Goal: Transaction & Acquisition: Book appointment/travel/reservation

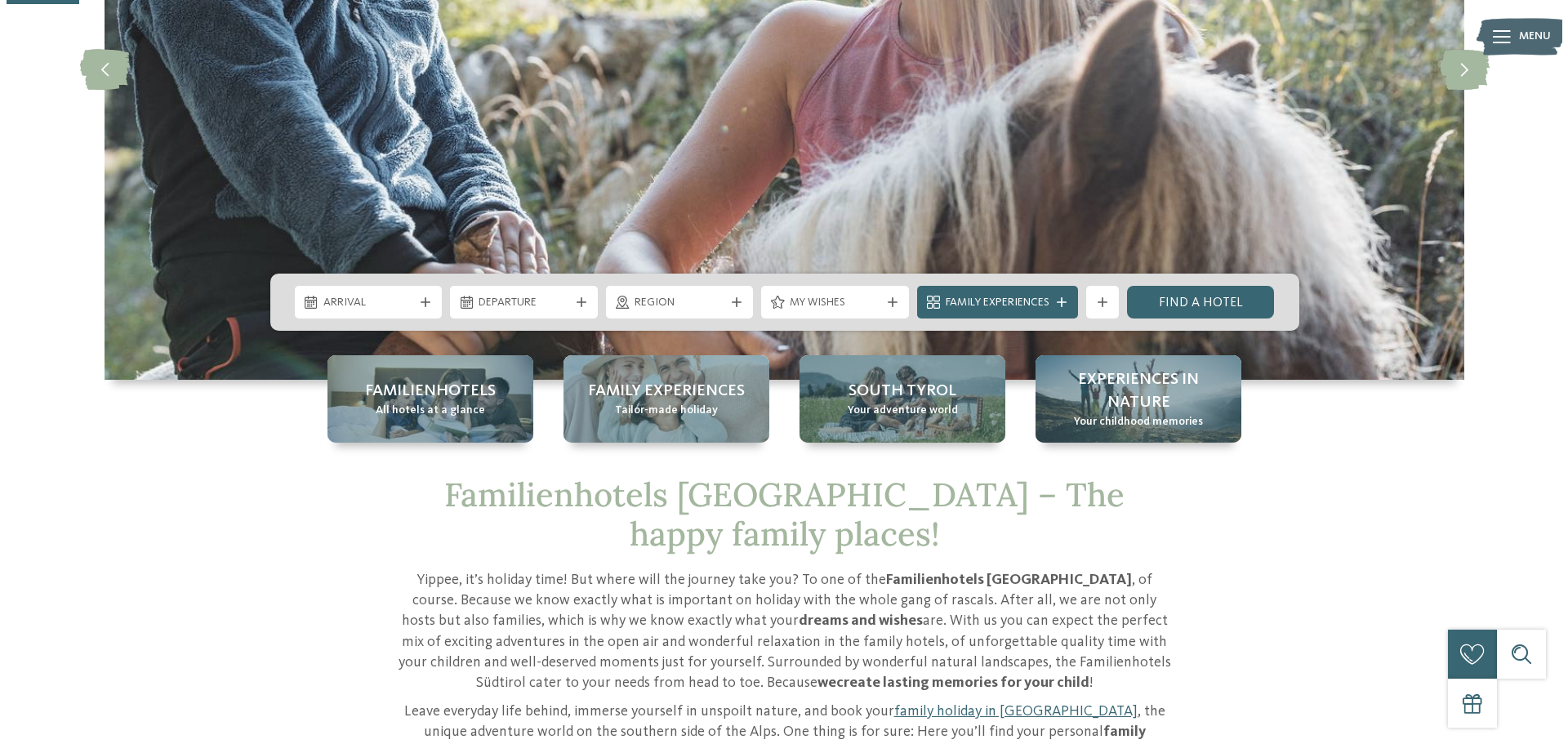
scroll to position [327, 0]
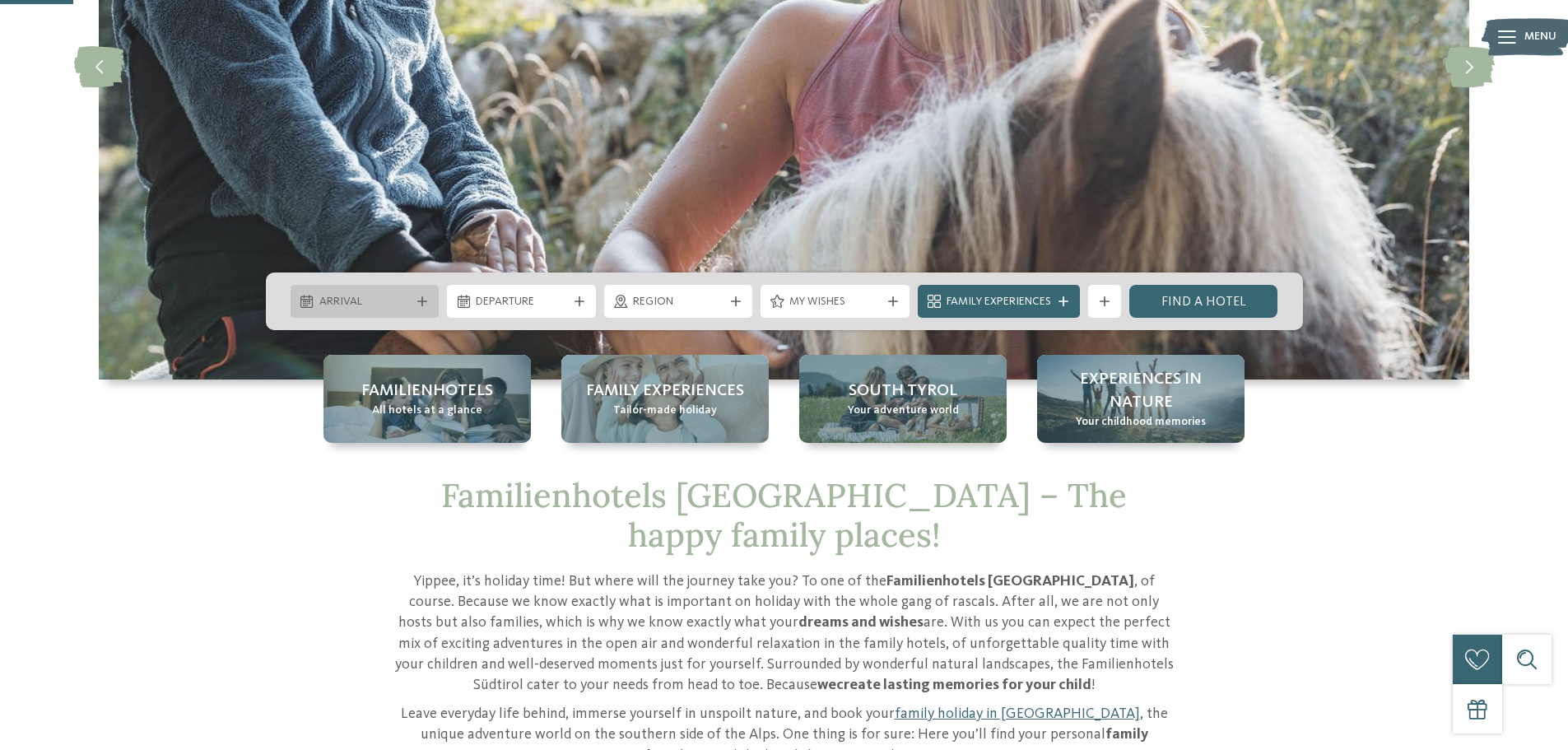
click at [371, 306] on span "Arrival" at bounding box center [365, 302] width 92 height 16
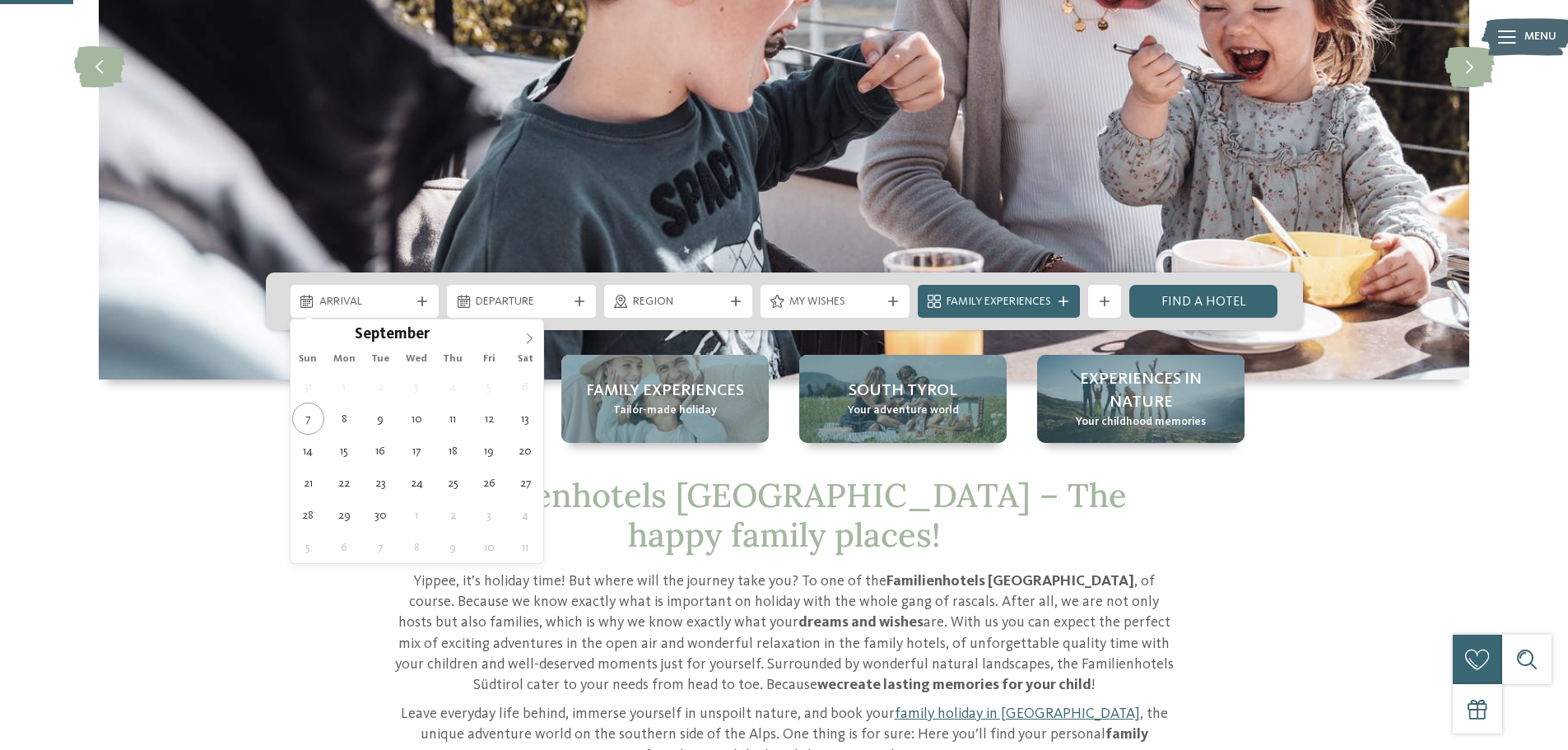
click at [528, 338] on icon at bounding box center [529, 338] width 12 height 12
type div "26.12.2025"
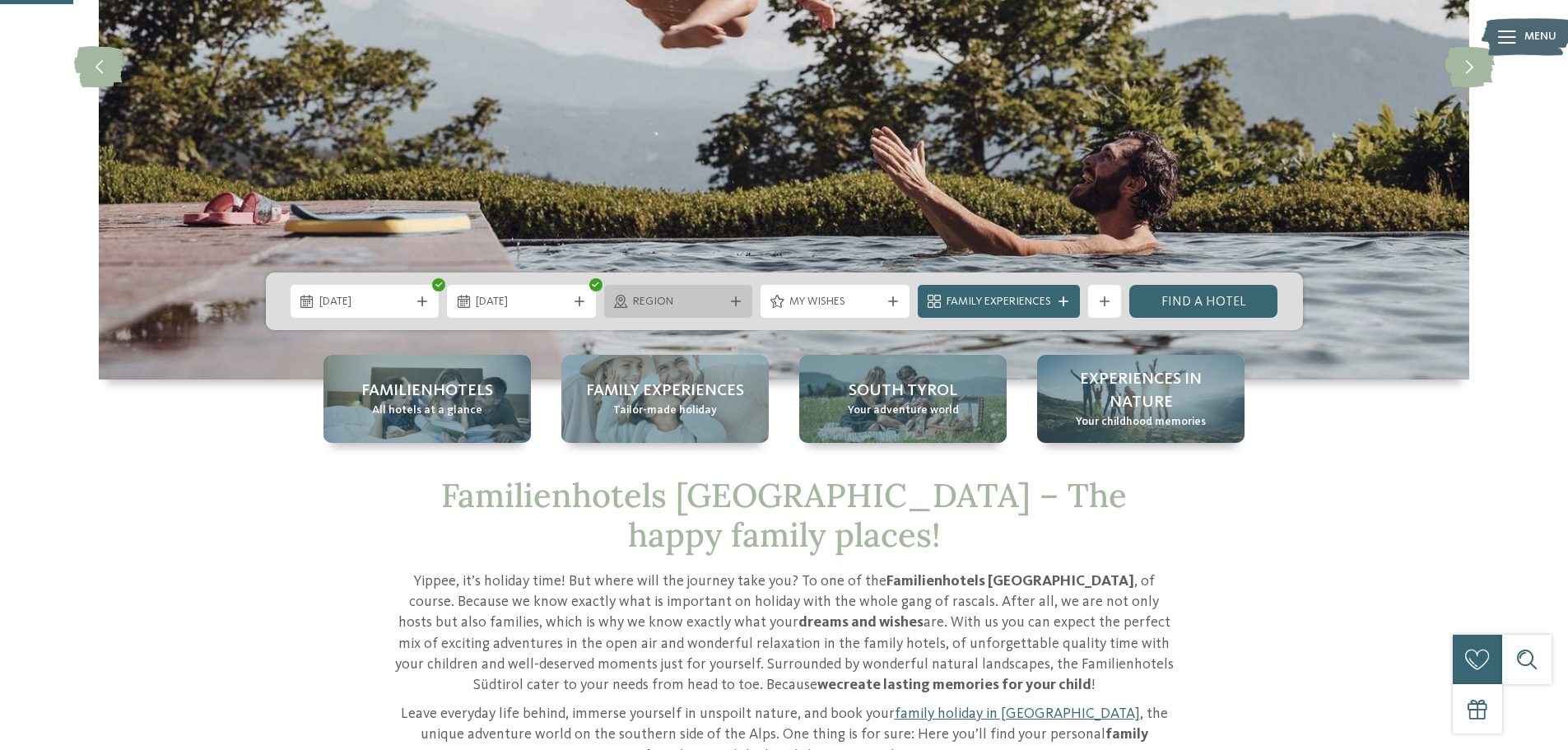
click at [651, 305] on span "Region" at bounding box center [679, 302] width 92 height 16
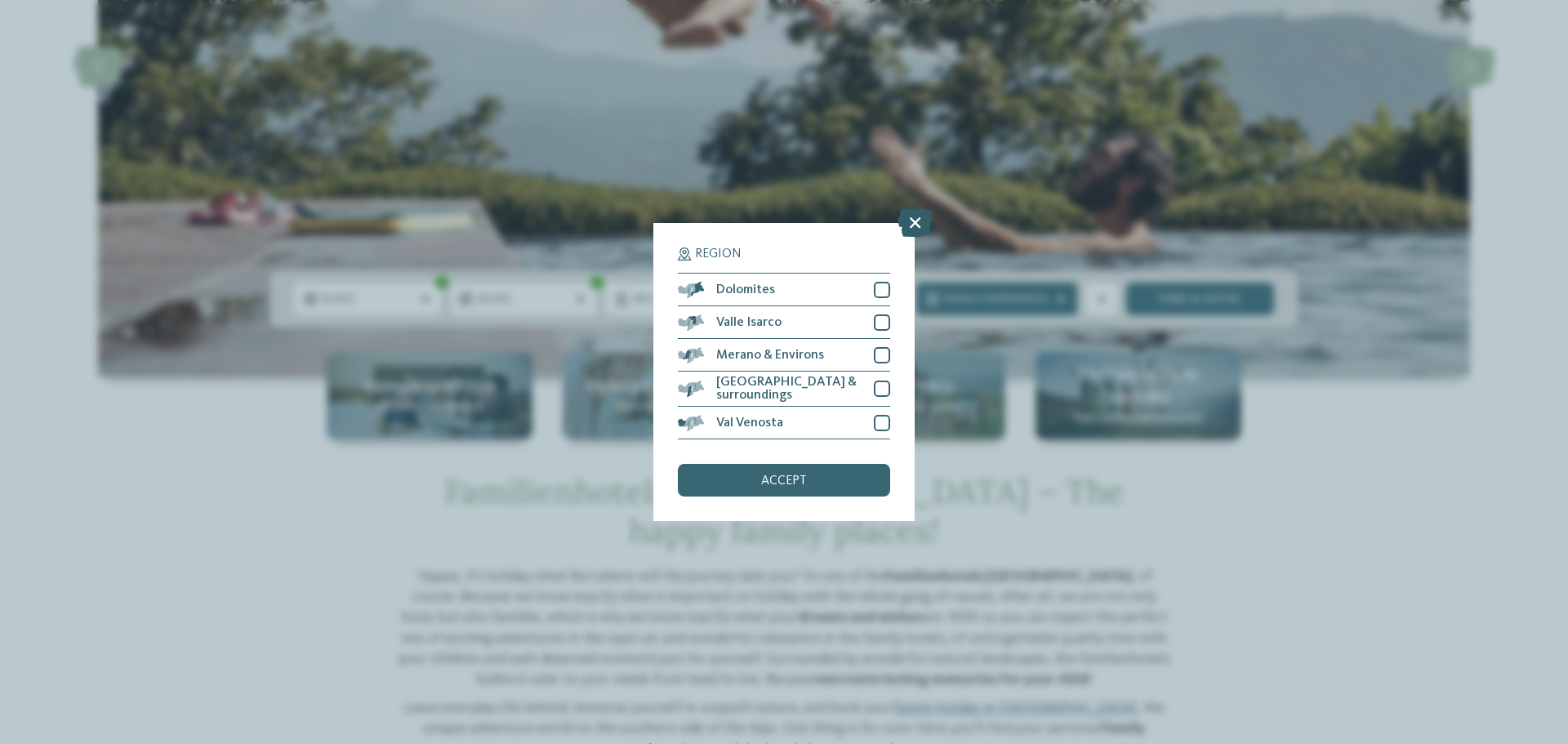
click at [909, 229] on icon at bounding box center [915, 222] width 35 height 28
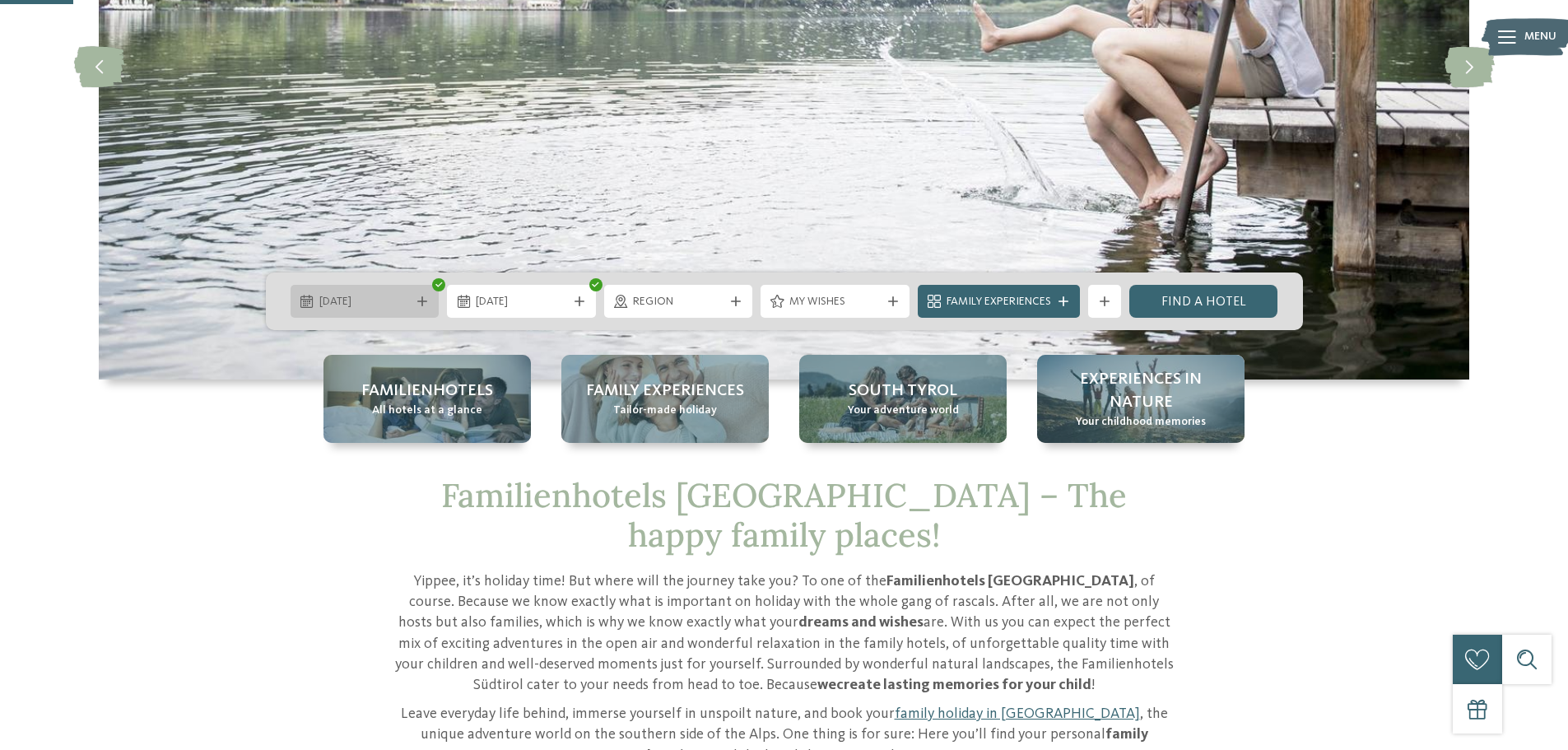
click at [382, 305] on span "26.12.2025" at bounding box center [365, 302] width 92 height 16
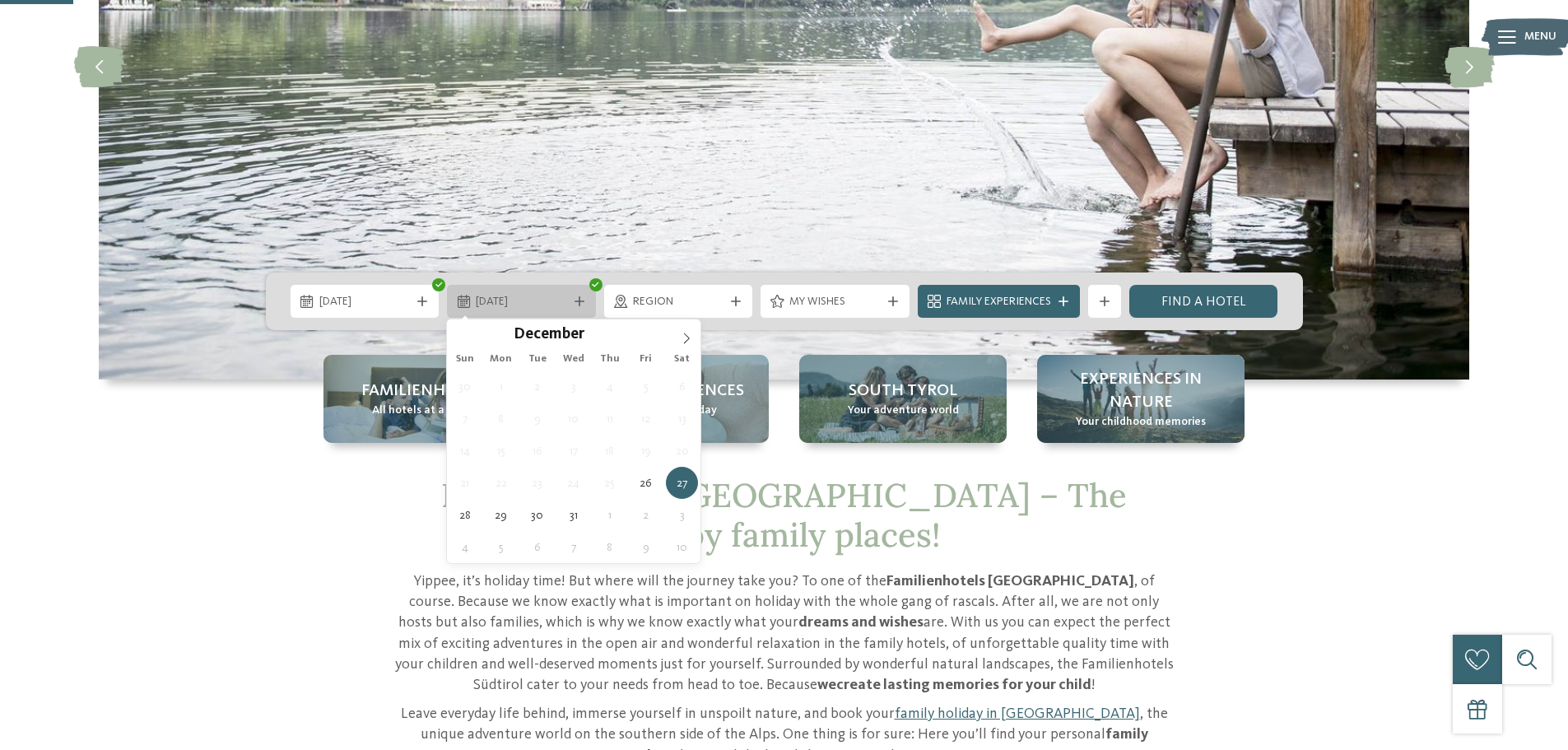
click at [513, 290] on div "27.12.2025" at bounding box center [521, 301] width 149 height 33
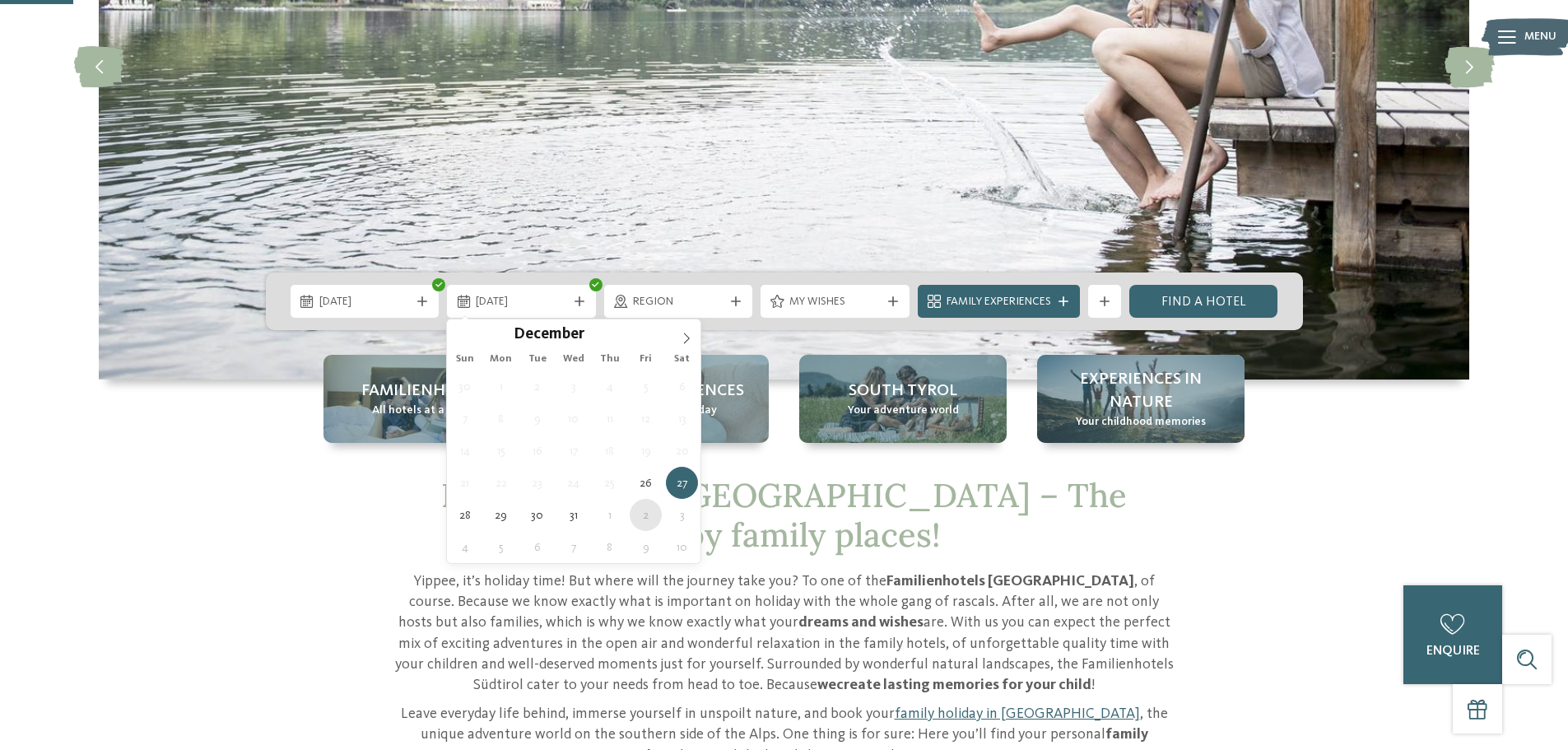
type div "02.01.2026"
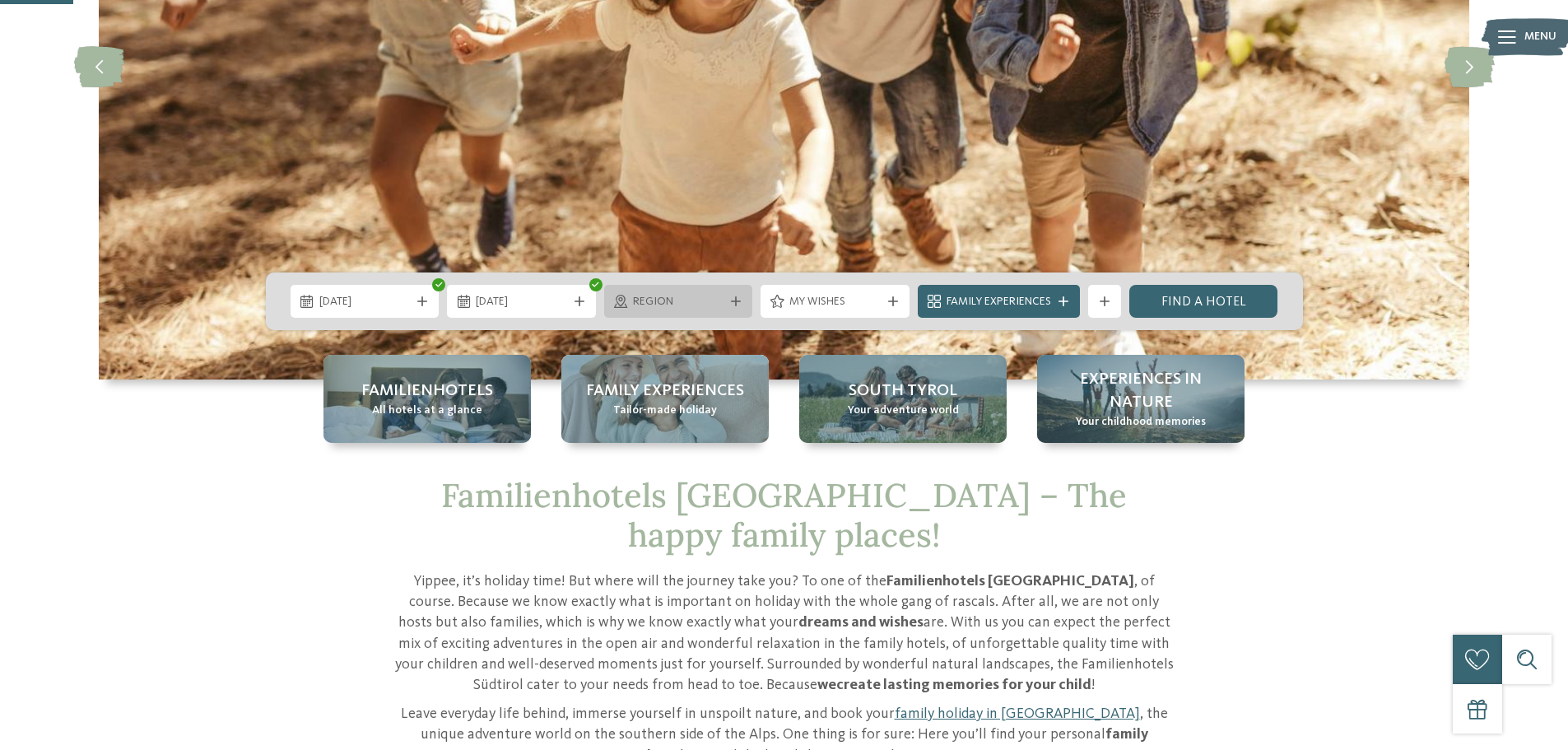
click at [695, 305] on span "Region" at bounding box center [679, 302] width 92 height 16
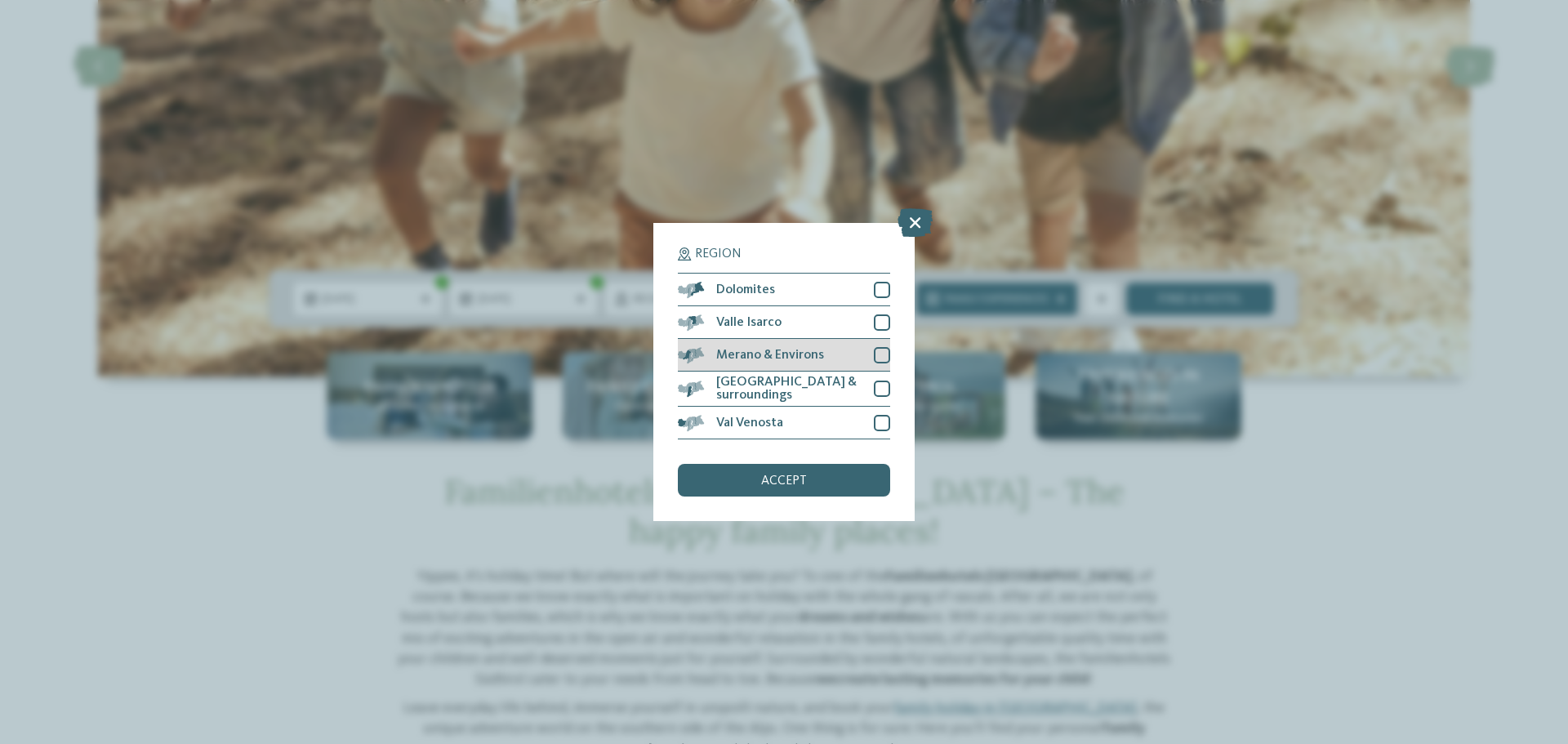
click at [776, 359] on span "Merano & Environs" at bounding box center [769, 355] width 108 height 13
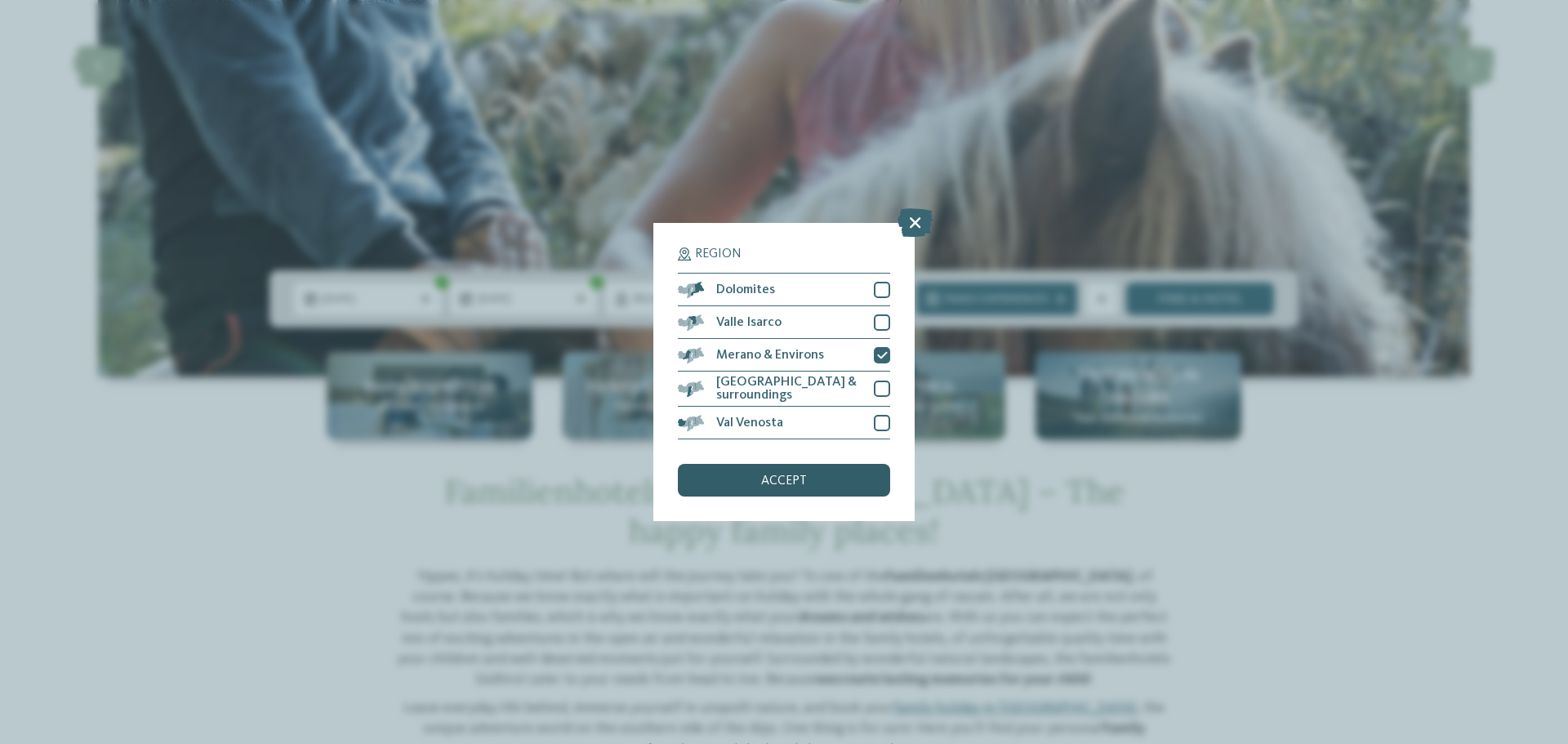
click at [769, 484] on span "accept" at bounding box center [784, 481] width 45 height 13
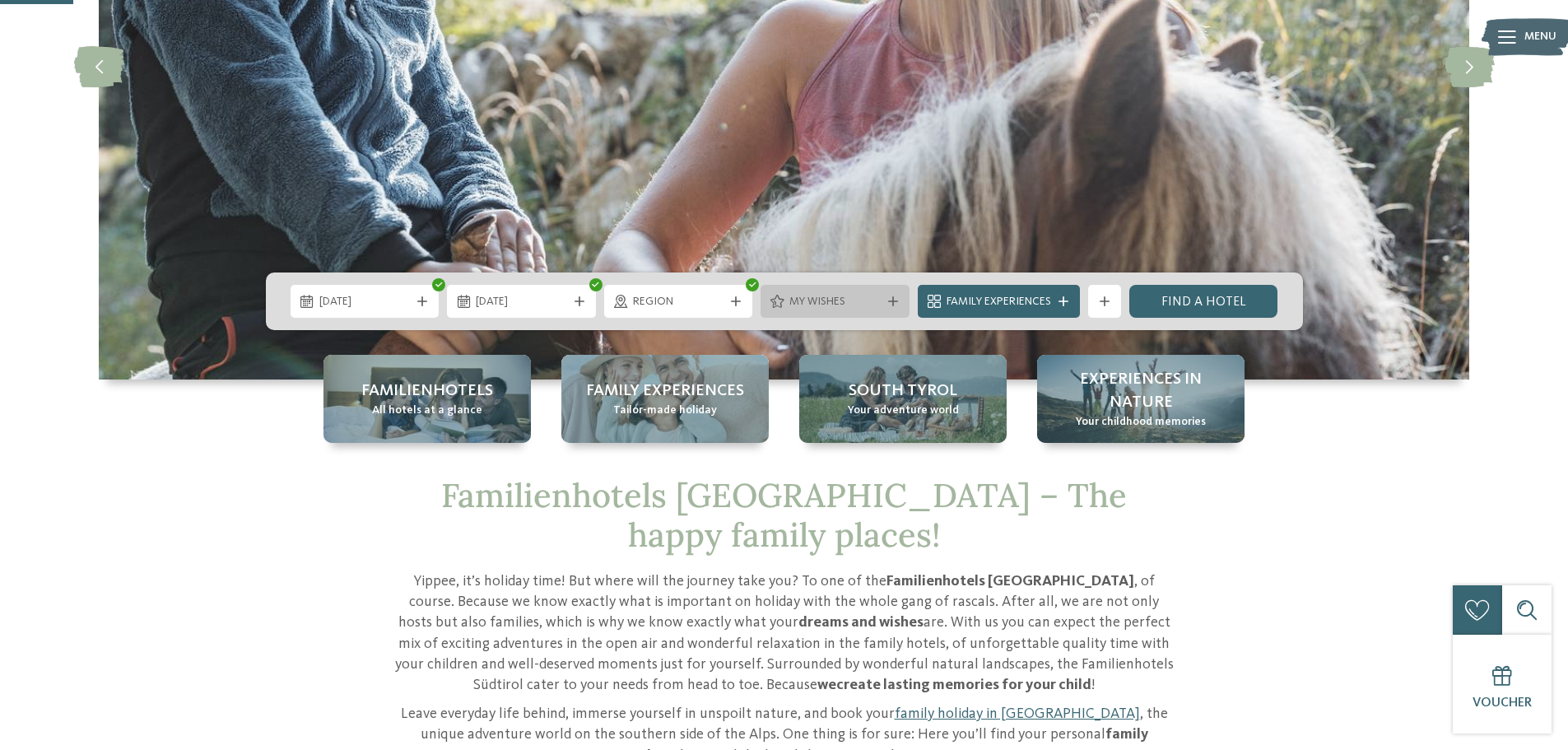
click at [802, 303] on span "My wishes" at bounding box center [835, 302] width 92 height 16
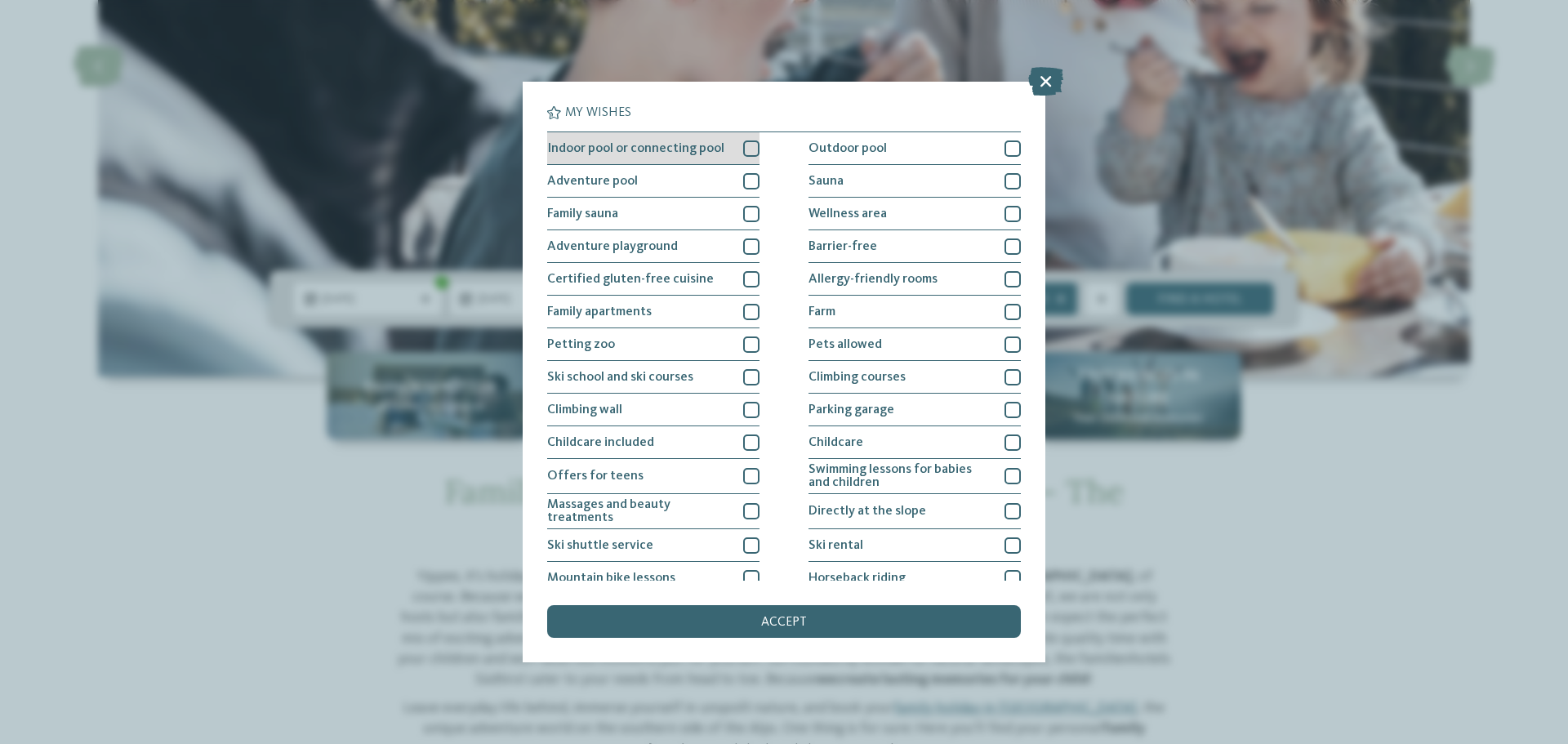
click at [738, 146] on div "Indoor pool or connecting pool" at bounding box center [653, 149] width 213 height 33
click at [743, 185] on div at bounding box center [751, 182] width 16 height 16
click at [746, 183] on icon at bounding box center [751, 181] width 11 height 10
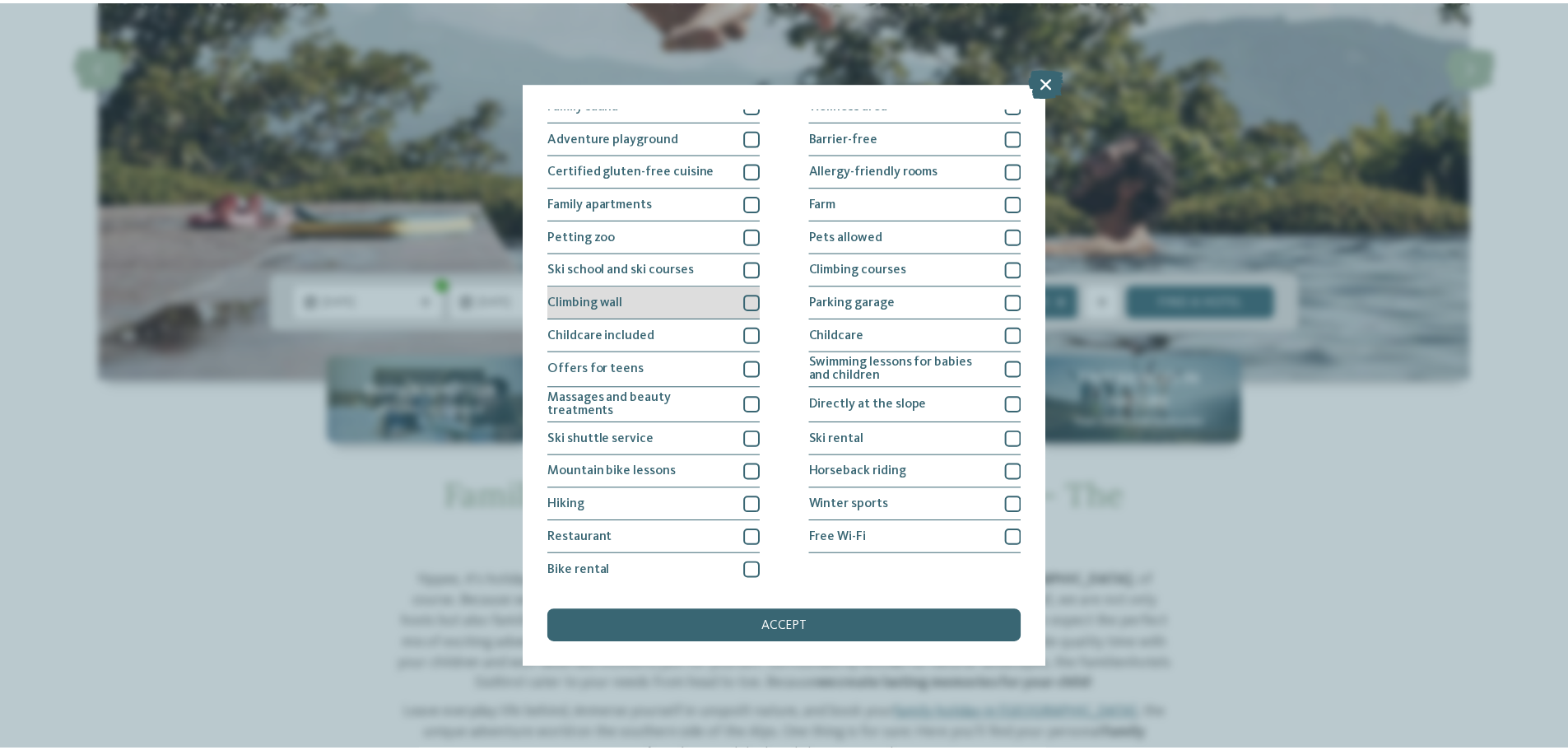
scroll to position [113, 0]
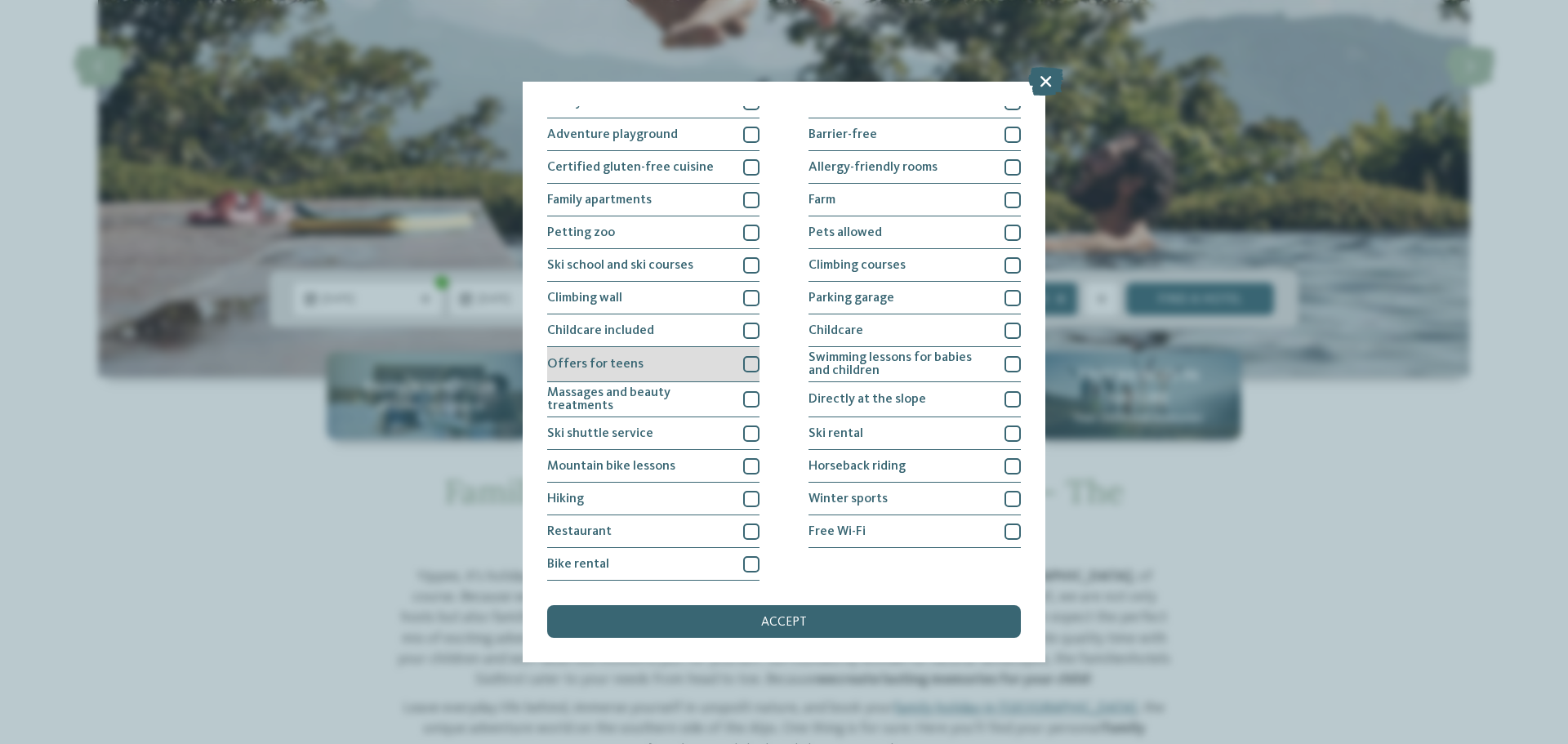
click at [746, 361] on div at bounding box center [751, 364] width 16 height 16
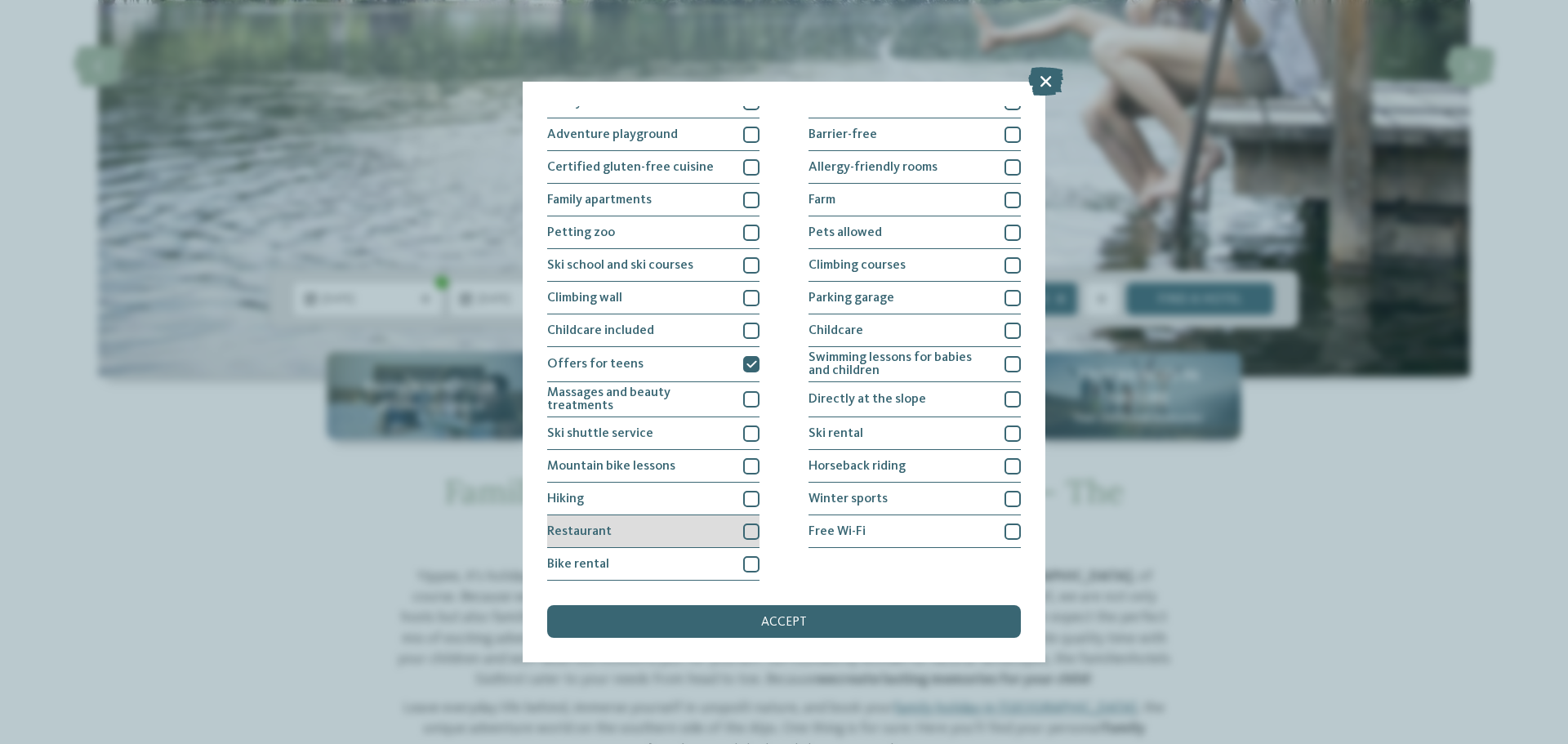
click at [746, 536] on div at bounding box center [751, 531] width 16 height 16
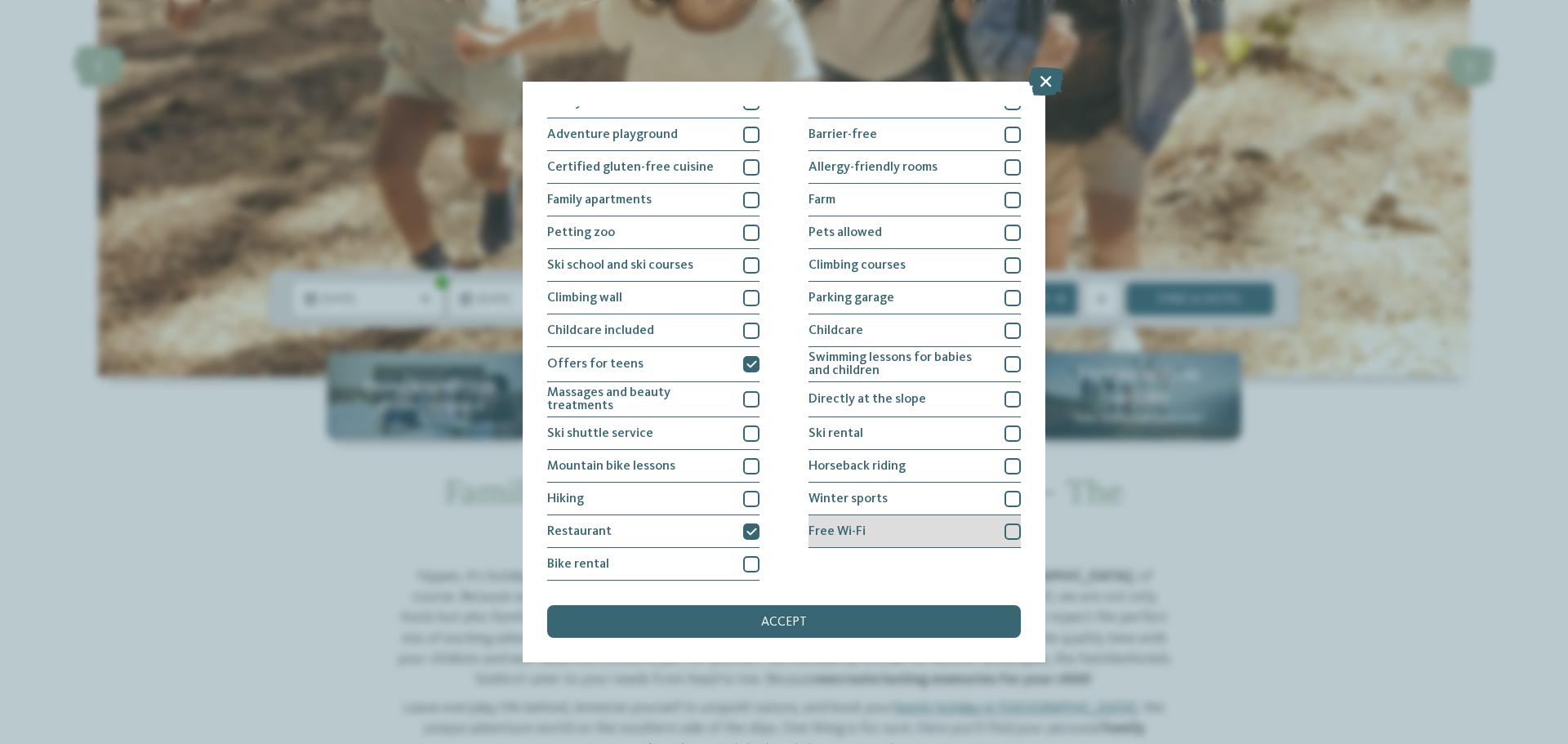
click at [1004, 534] on div at bounding box center [1012, 531] width 16 height 16
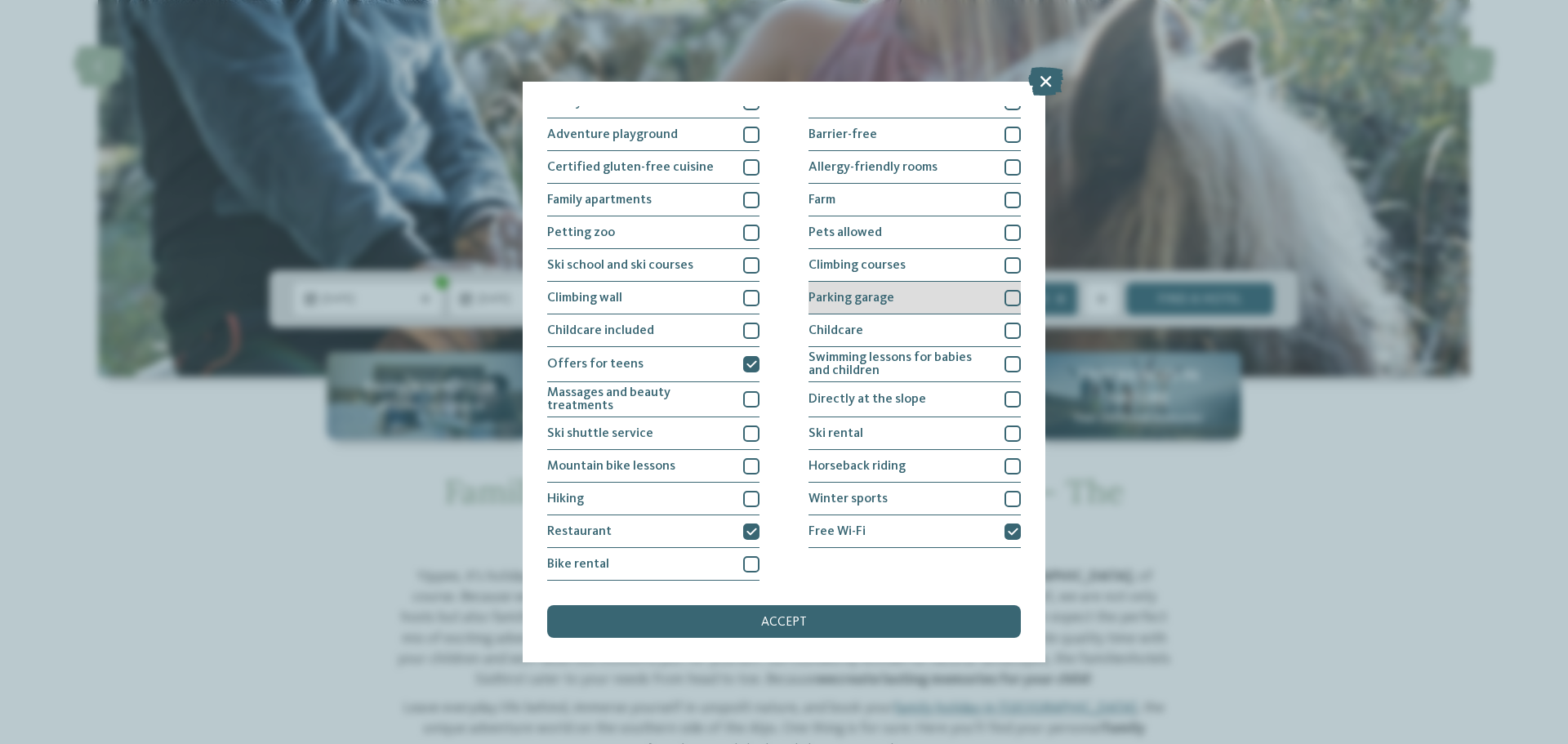
click at [1004, 303] on div at bounding box center [1012, 298] width 16 height 16
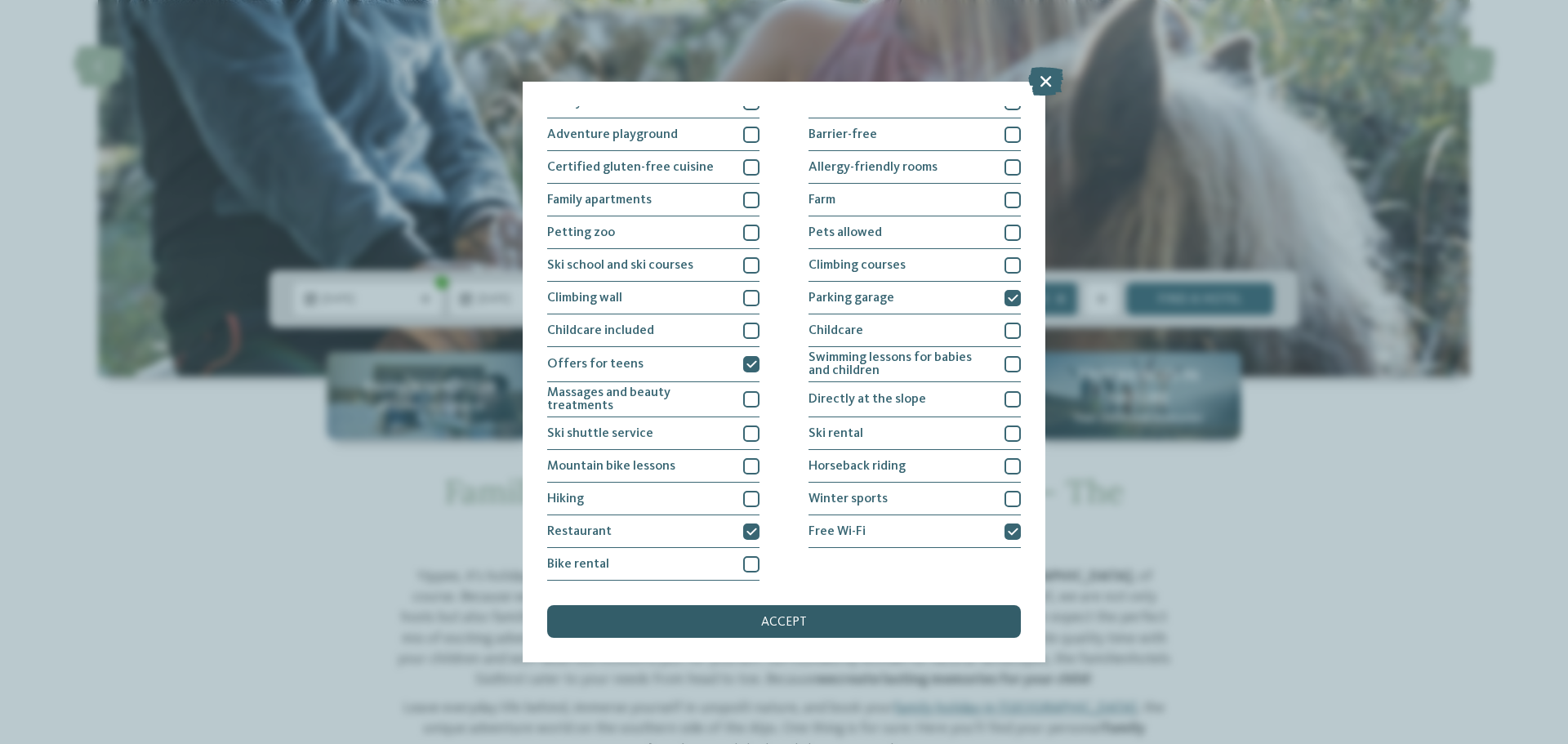
click at [829, 623] on div "accept" at bounding box center [783, 621] width 473 height 33
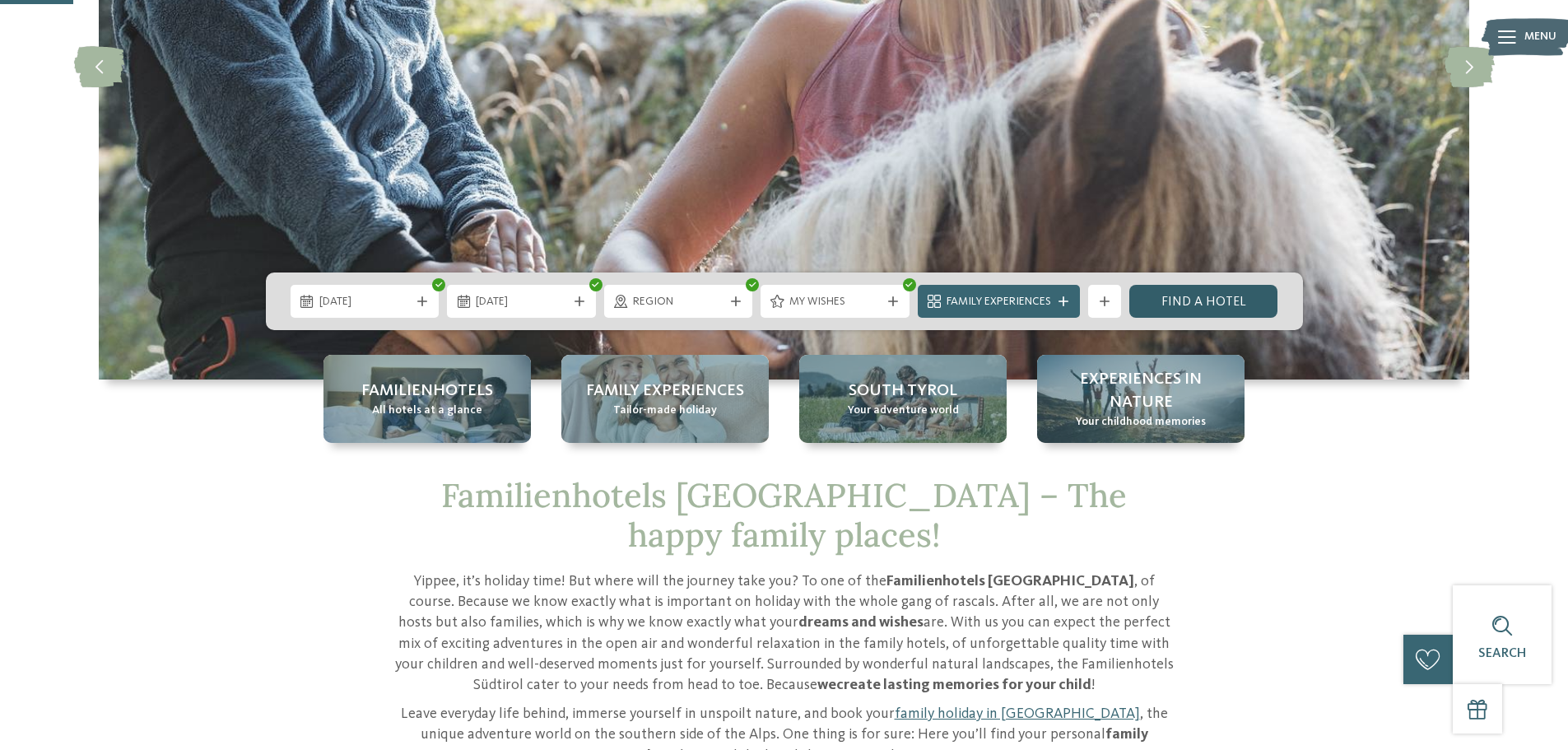
click at [1193, 302] on link "Find a hotel" at bounding box center [1203, 301] width 149 height 33
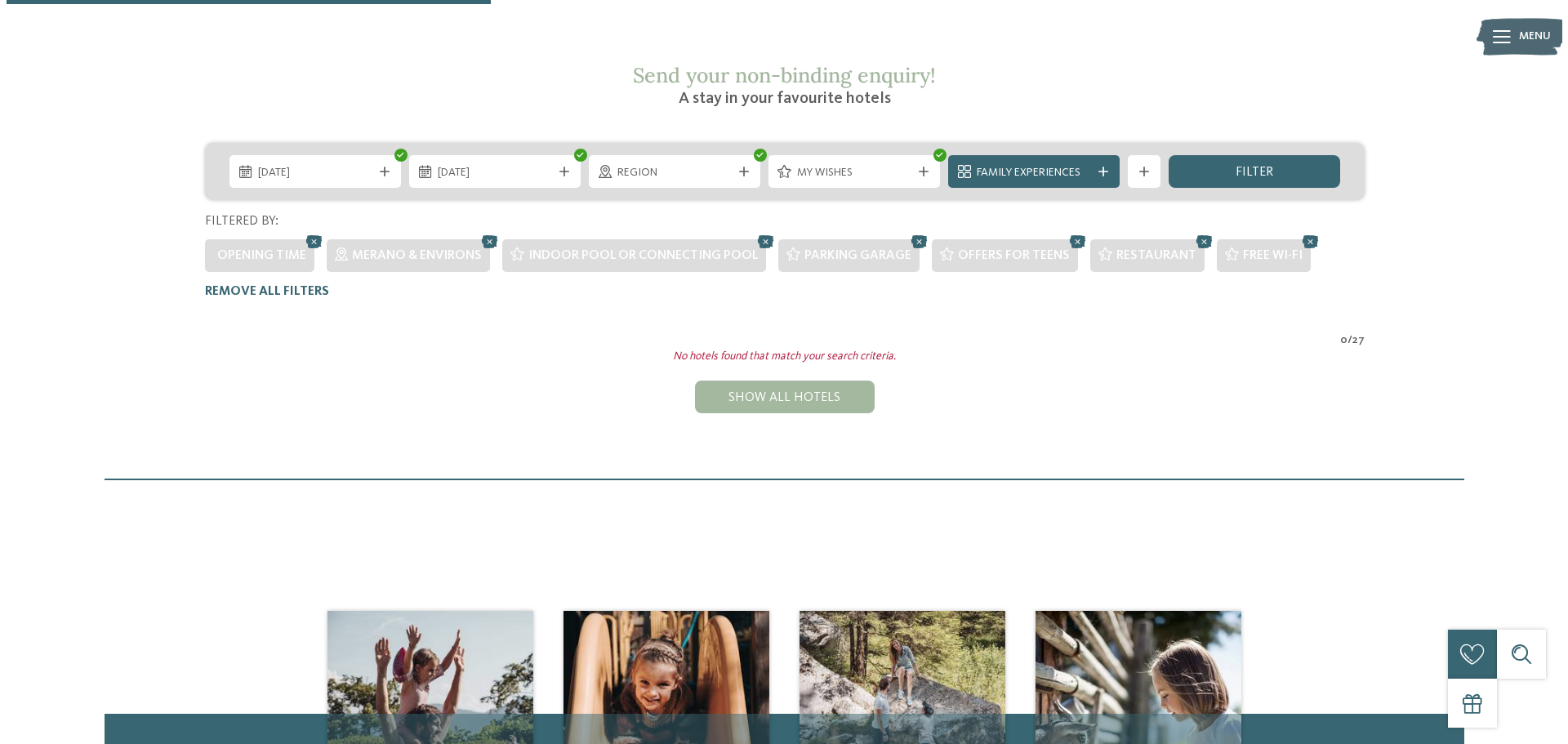
scroll to position [252, 0]
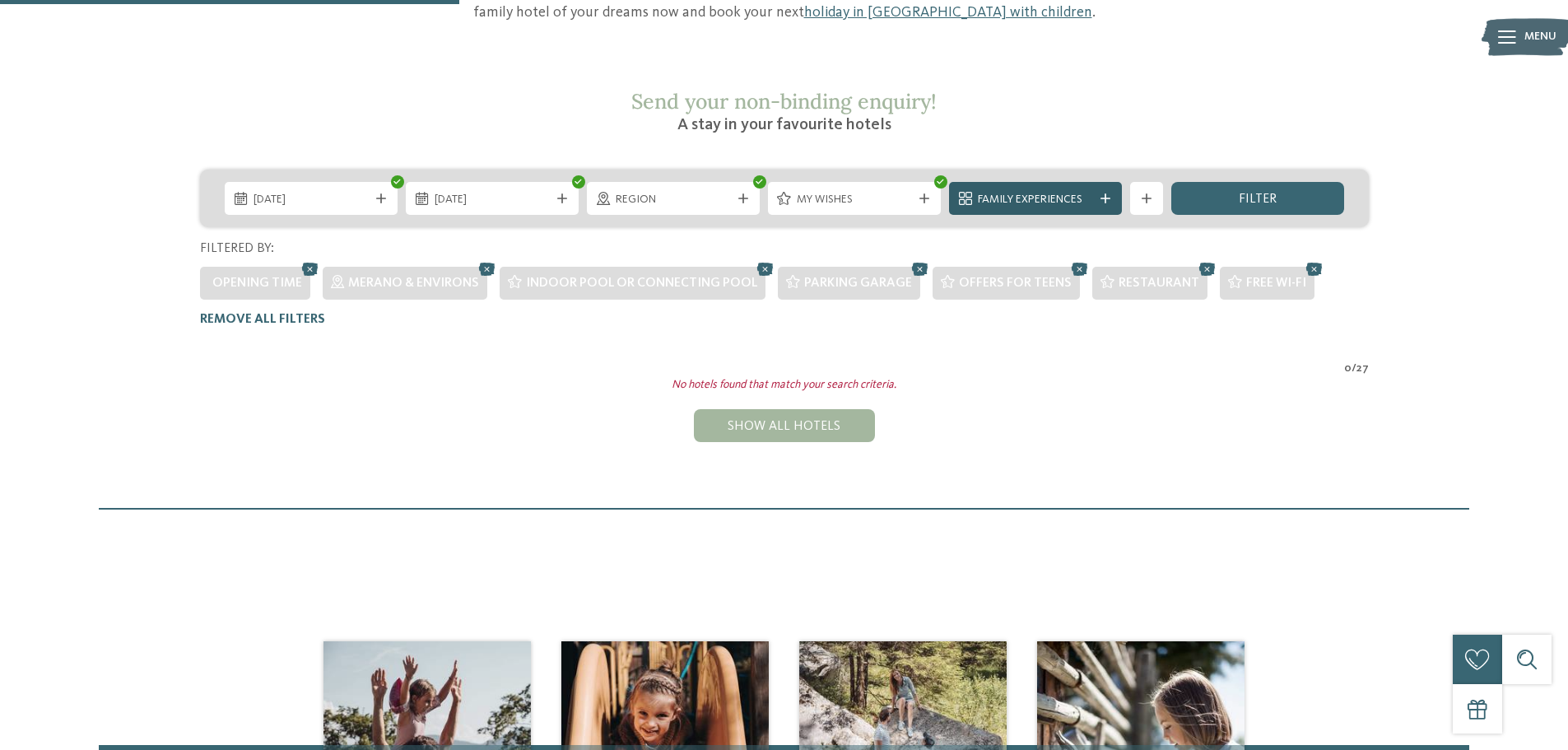
click at [1097, 193] on div at bounding box center [1105, 198] width 16 height 10
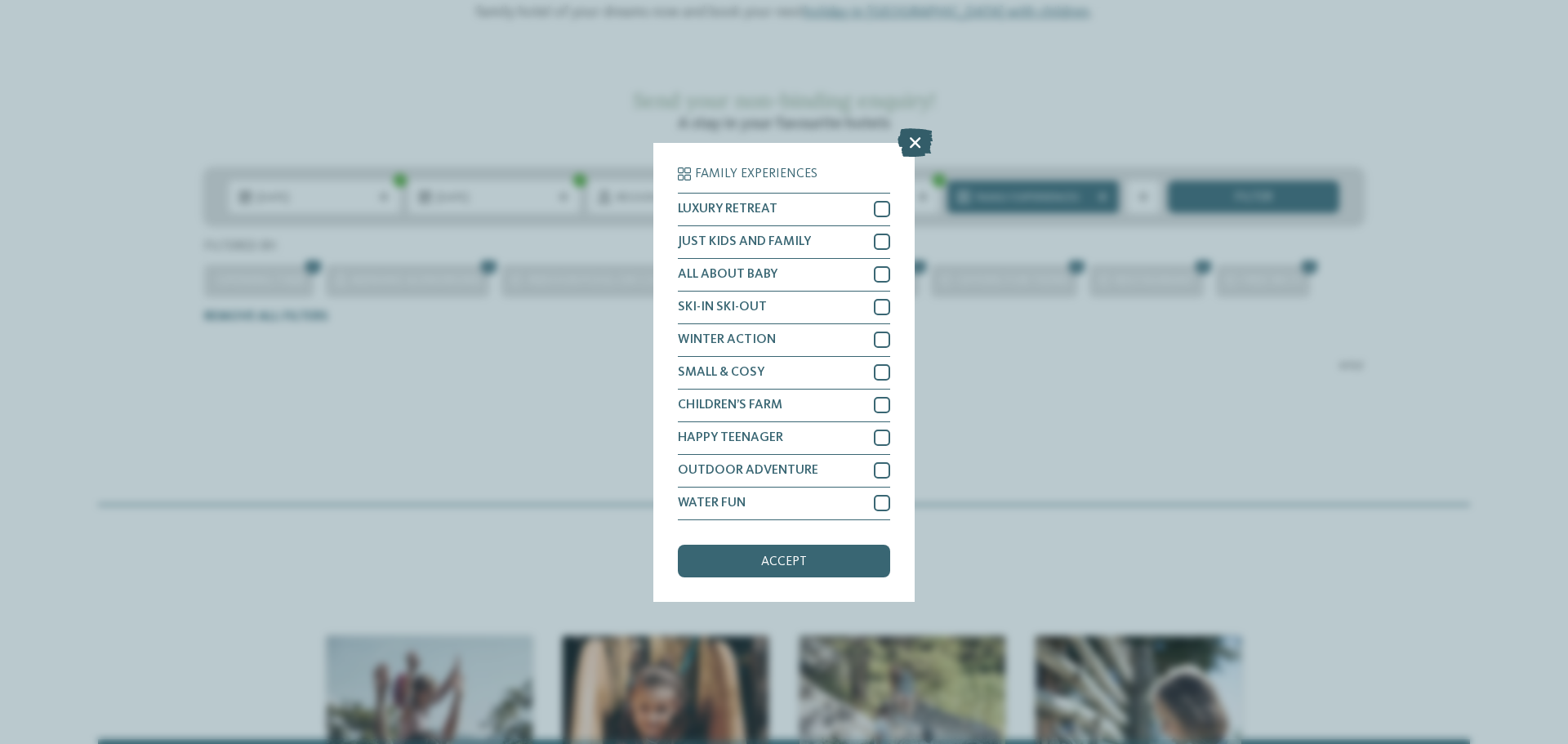
click at [918, 144] on icon at bounding box center [915, 141] width 35 height 28
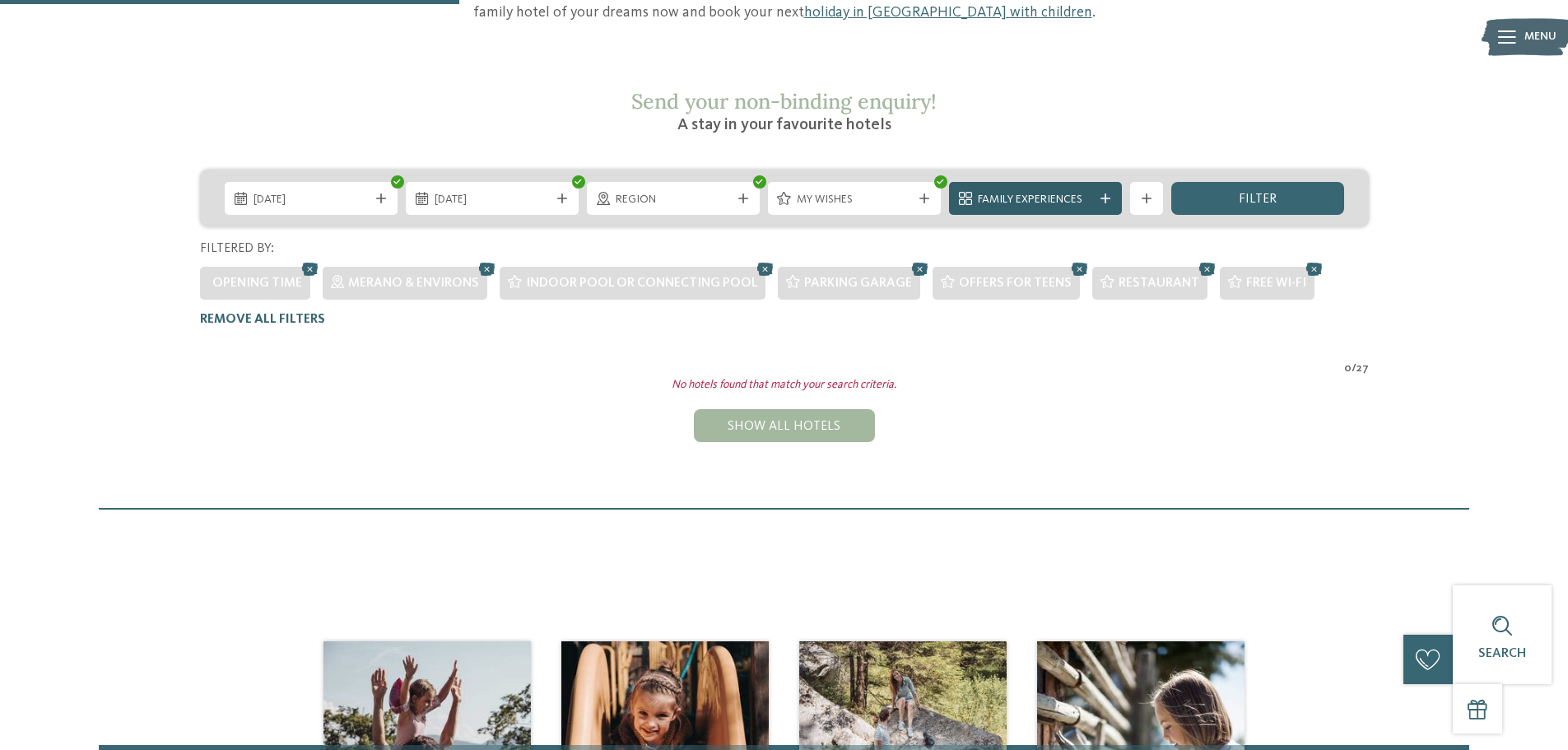
click at [1110, 193] on icon at bounding box center [1105, 198] width 10 height 10
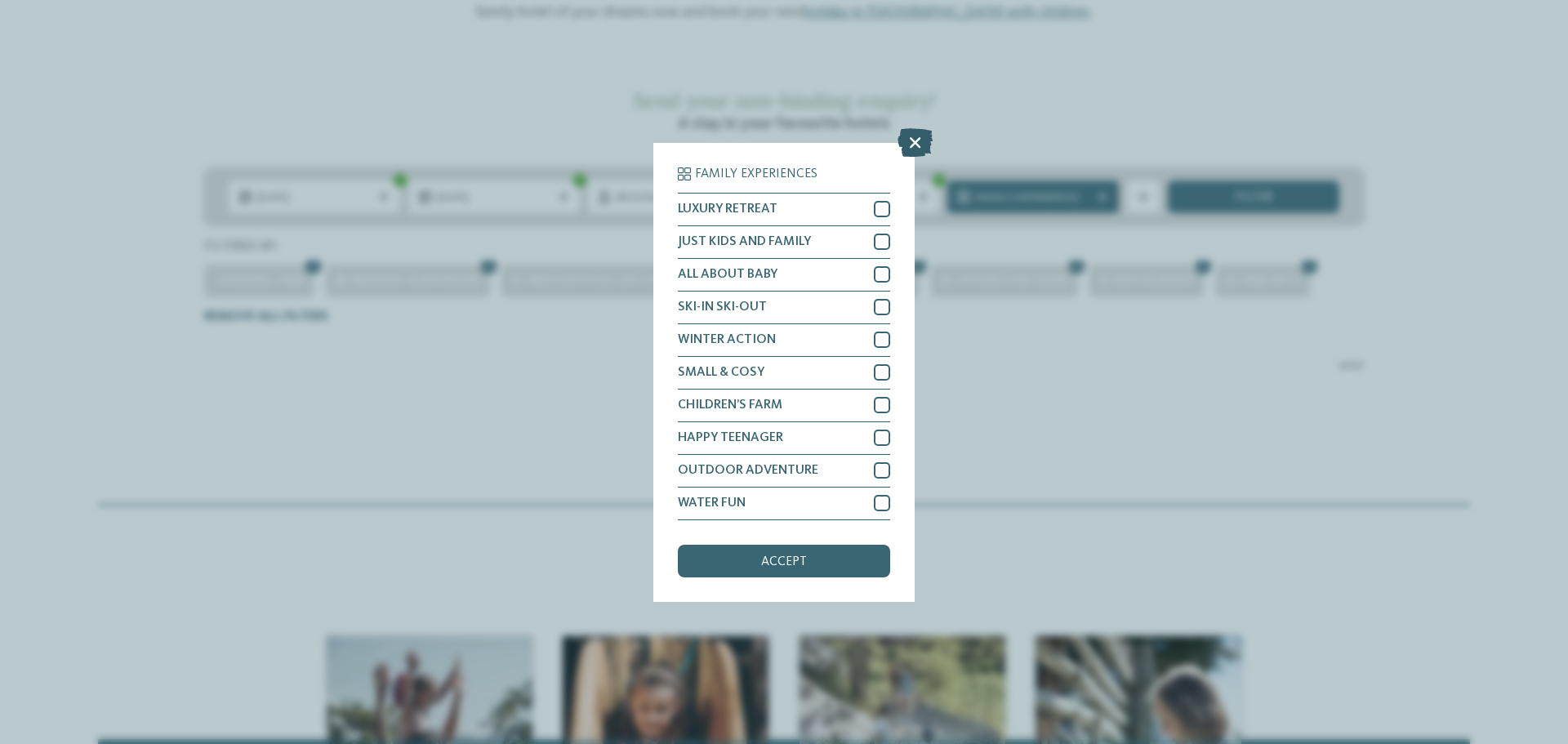
click at [909, 140] on icon at bounding box center [915, 141] width 35 height 28
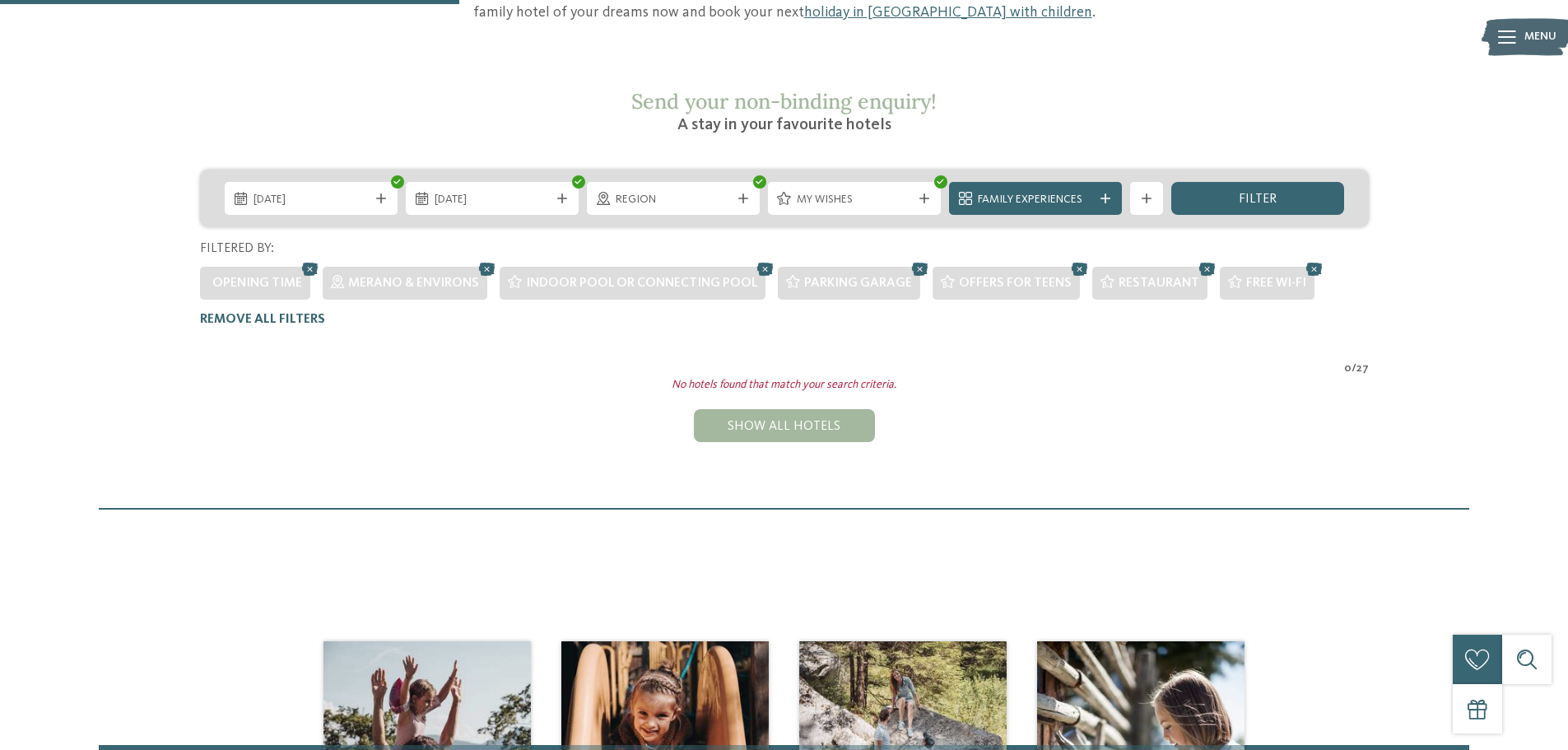
click at [897, 191] on span "My wishes" at bounding box center [855, 200] width 115 height 16
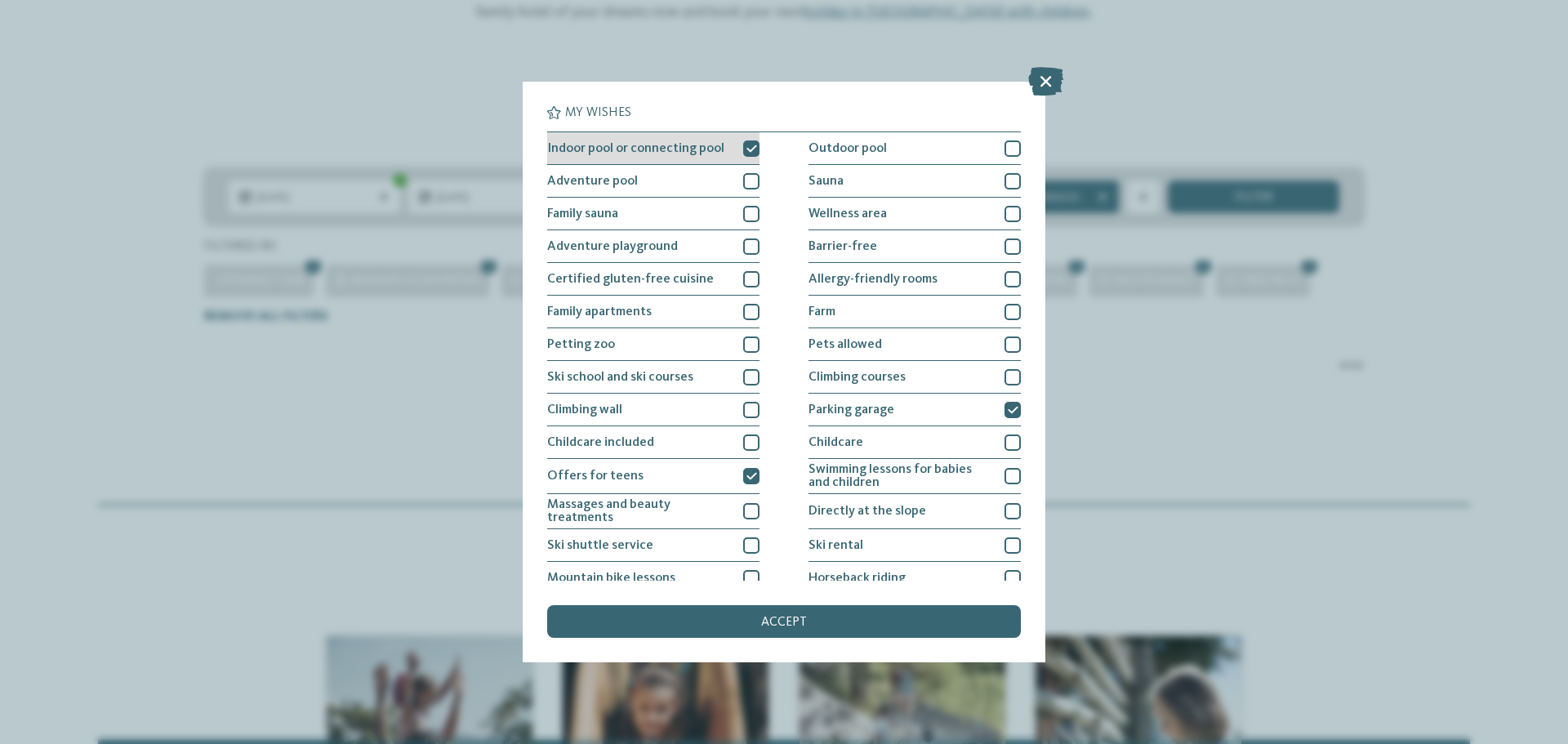
click at [747, 141] on div at bounding box center [751, 149] width 16 height 16
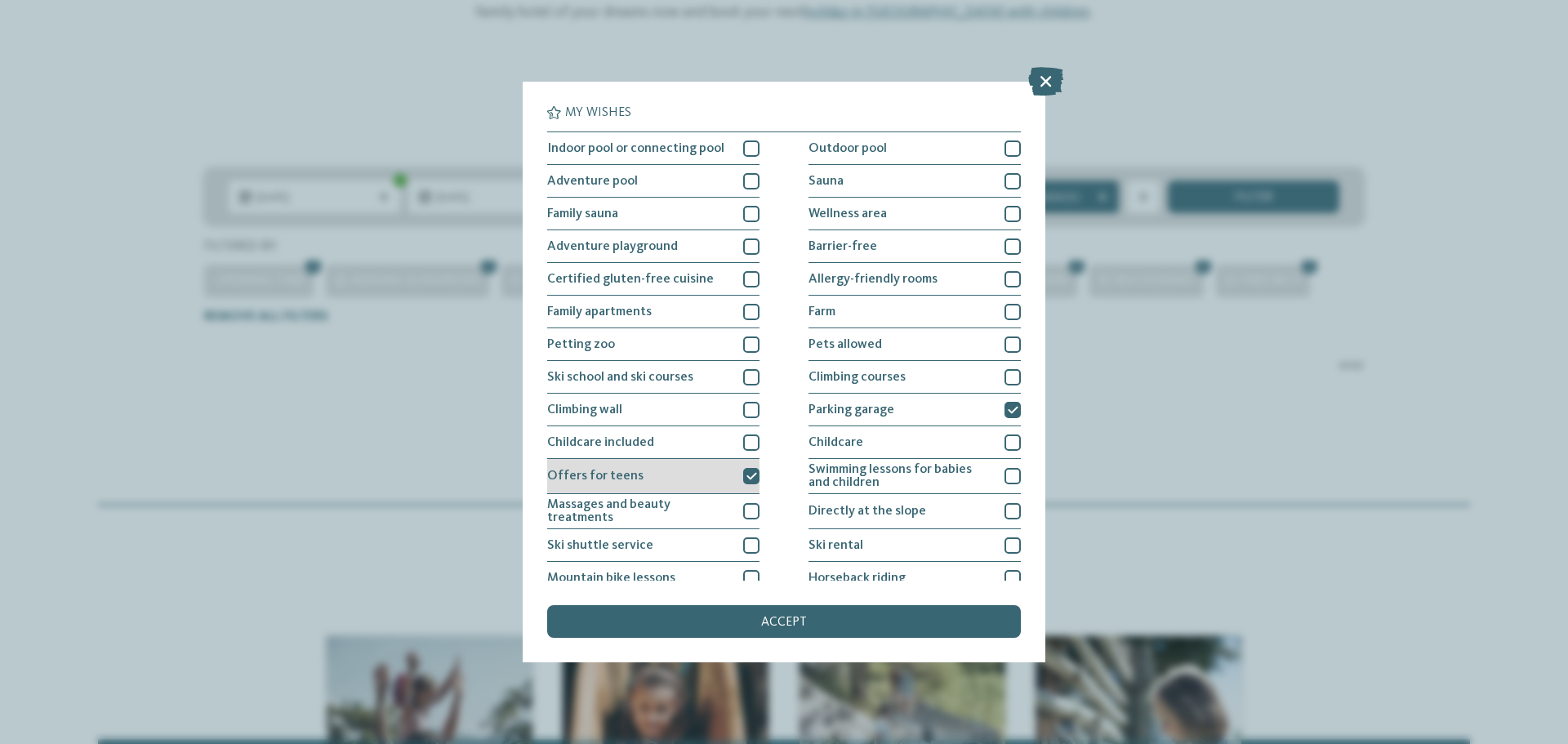
click at [751, 480] on icon at bounding box center [751, 476] width 11 height 10
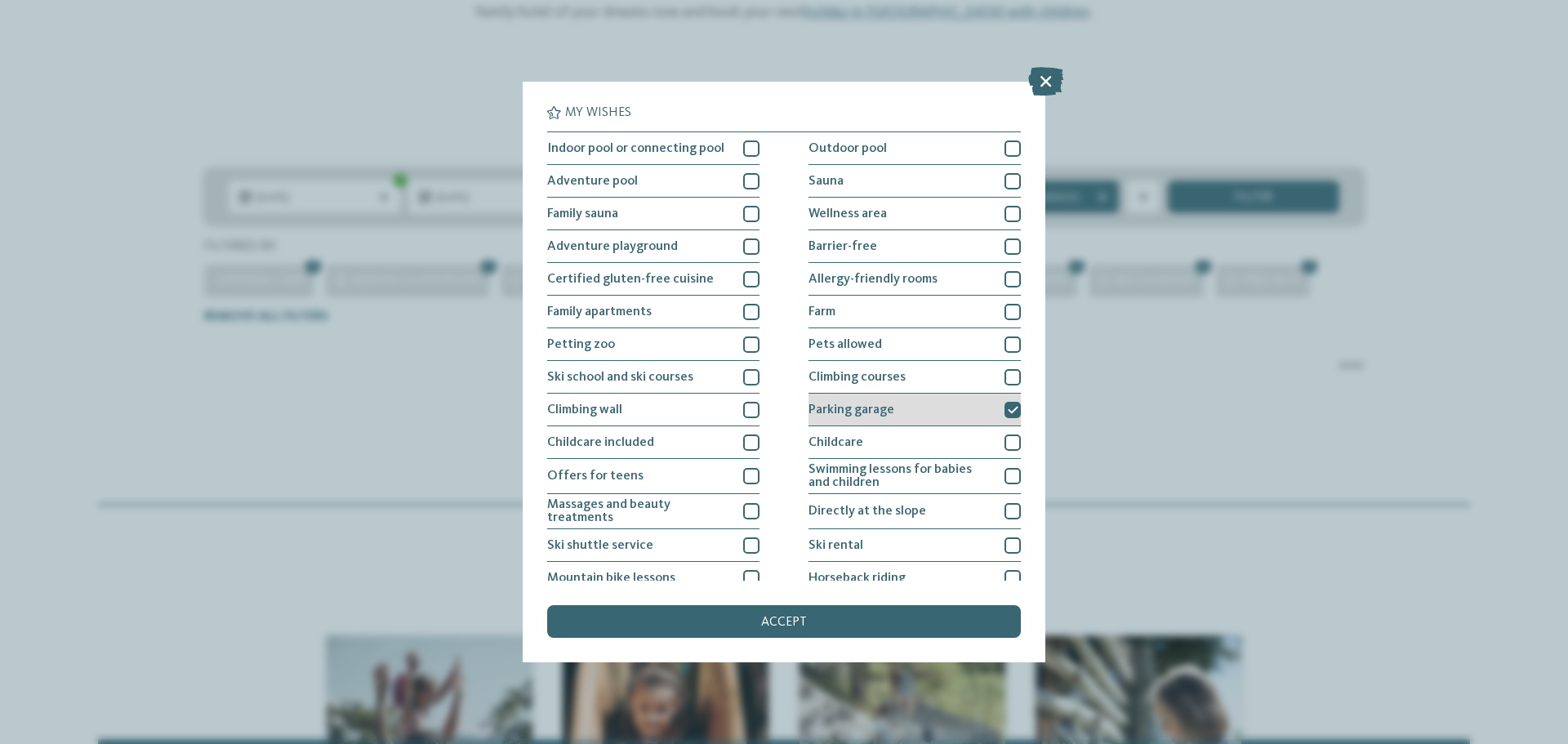
click at [1007, 412] on icon at bounding box center [1013, 410] width 11 height 10
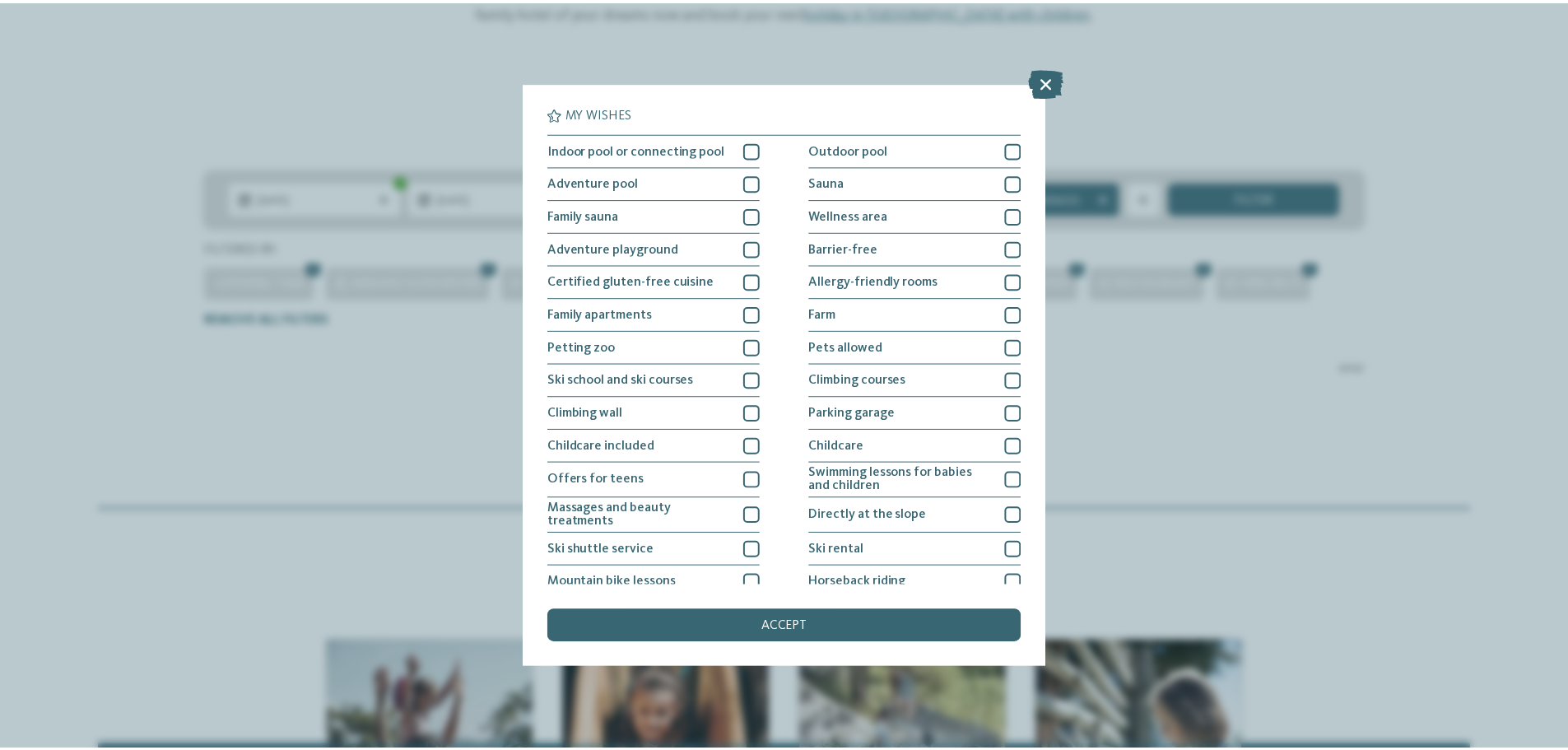
scroll to position [113, 0]
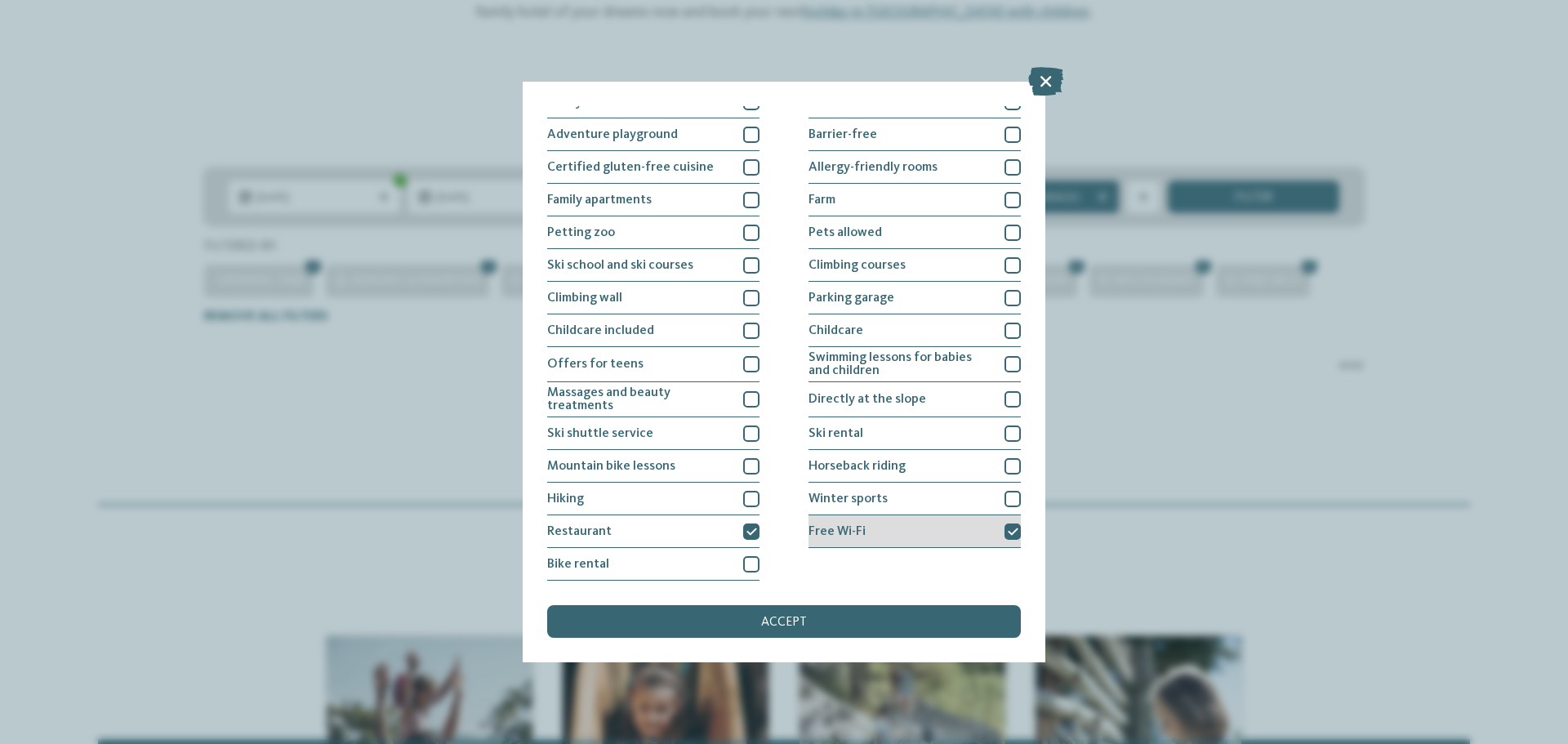
click at [1007, 533] on icon at bounding box center [1013, 531] width 11 height 10
click at [749, 531] on icon at bounding box center [751, 531] width 11 height 10
click at [769, 621] on span "accept" at bounding box center [784, 622] width 45 height 13
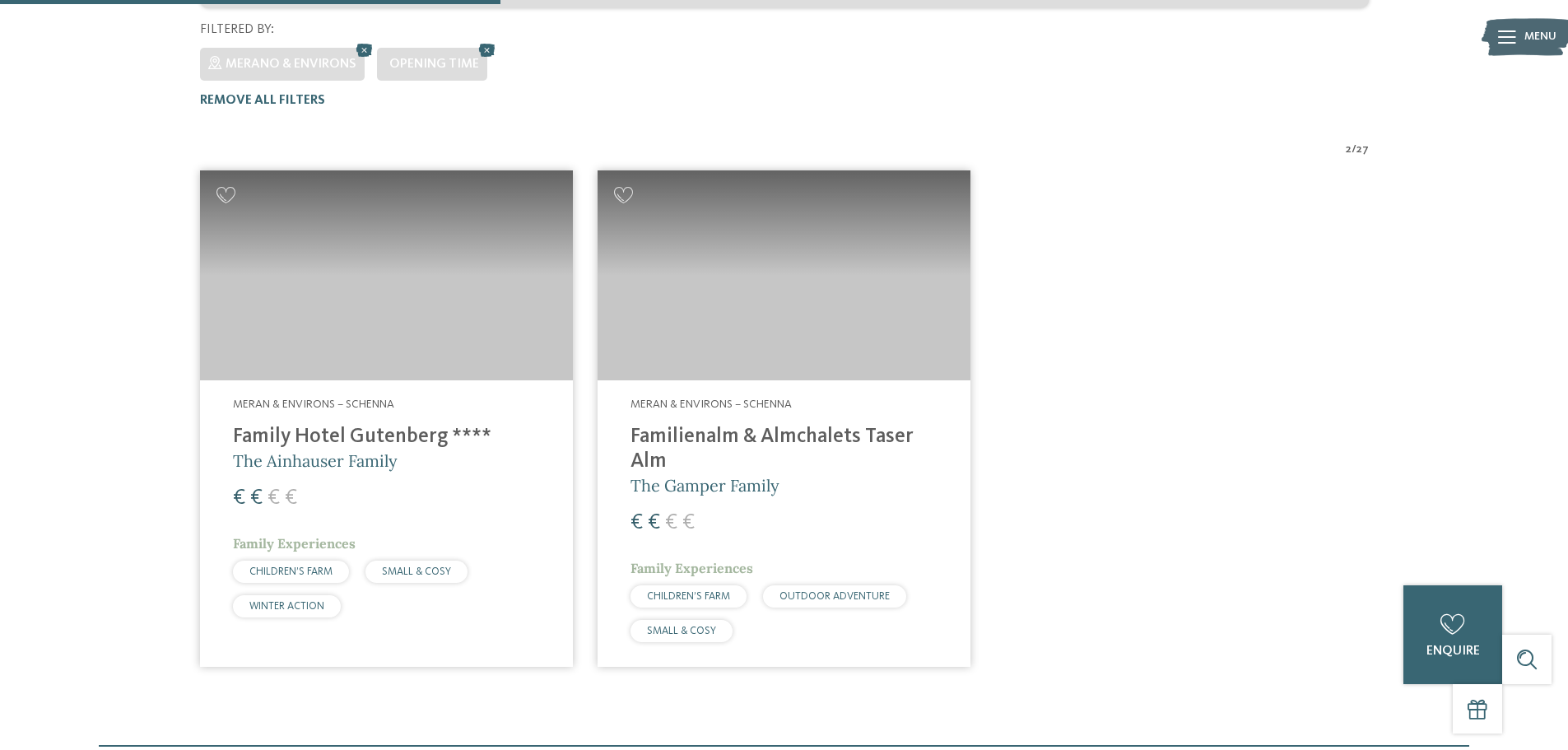
scroll to position [500, 0]
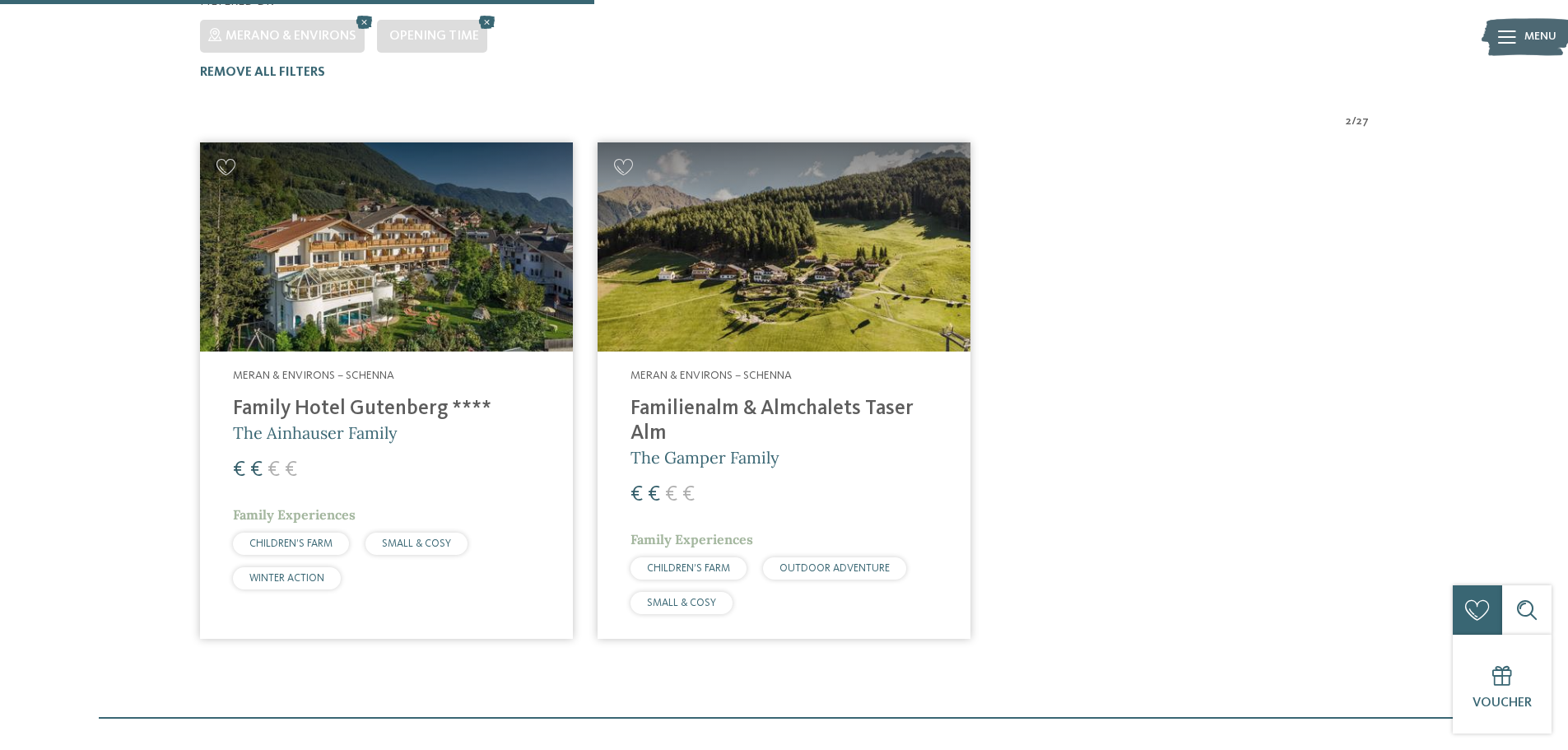
click at [443, 265] on img at bounding box center [386, 246] width 373 height 210
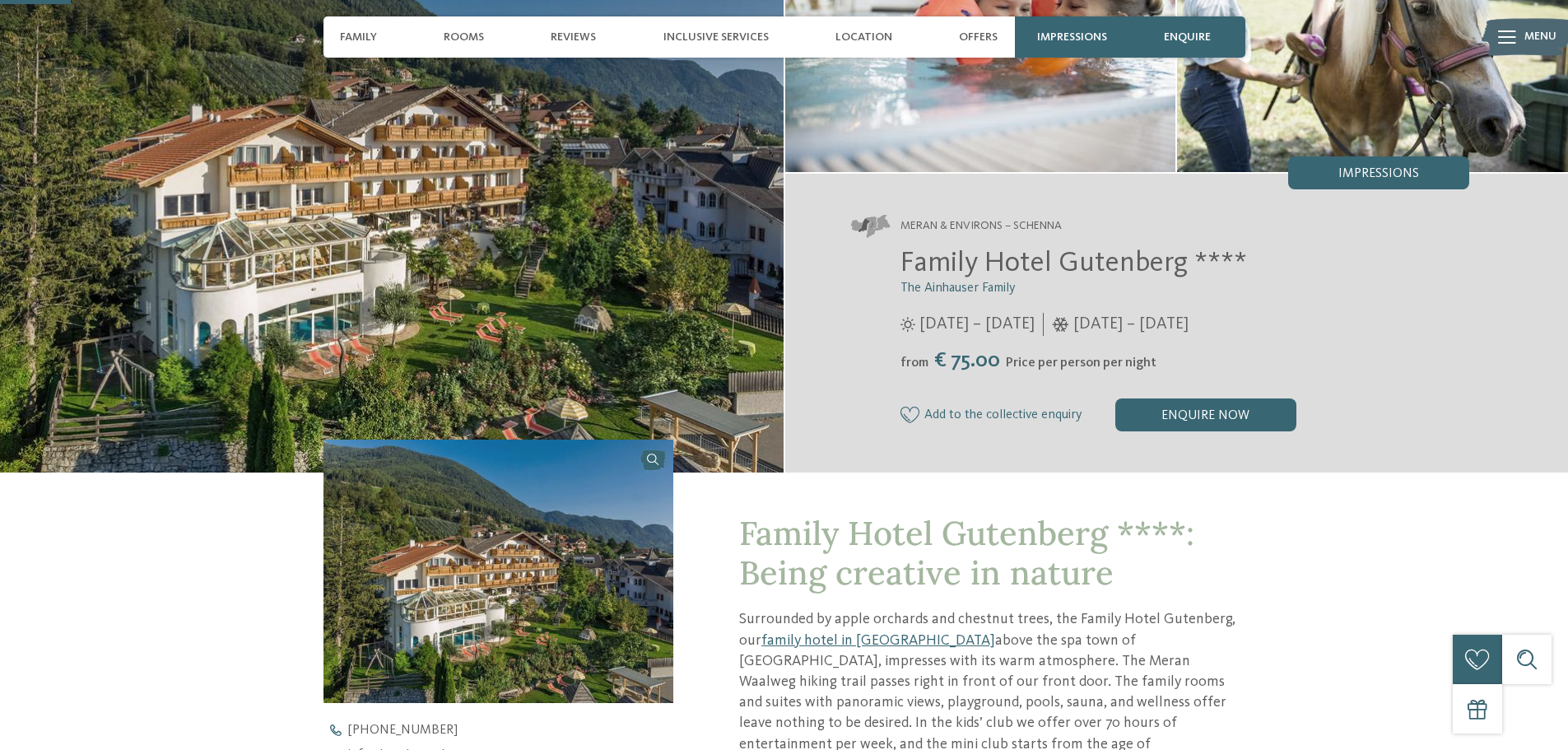
scroll to position [165, 0]
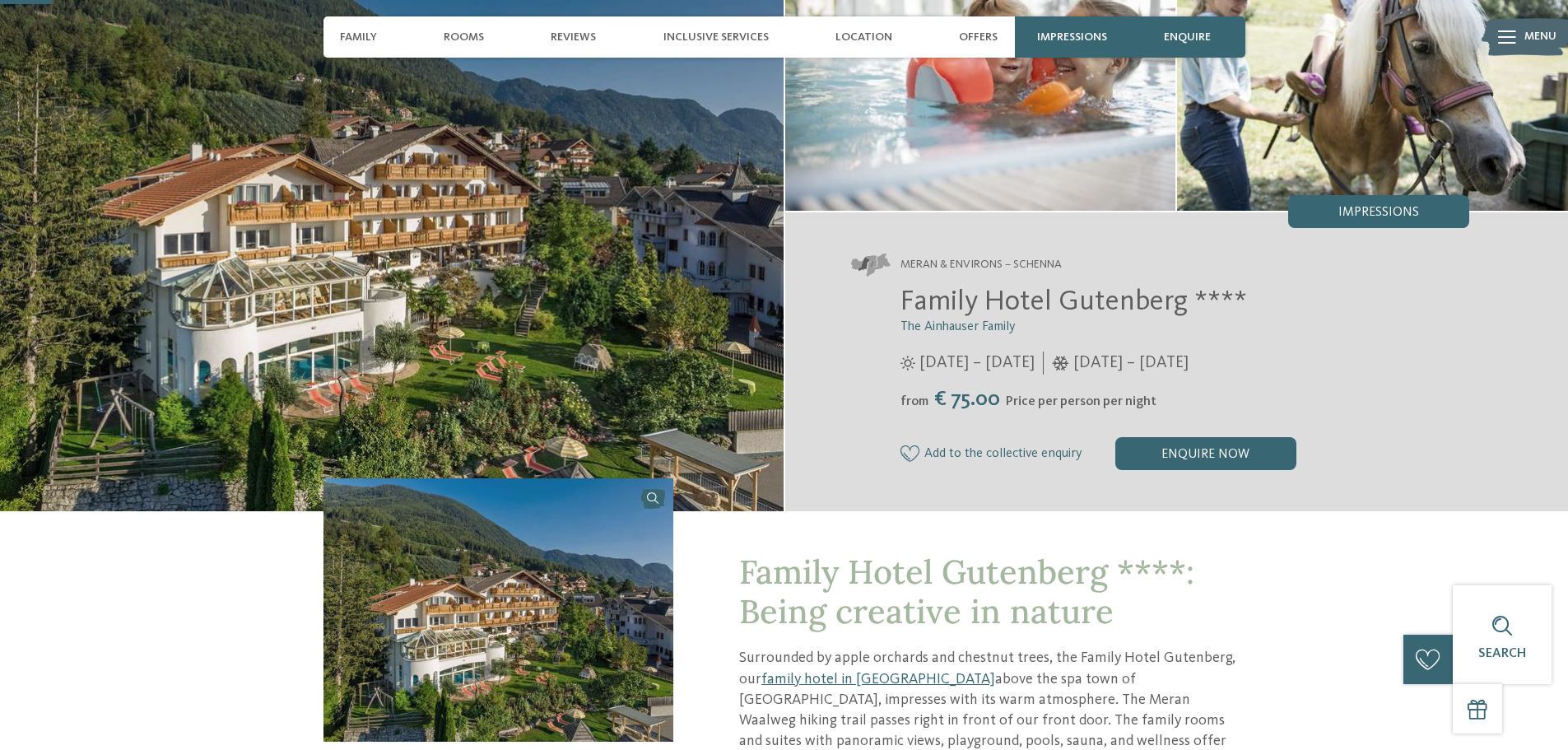
click at [598, 271] on img at bounding box center [392, 214] width 784 height 593
click at [590, 530] on img at bounding box center [498, 609] width 351 height 263
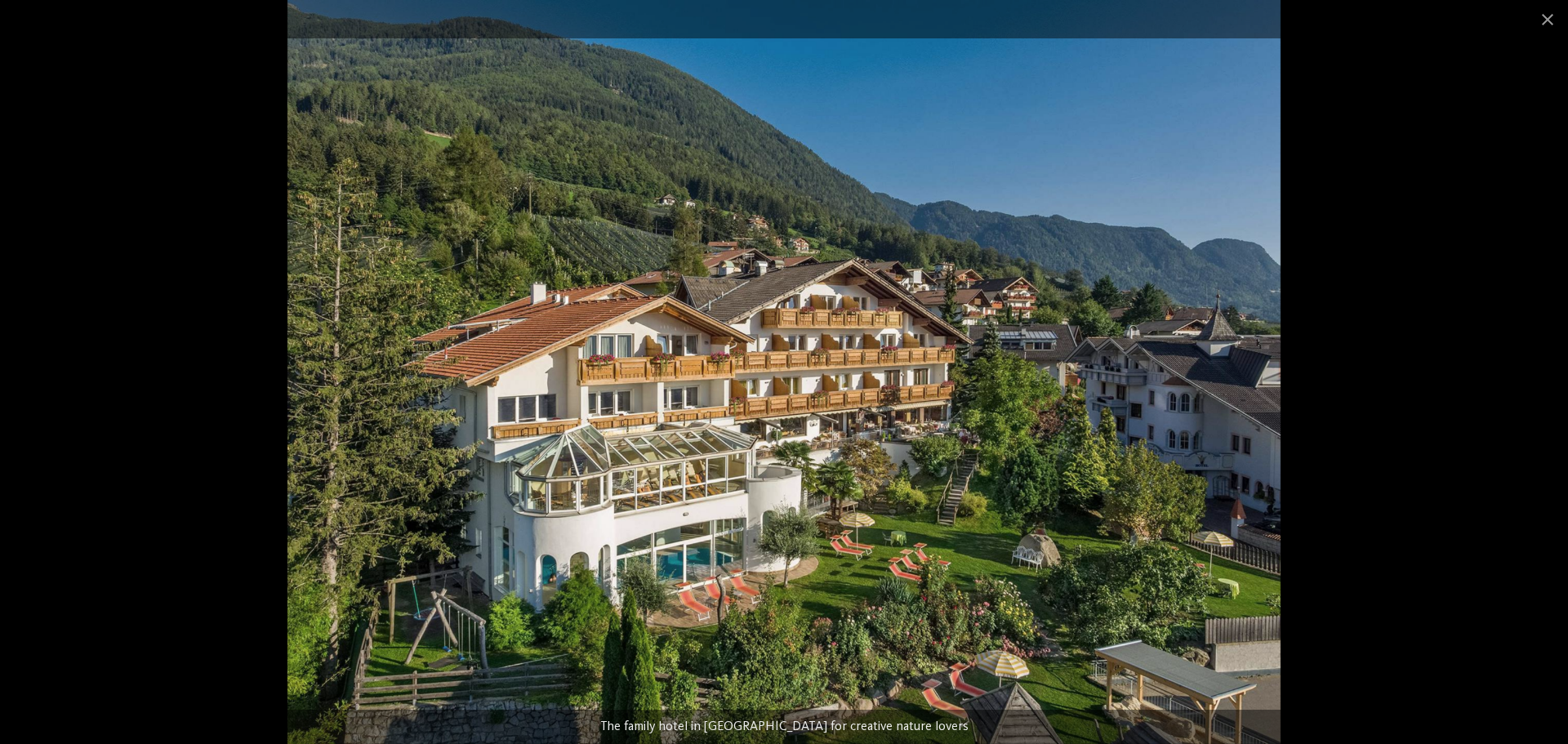
click at [1037, 498] on img at bounding box center [784, 372] width 994 height 744
click at [1420, 398] on div at bounding box center [784, 372] width 1568 height 744
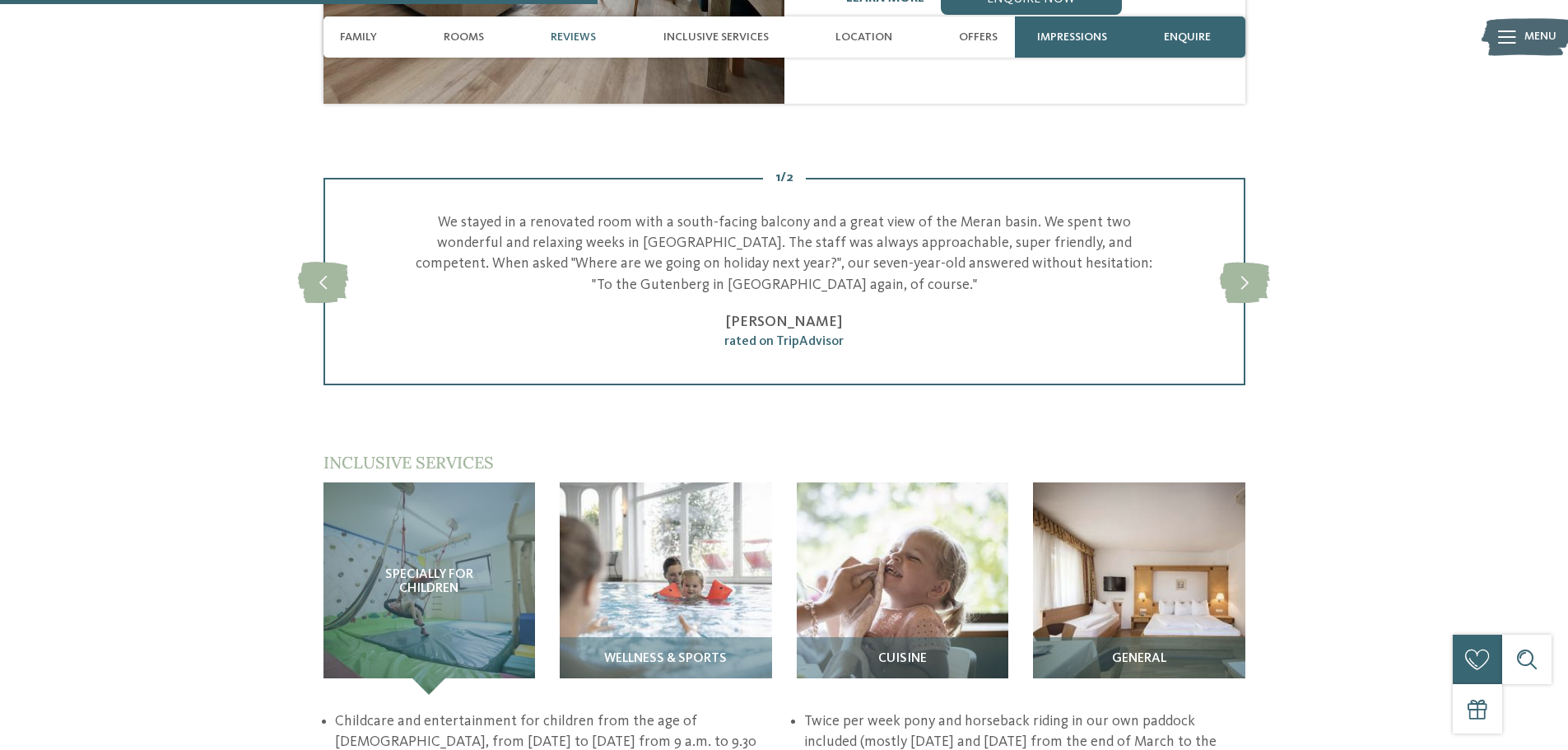
scroll to position [1893, 0]
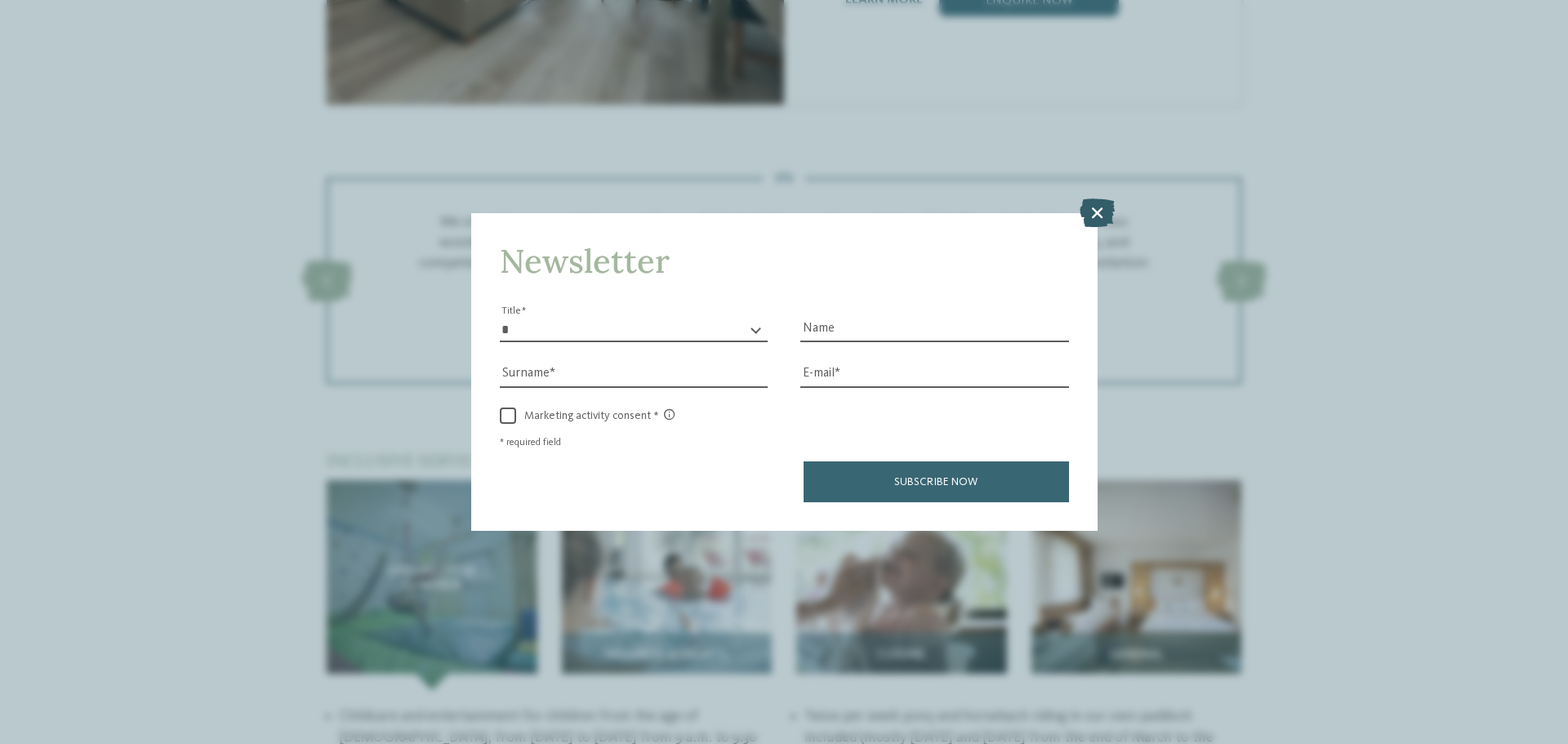
click at [1102, 216] on icon at bounding box center [1097, 212] width 35 height 28
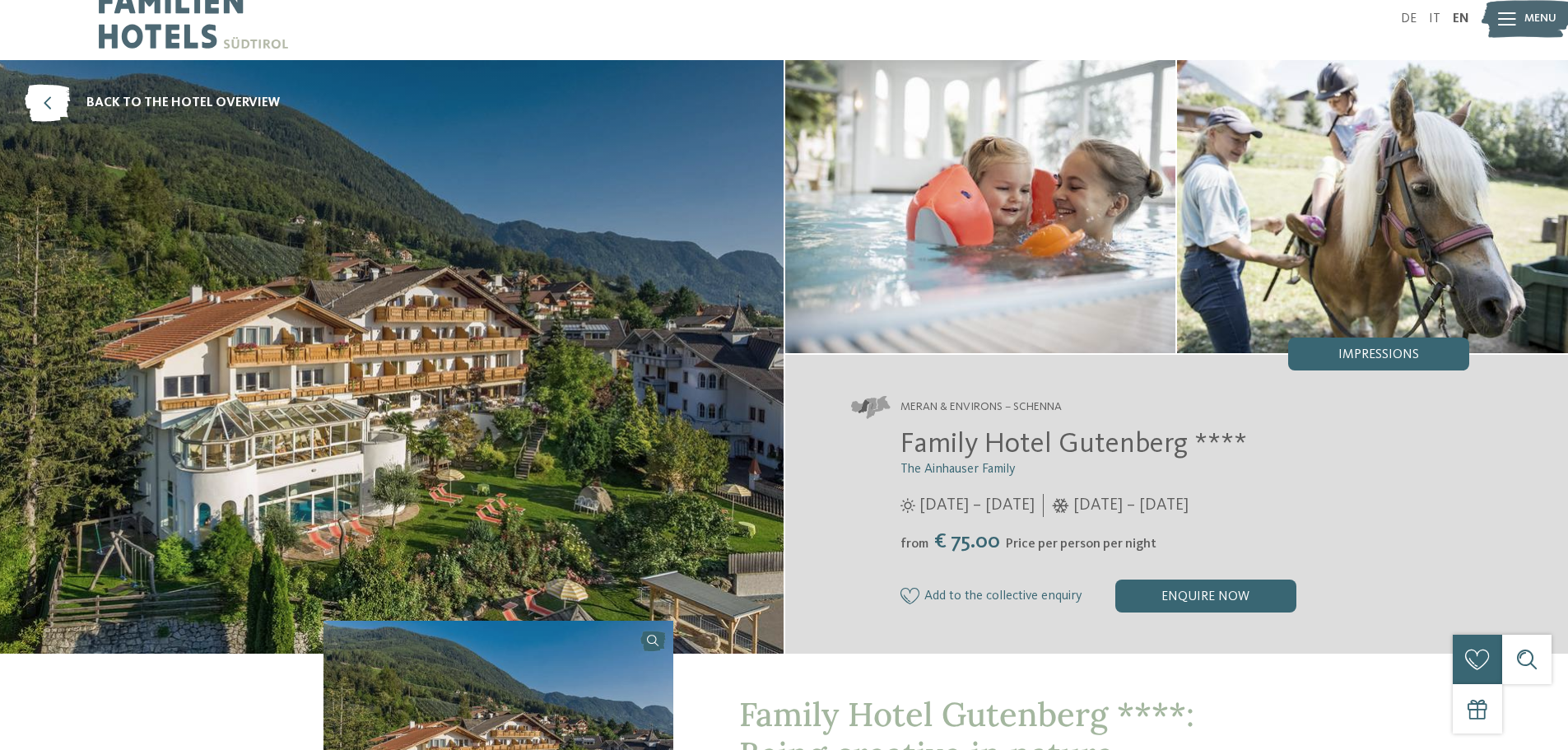
scroll to position [0, 0]
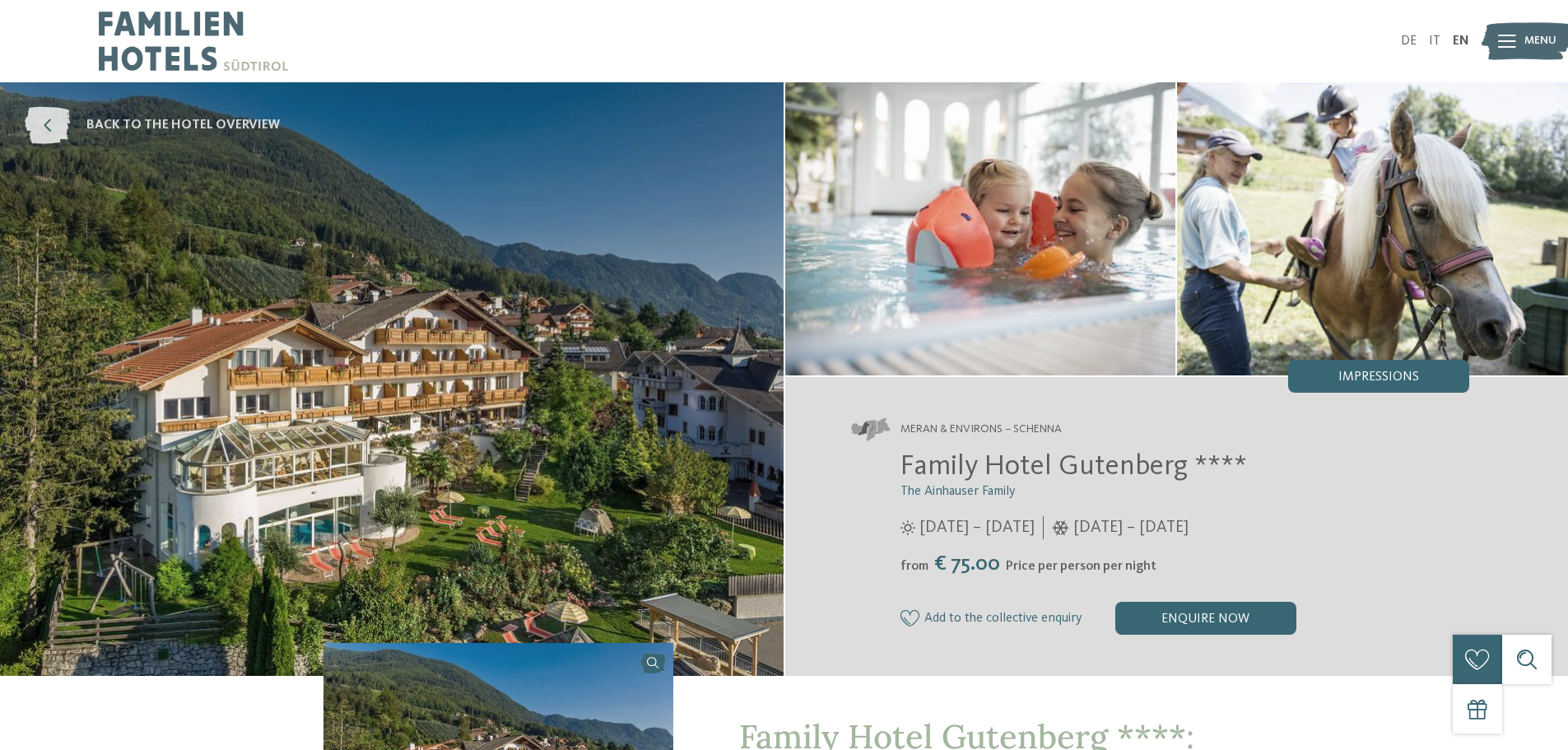
click at [42, 126] on icon at bounding box center [47, 125] width 45 height 37
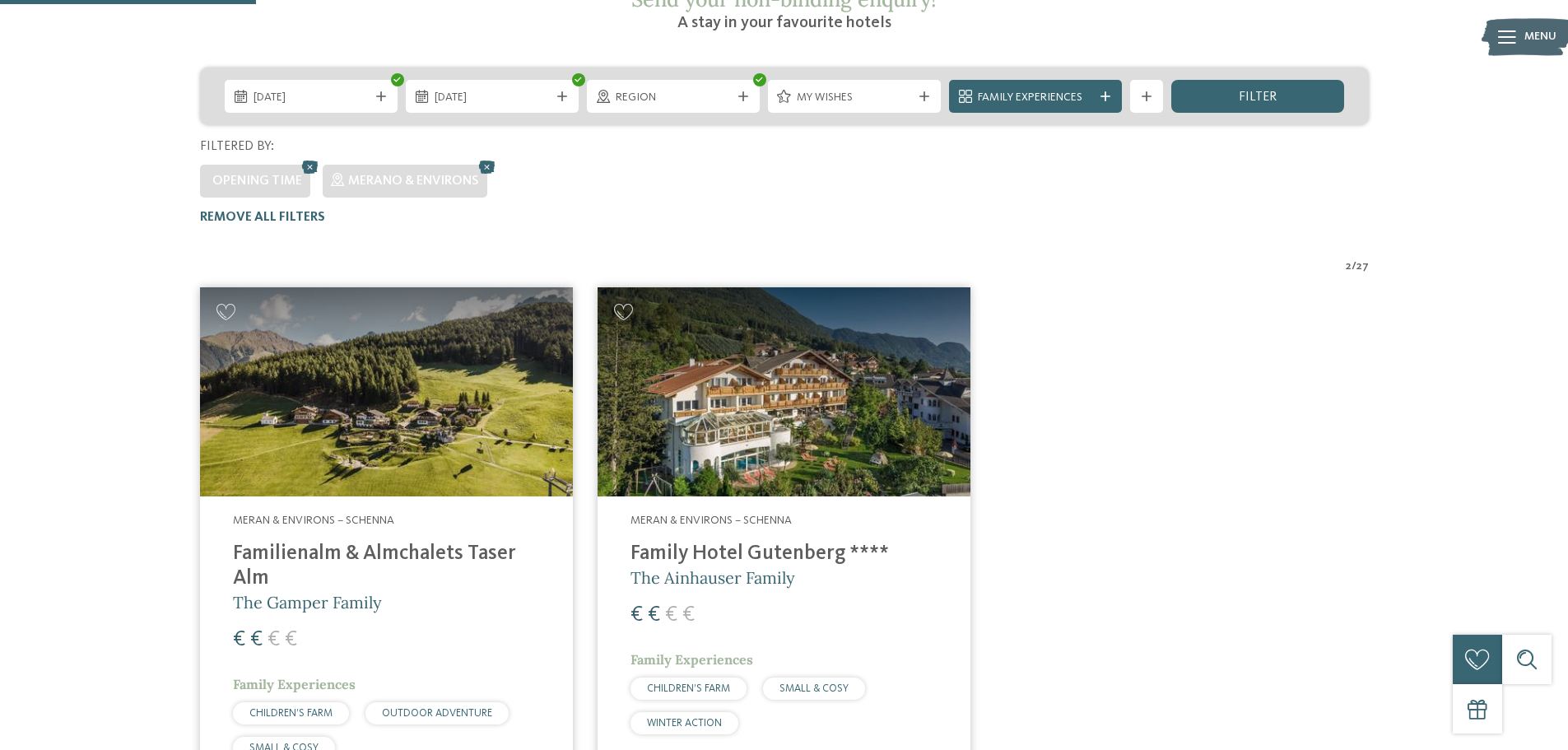
scroll to position [171, 0]
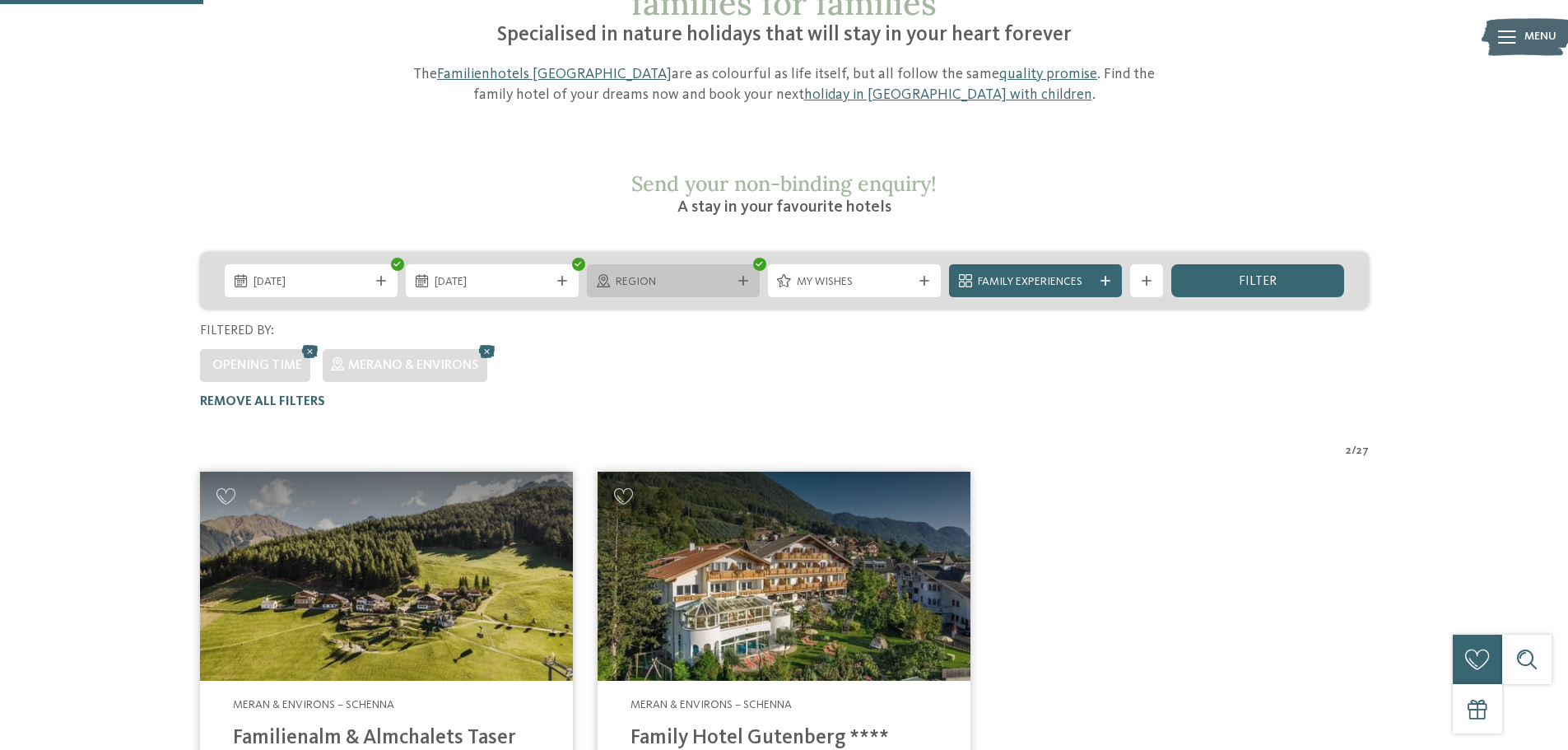
click at [749, 276] on div at bounding box center [744, 280] width 16 height 10
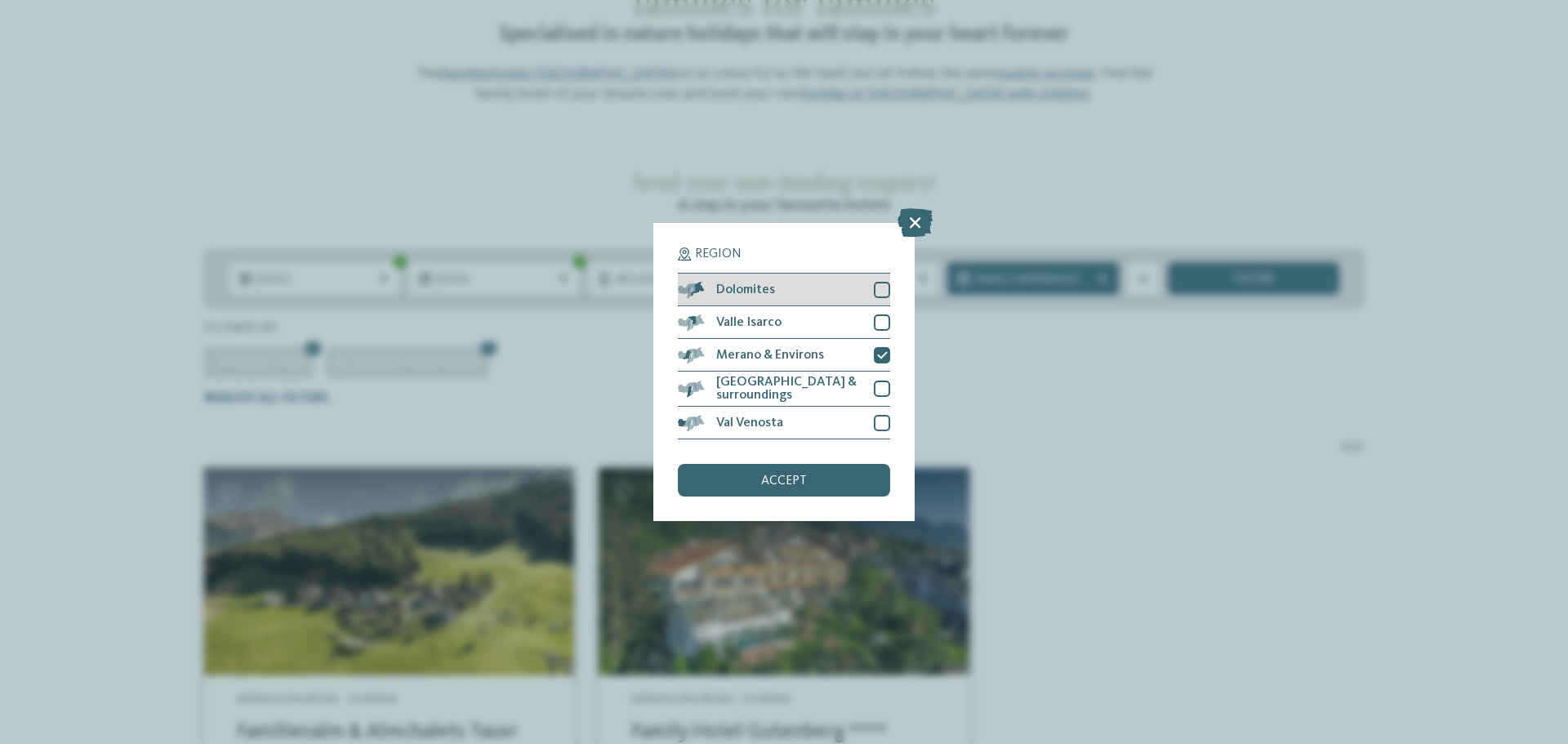
click at [888, 293] on div at bounding box center [882, 290] width 16 height 16
click at [886, 319] on div at bounding box center [882, 322] width 16 height 16
click at [881, 384] on div at bounding box center [882, 389] width 16 height 16
click at [883, 412] on div "Val Venosta" at bounding box center [784, 423] width 213 height 33
click at [858, 471] on div "accept" at bounding box center [784, 480] width 213 height 33
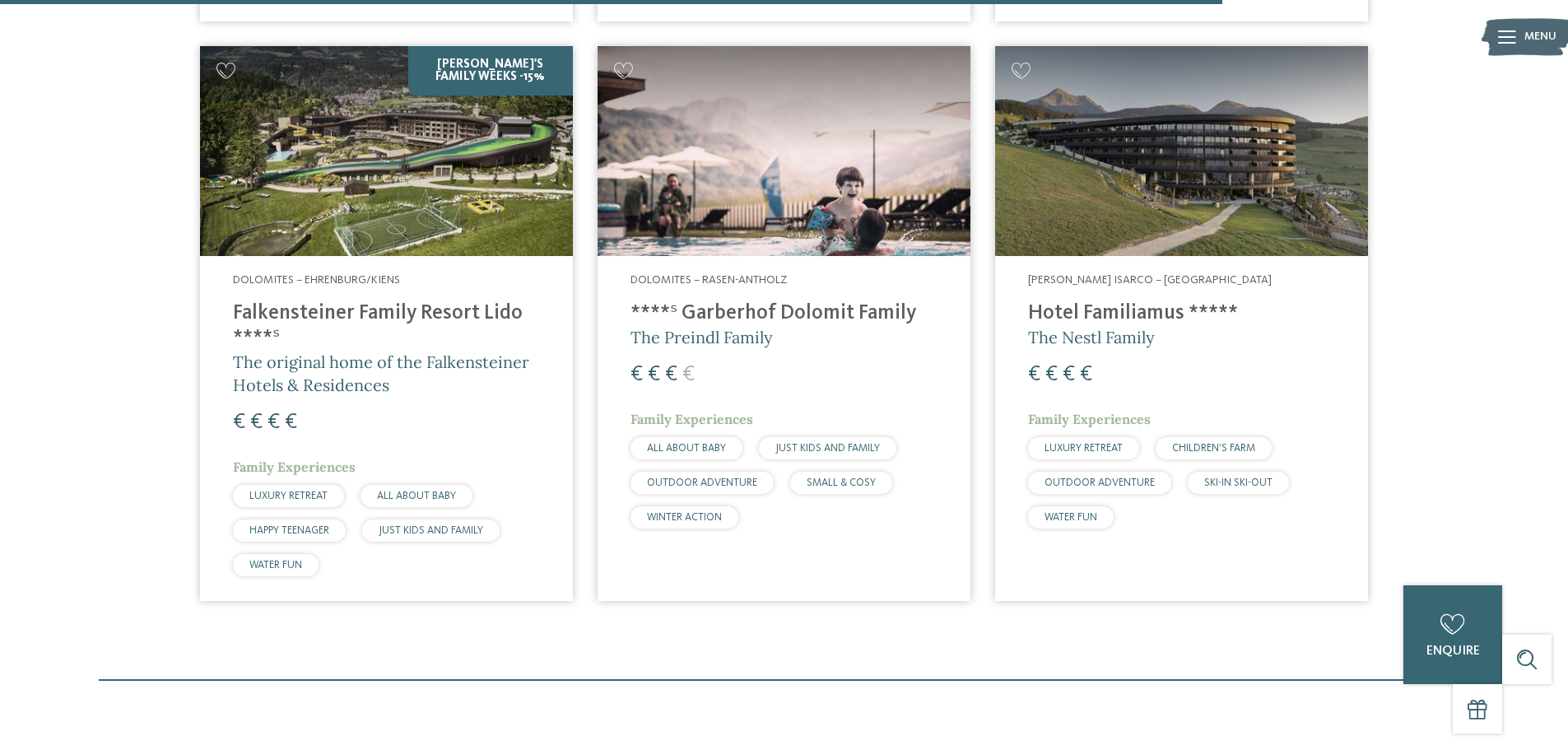
scroll to position [2723, 0]
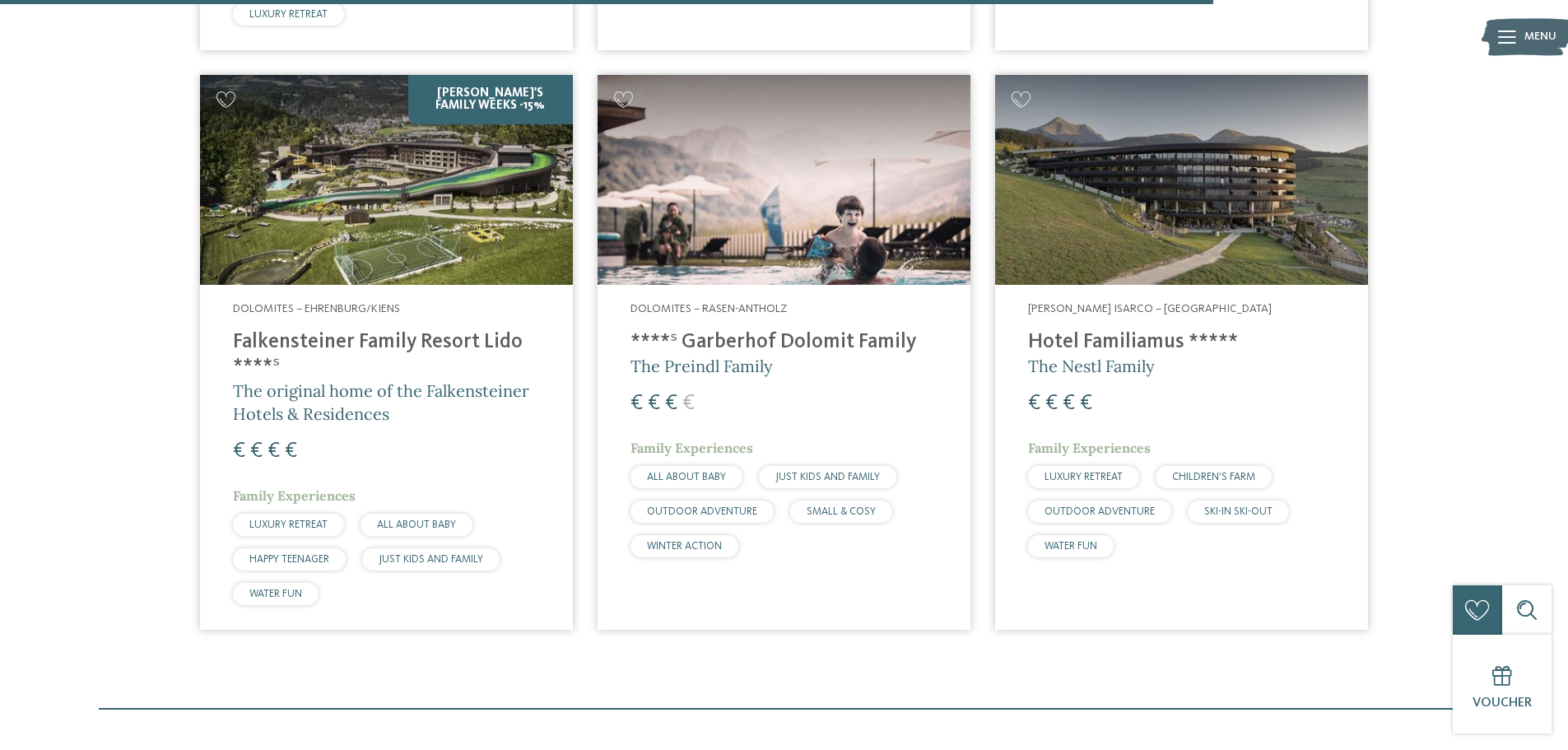
click at [432, 194] on img at bounding box center [386, 179] width 373 height 210
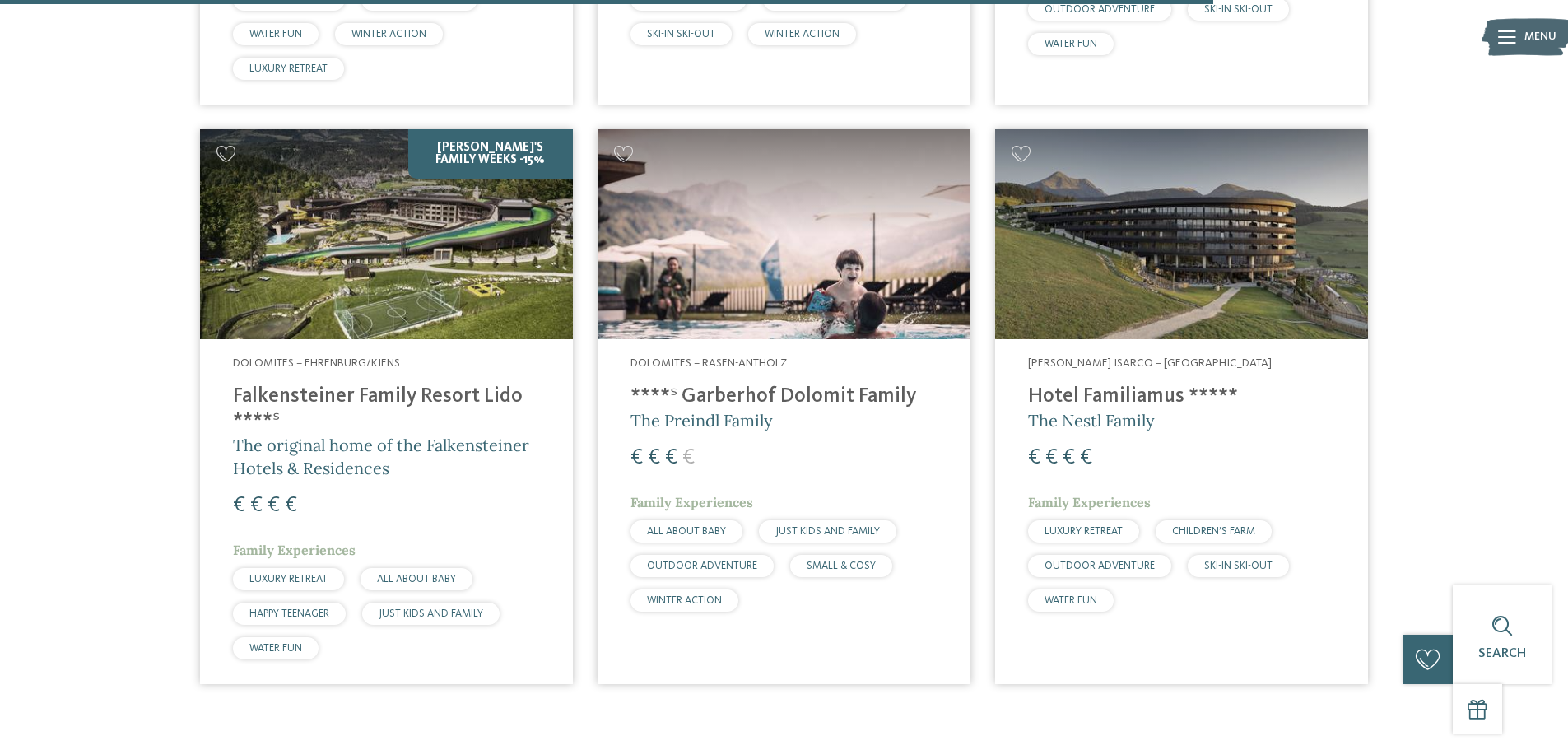
scroll to position [2640, 0]
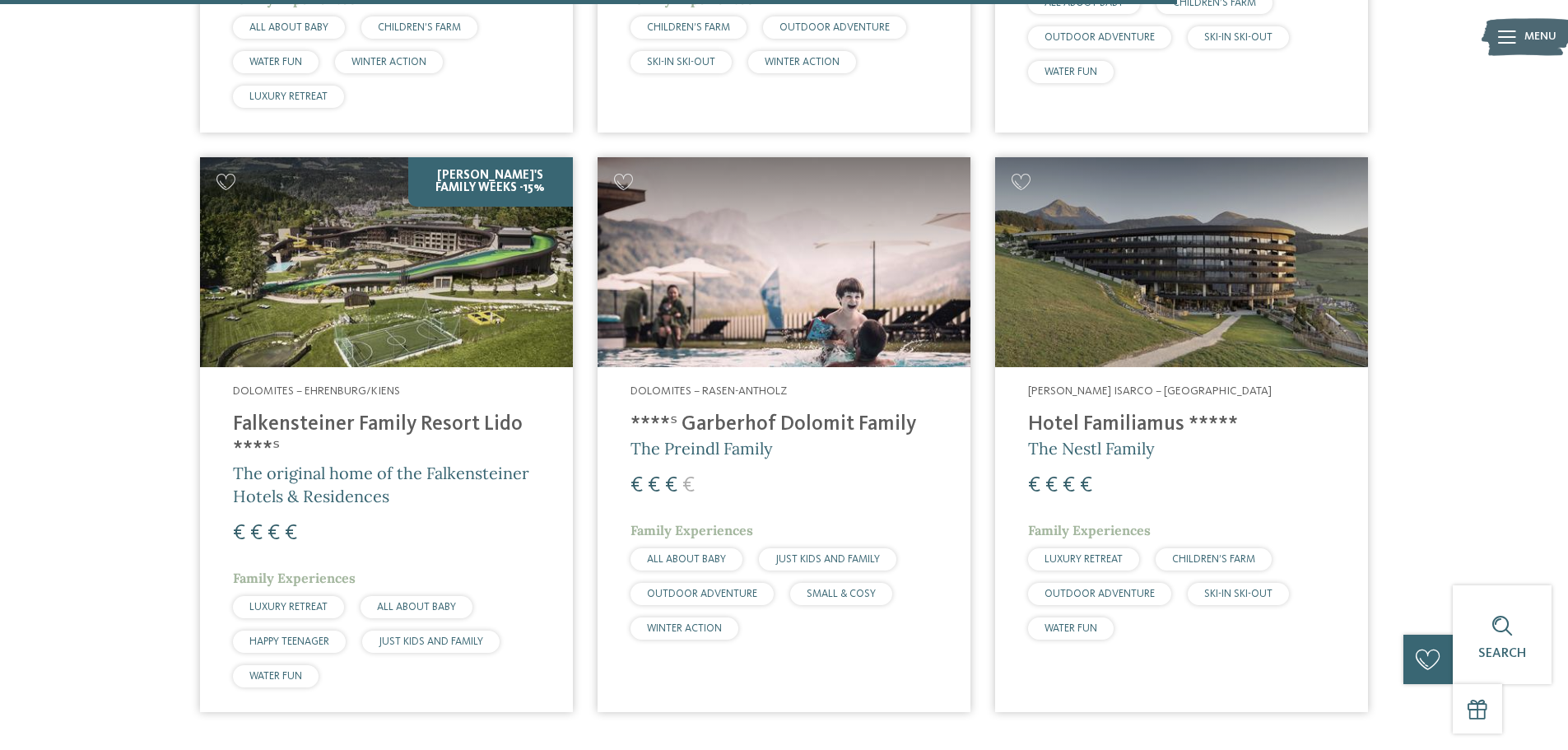
click at [816, 263] on img at bounding box center [784, 262] width 373 height 210
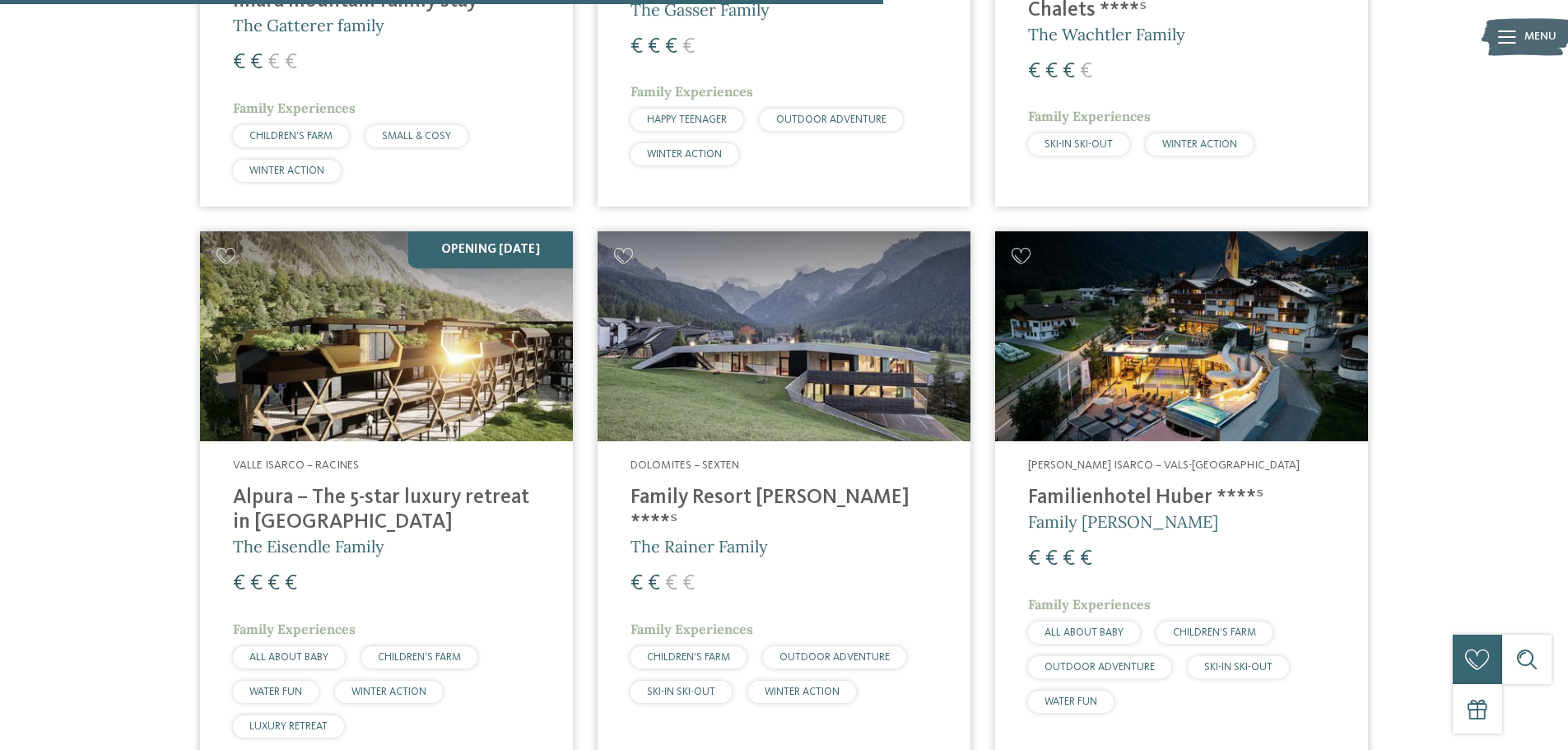
scroll to position [1982, 0]
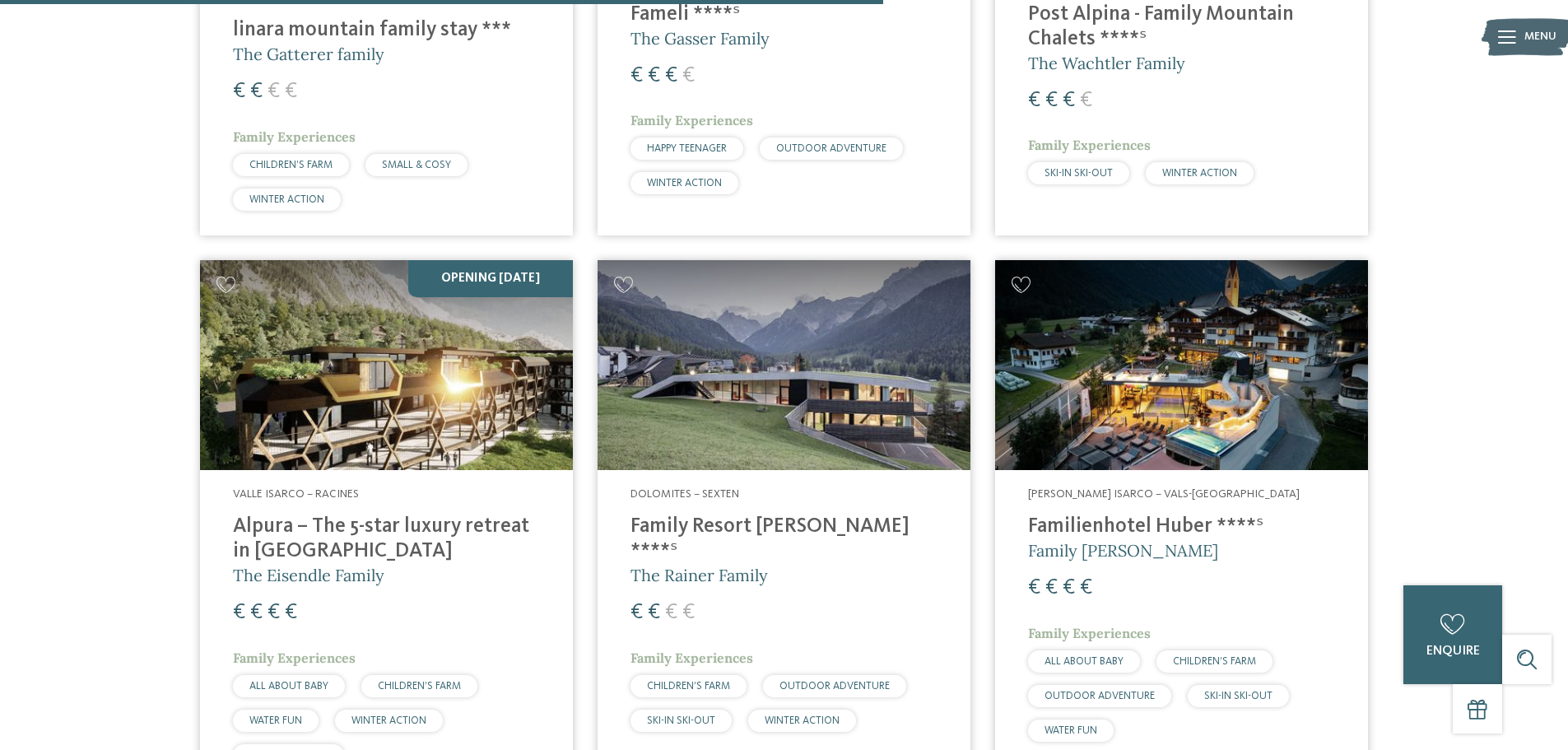
click at [1123, 357] on img at bounding box center [1181, 364] width 373 height 210
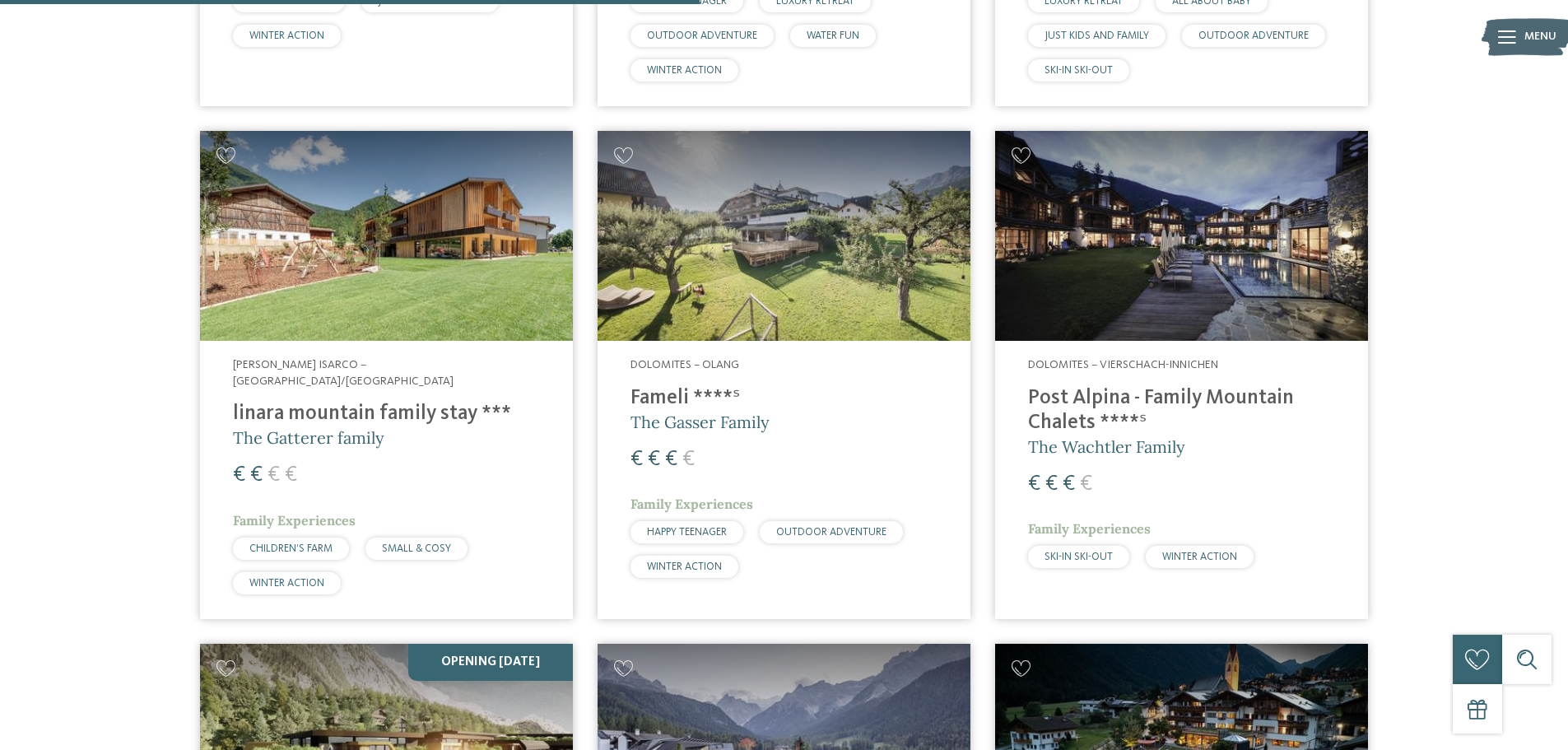
scroll to position [1571, 0]
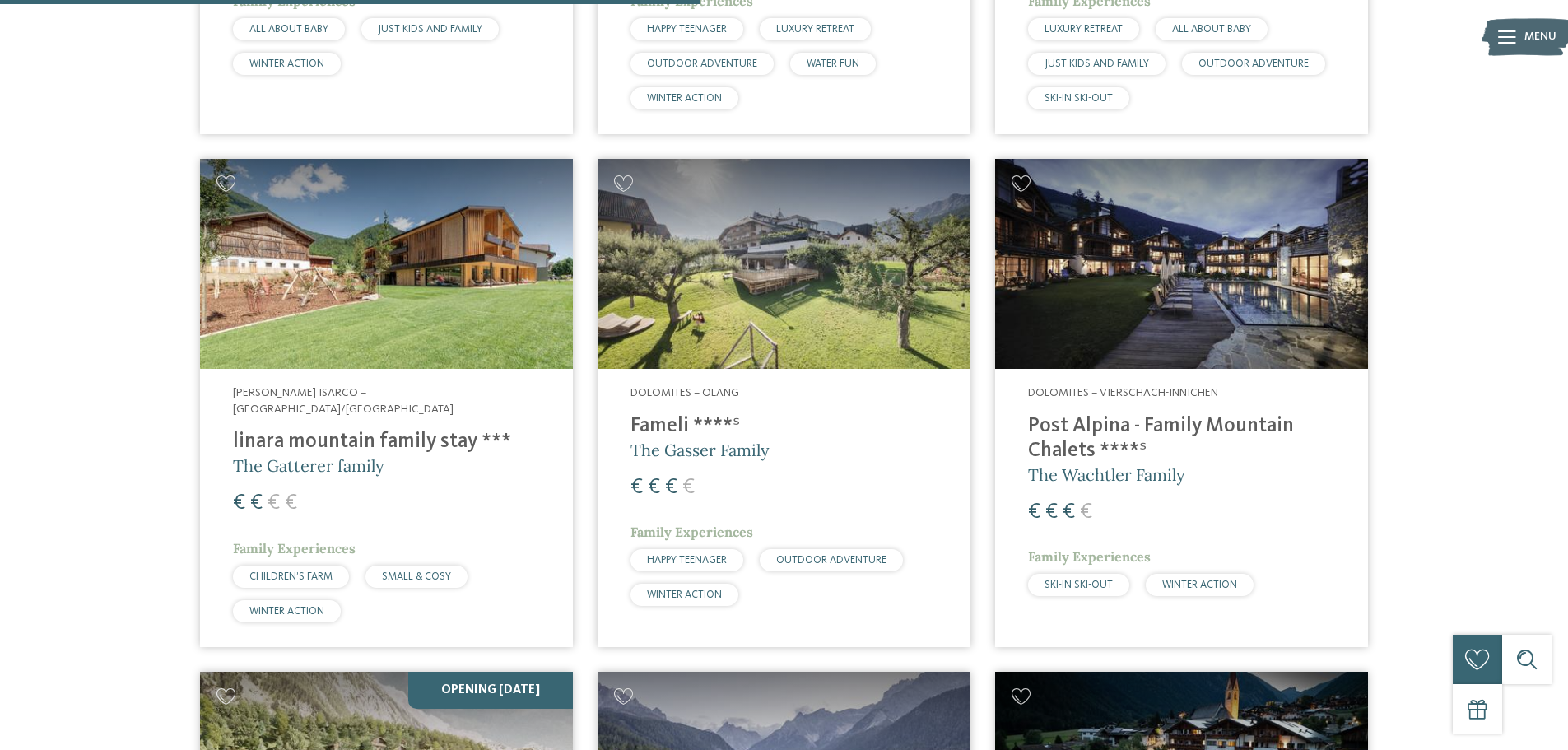
click at [816, 274] on img at bounding box center [784, 263] width 373 height 210
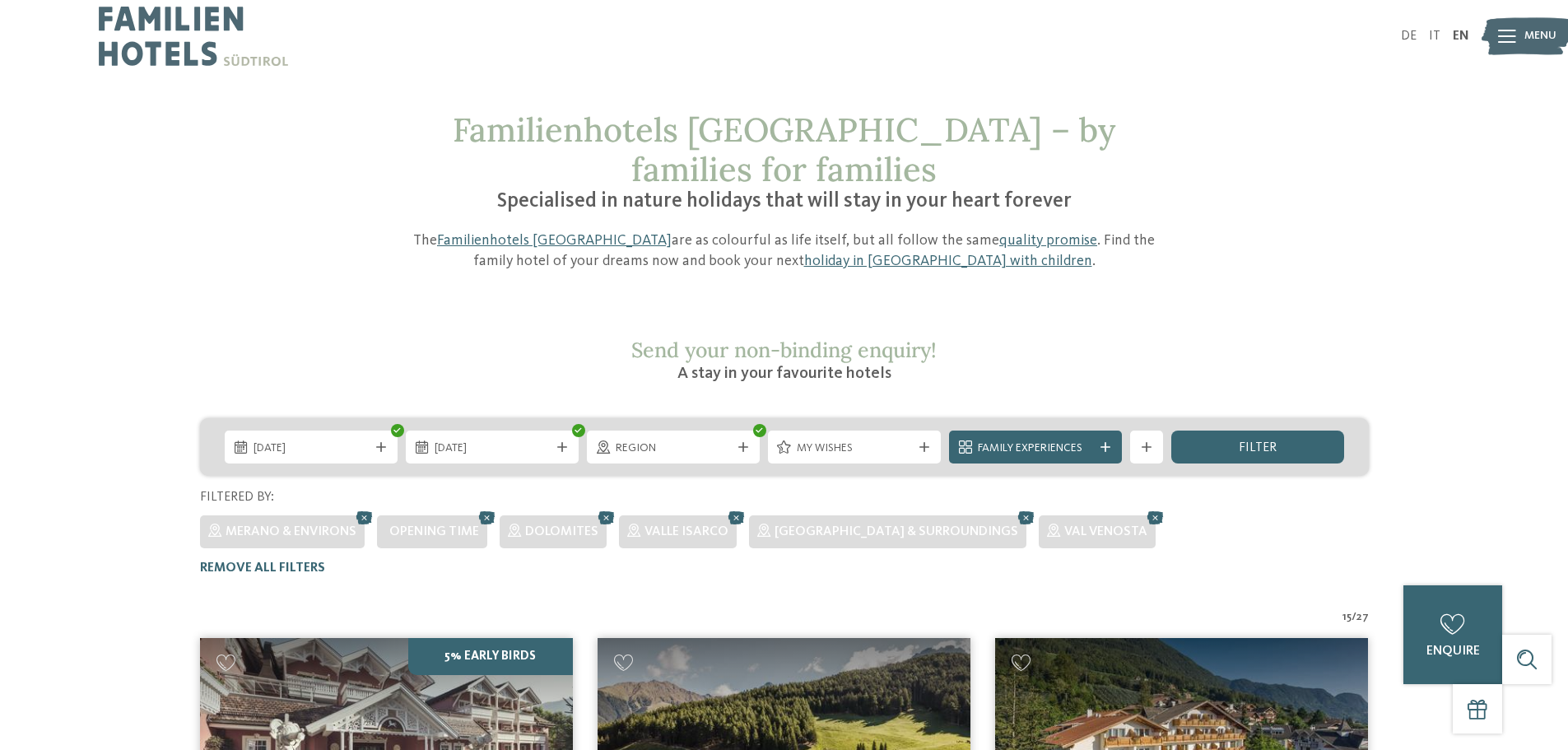
scroll to position [0, 0]
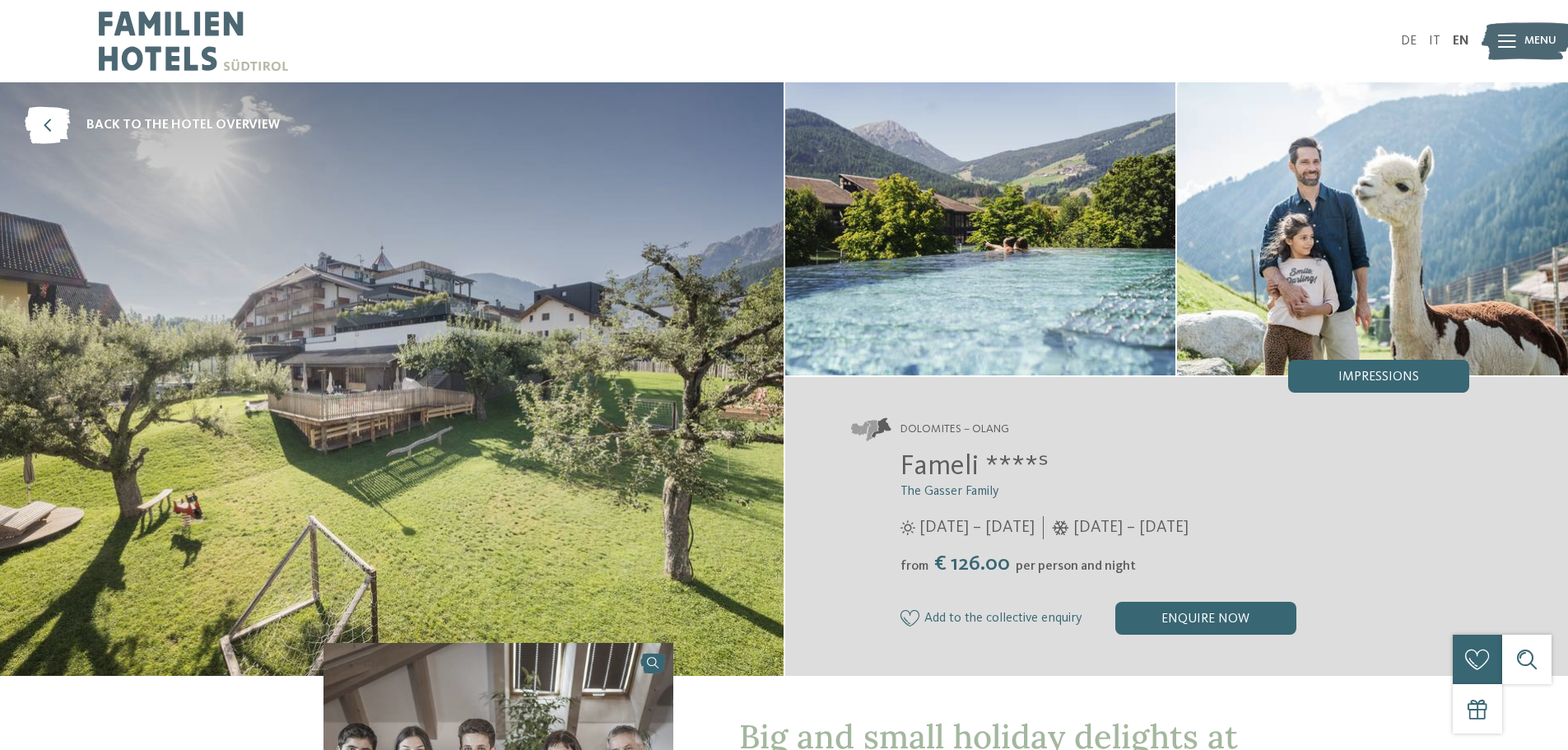
click at [975, 354] on img at bounding box center [980, 229] width 391 height 293
click at [1369, 386] on div "Impressions" at bounding box center [1379, 376] width 181 height 33
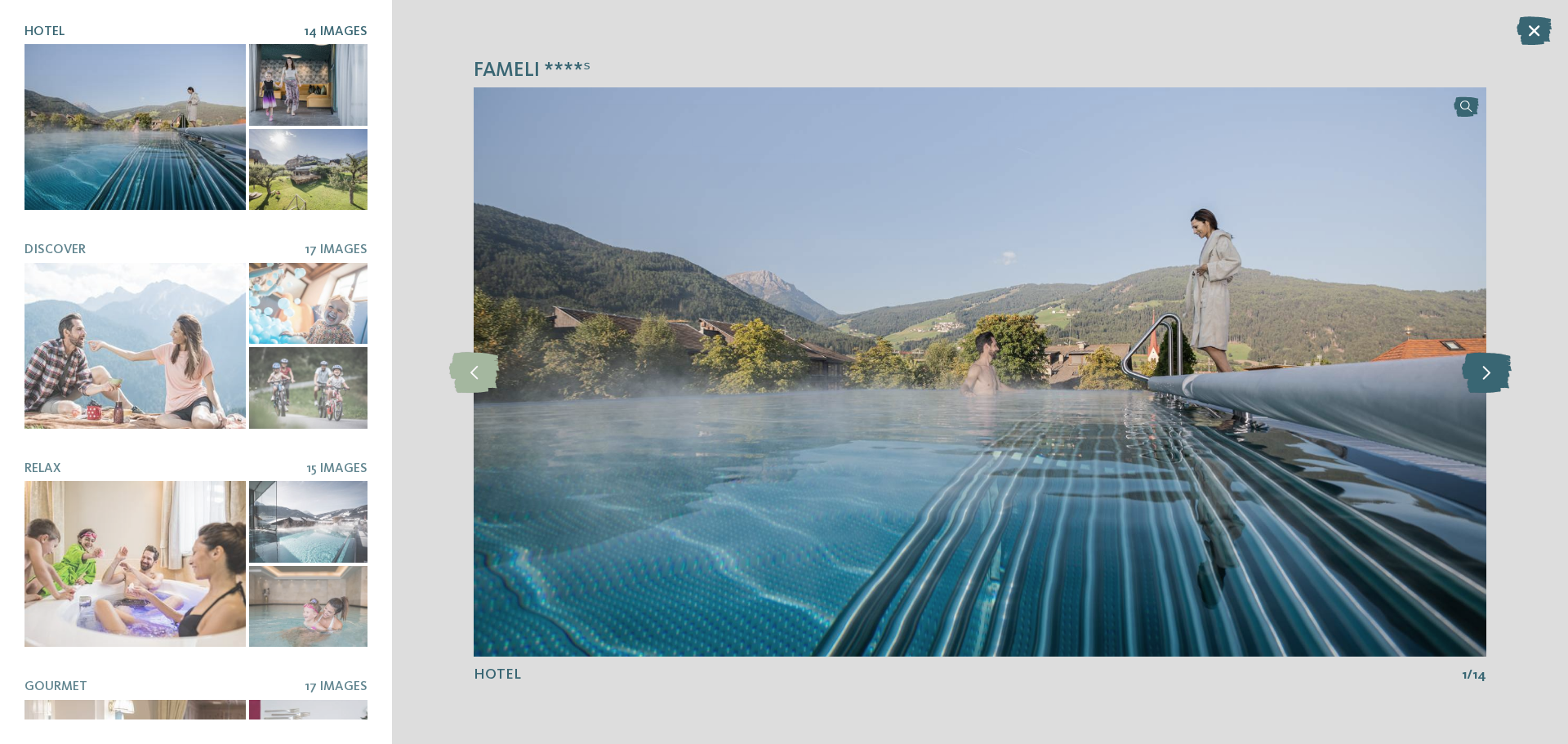
click at [1496, 376] on icon at bounding box center [1486, 372] width 50 height 41
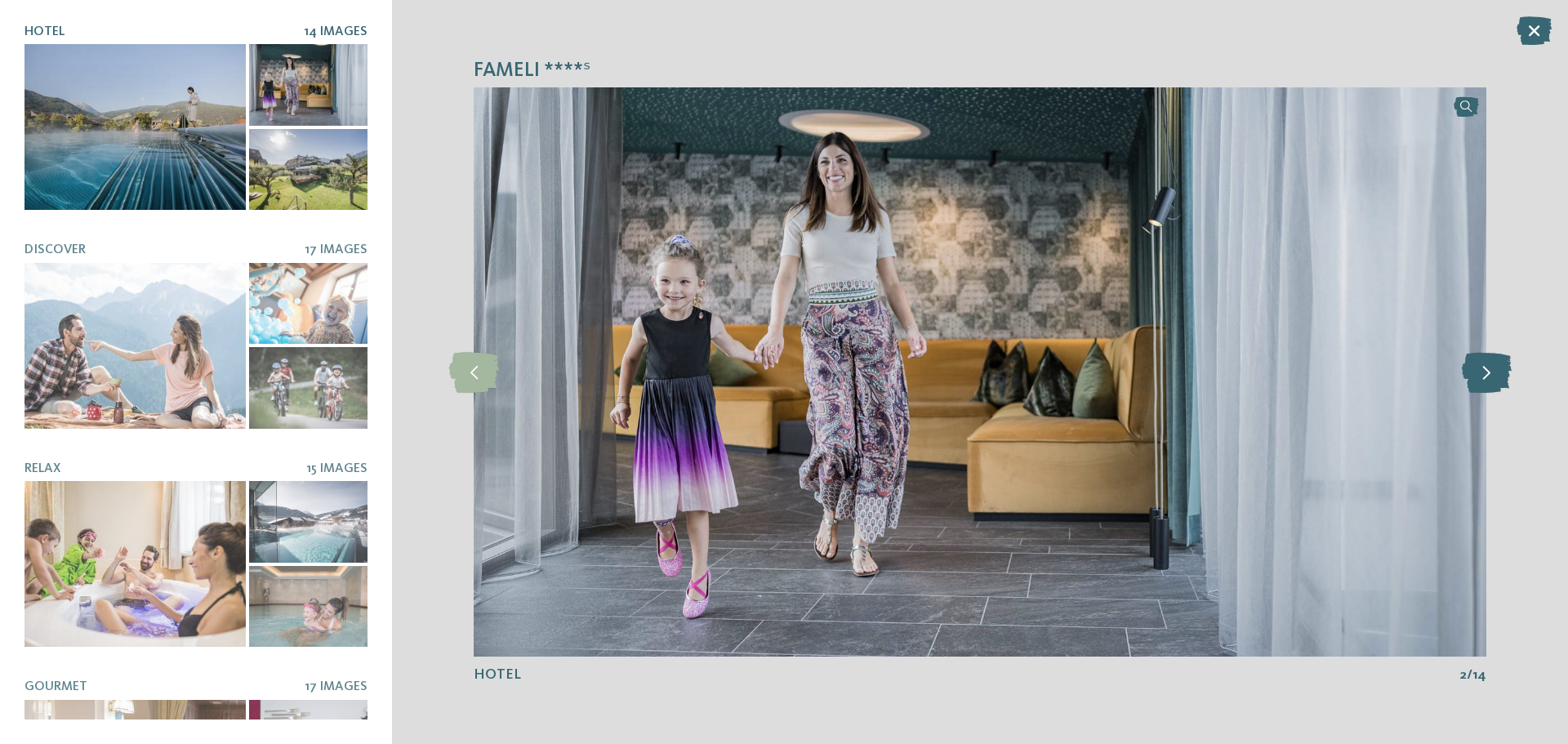
click at [1496, 376] on icon at bounding box center [1486, 372] width 50 height 41
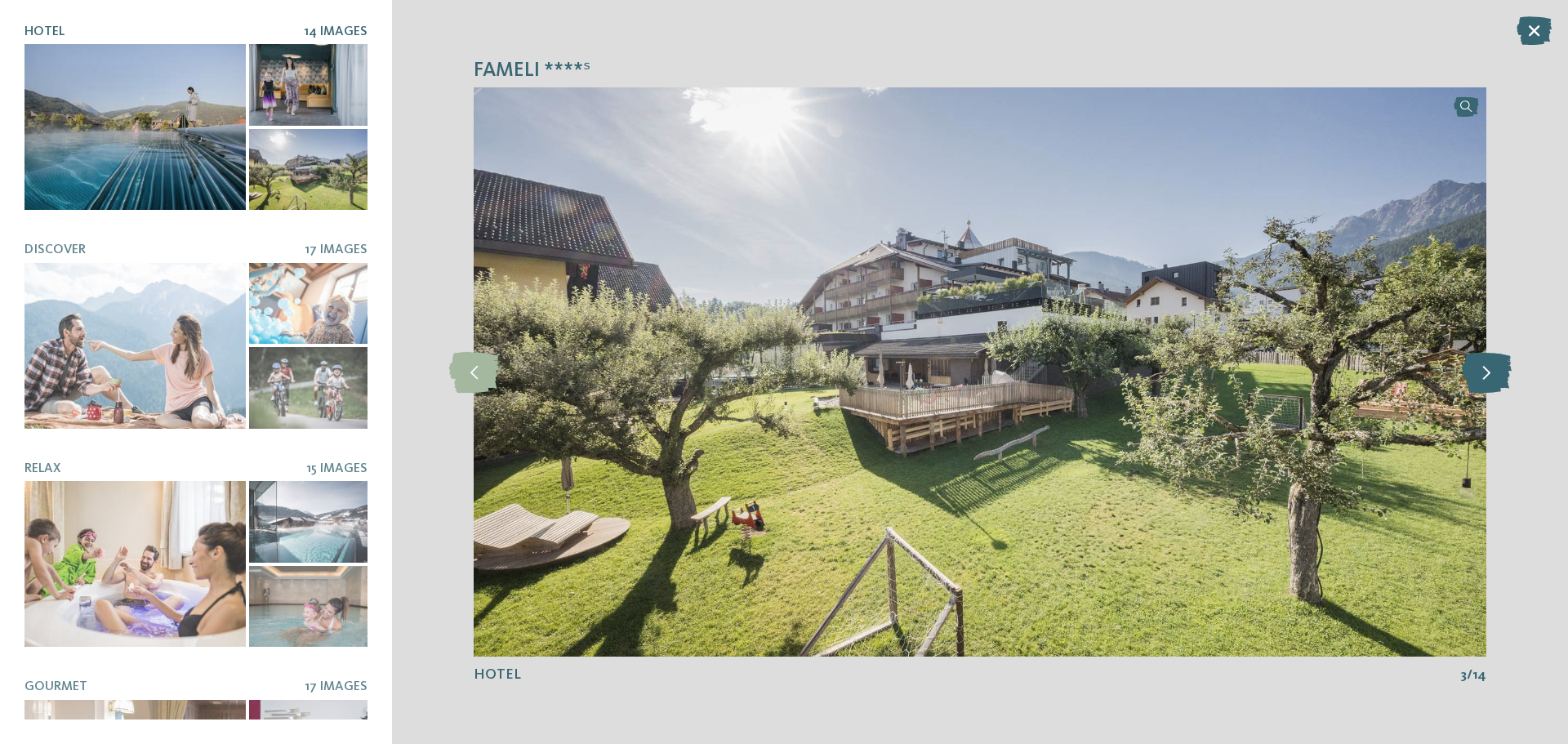
click at [1496, 376] on icon at bounding box center [1486, 372] width 50 height 41
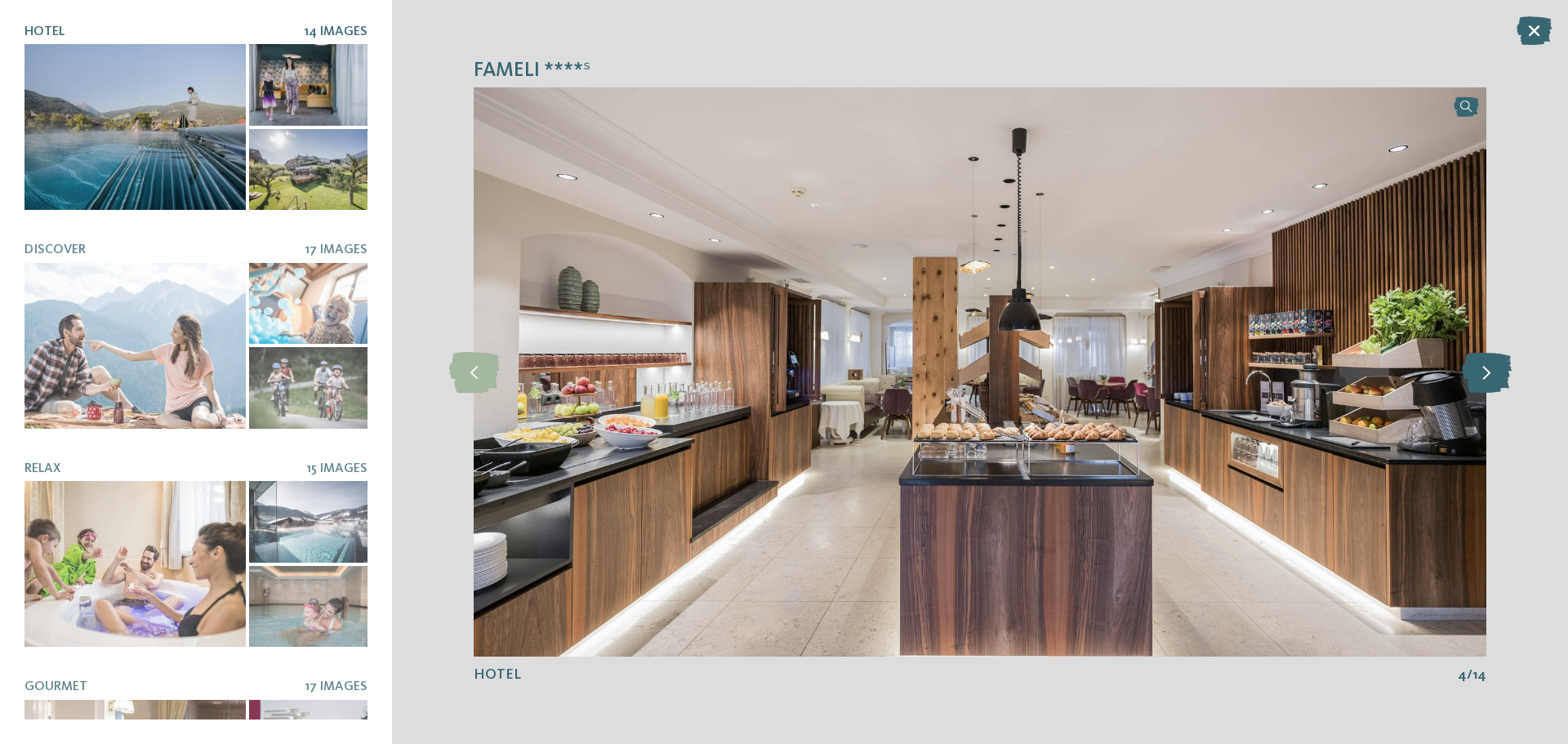
click at [1496, 376] on icon at bounding box center [1486, 372] width 50 height 41
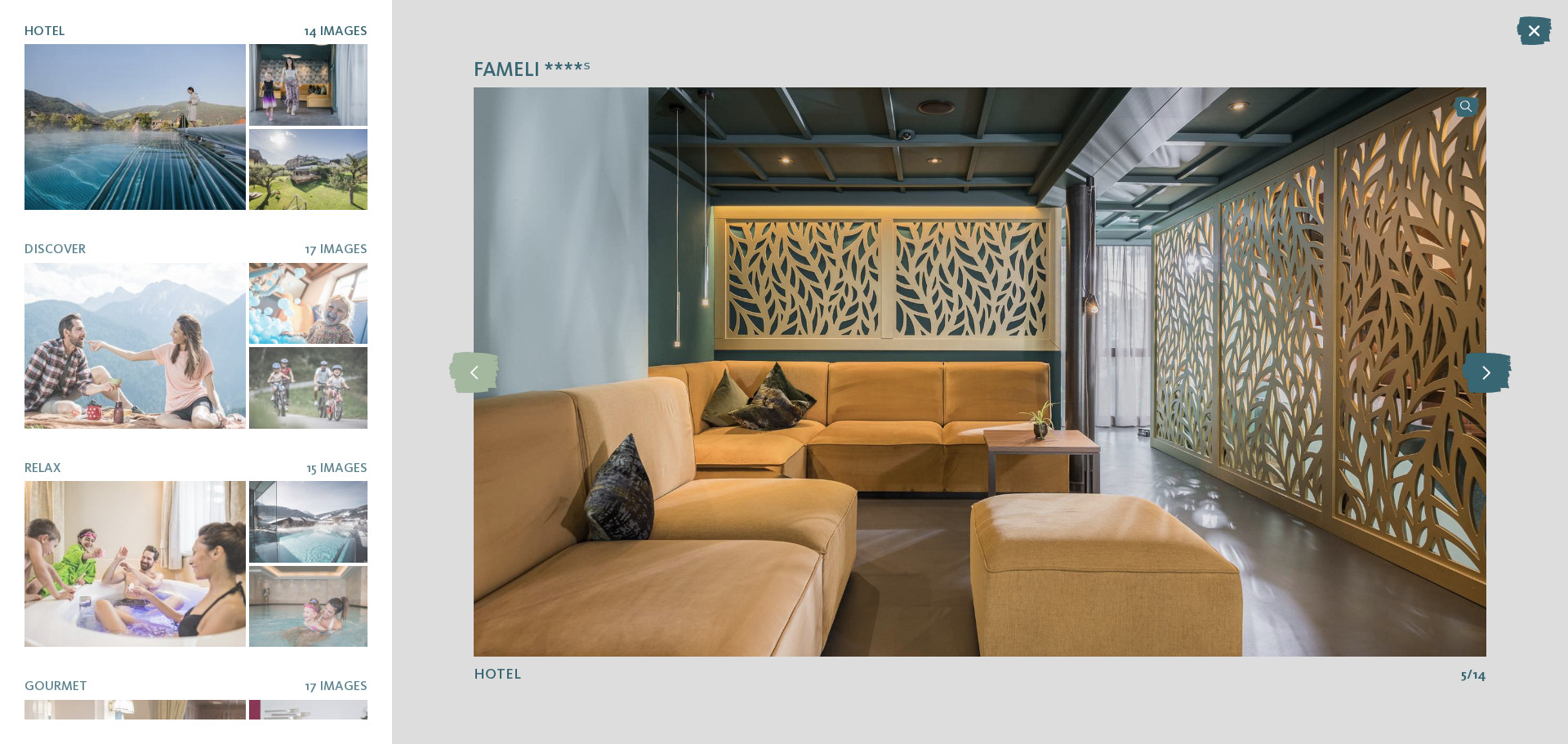
click at [1496, 376] on icon at bounding box center [1486, 372] width 50 height 41
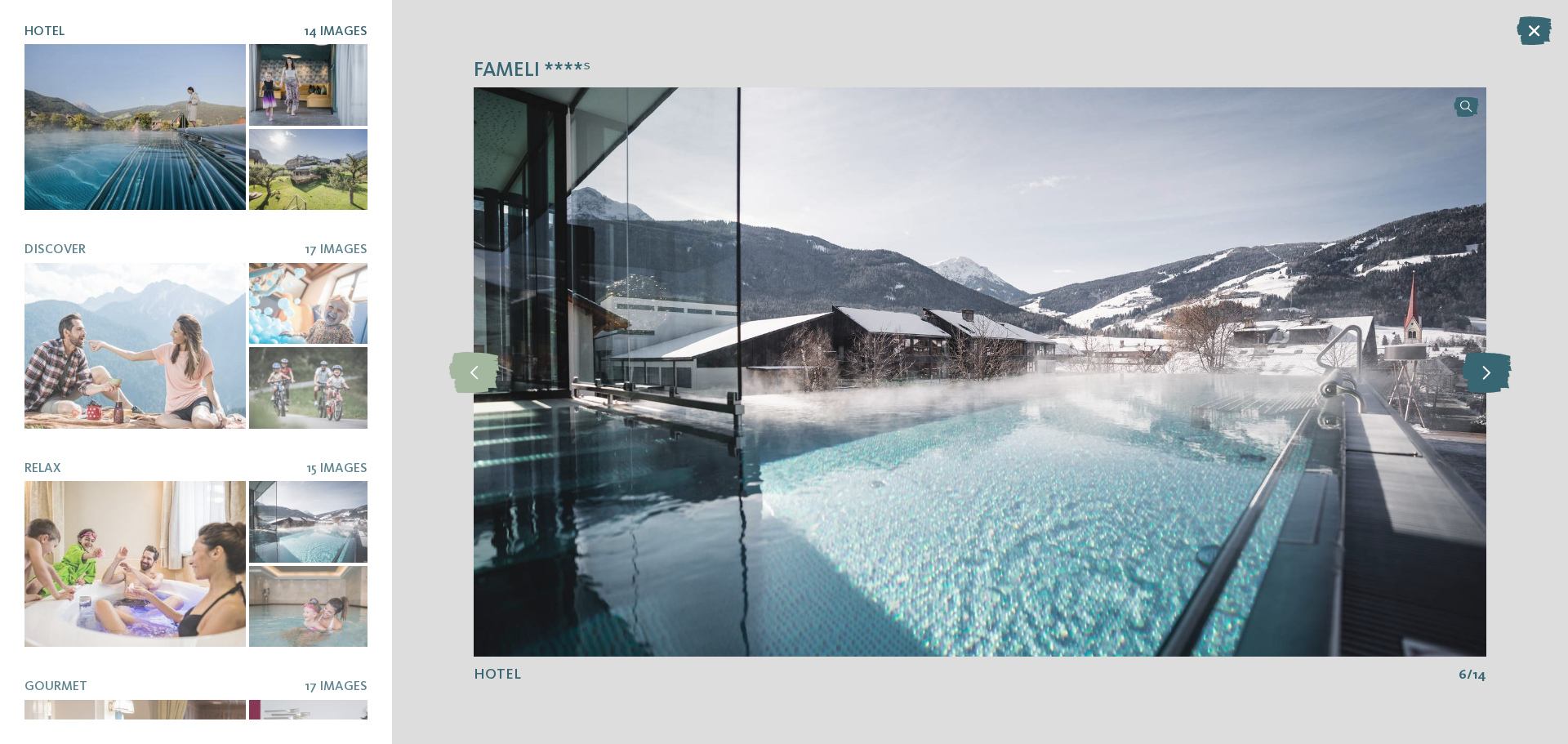
click at [1496, 376] on icon at bounding box center [1486, 372] width 50 height 41
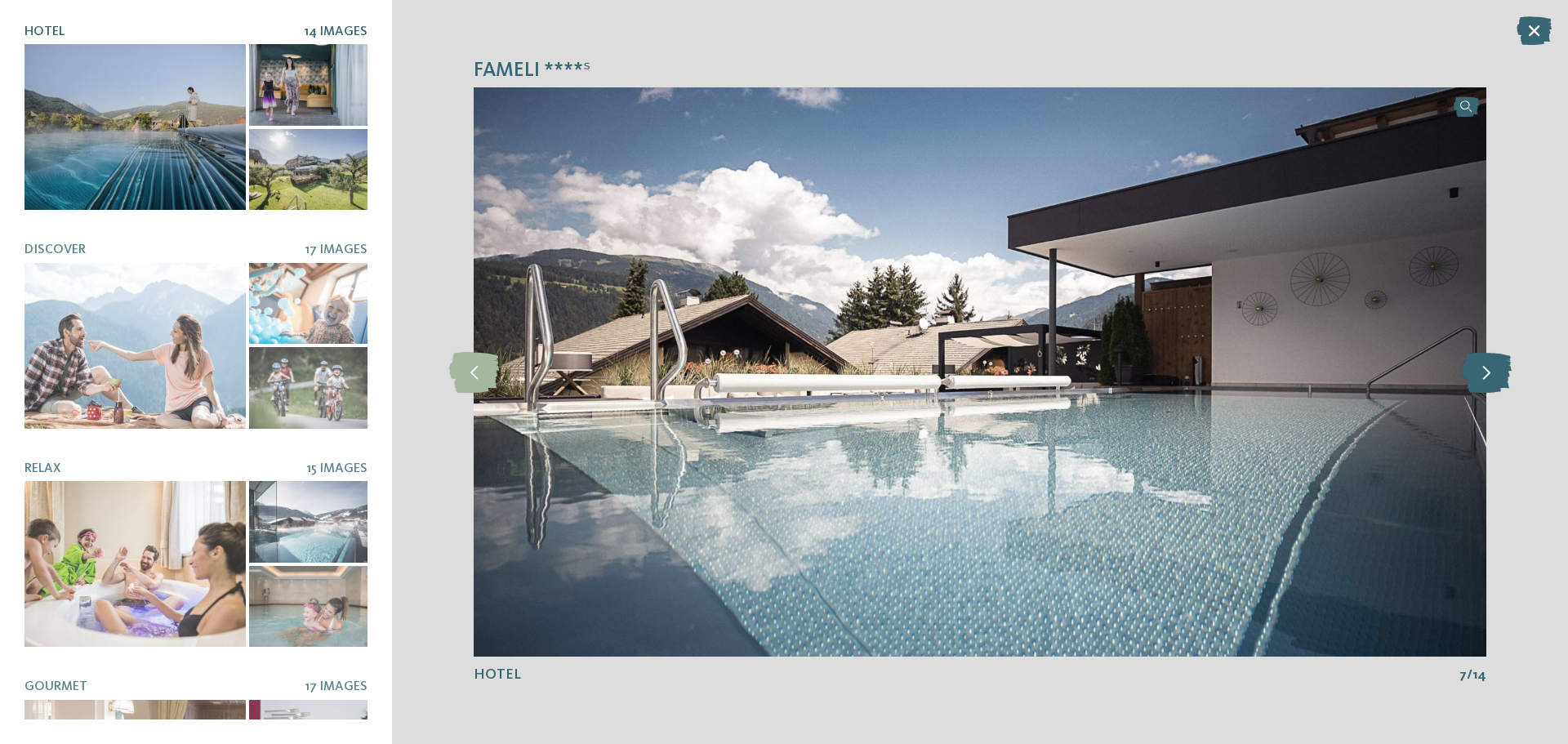
click at [1496, 376] on icon at bounding box center [1486, 372] width 50 height 41
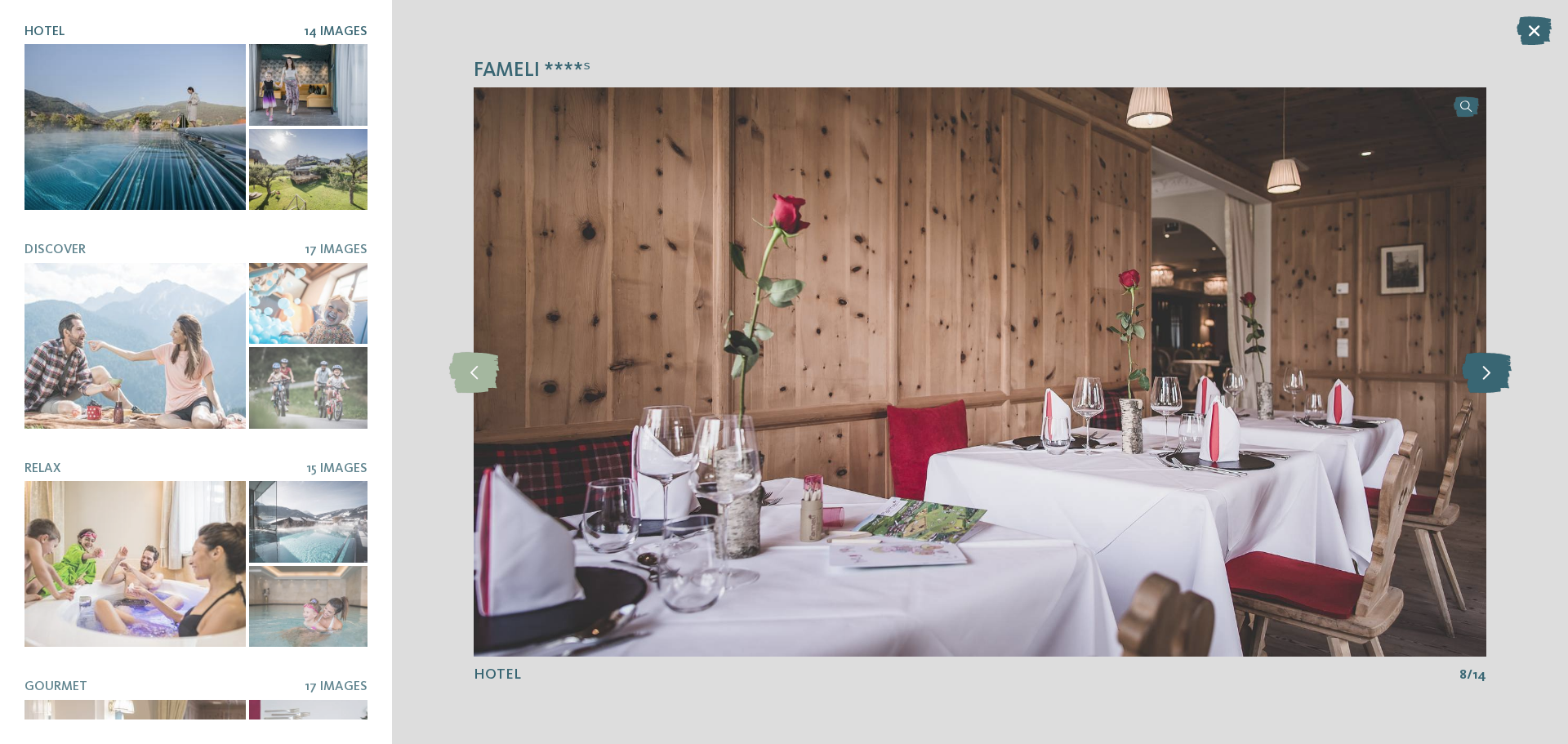
click at [1496, 376] on icon at bounding box center [1486, 372] width 50 height 41
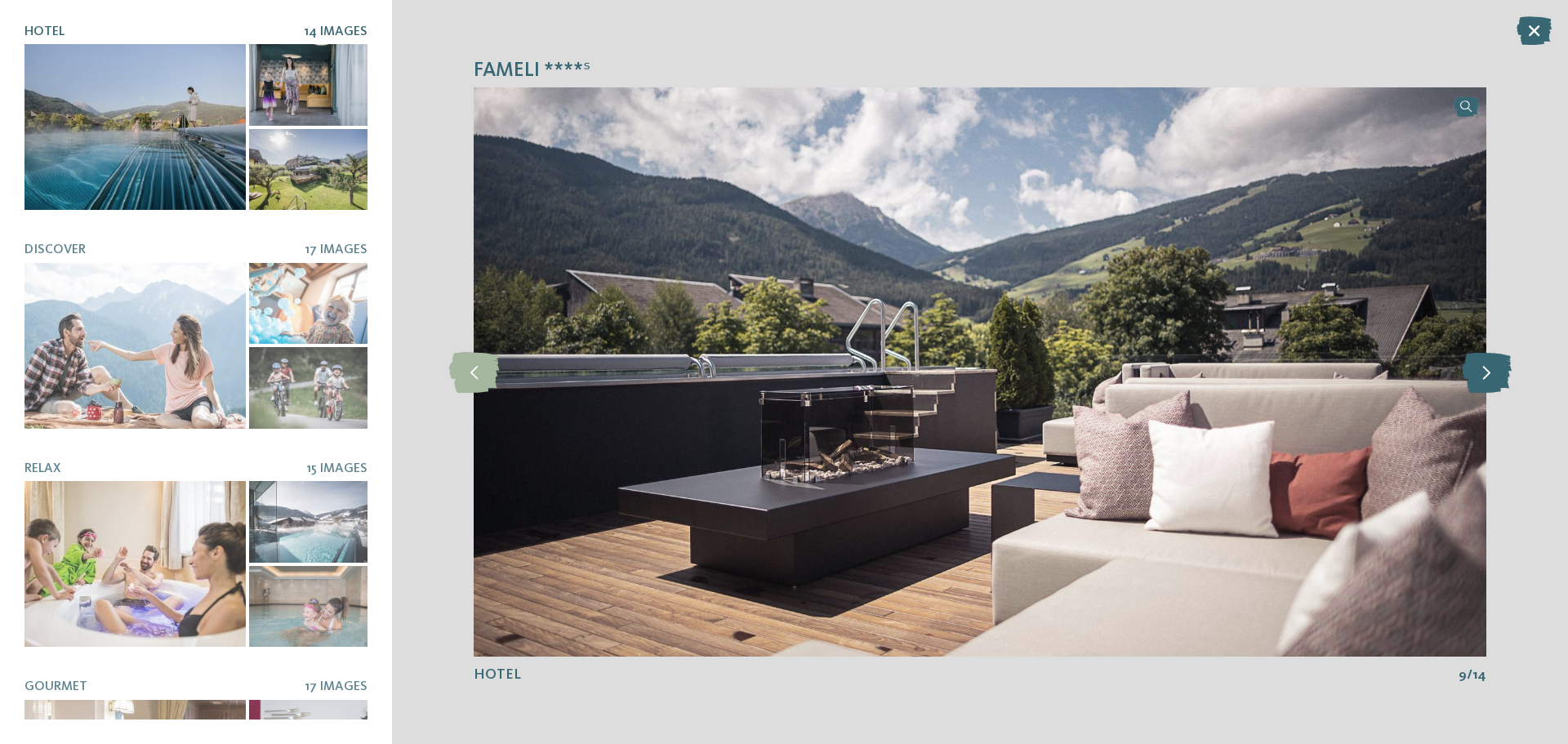
click at [1496, 376] on icon at bounding box center [1486, 372] width 50 height 41
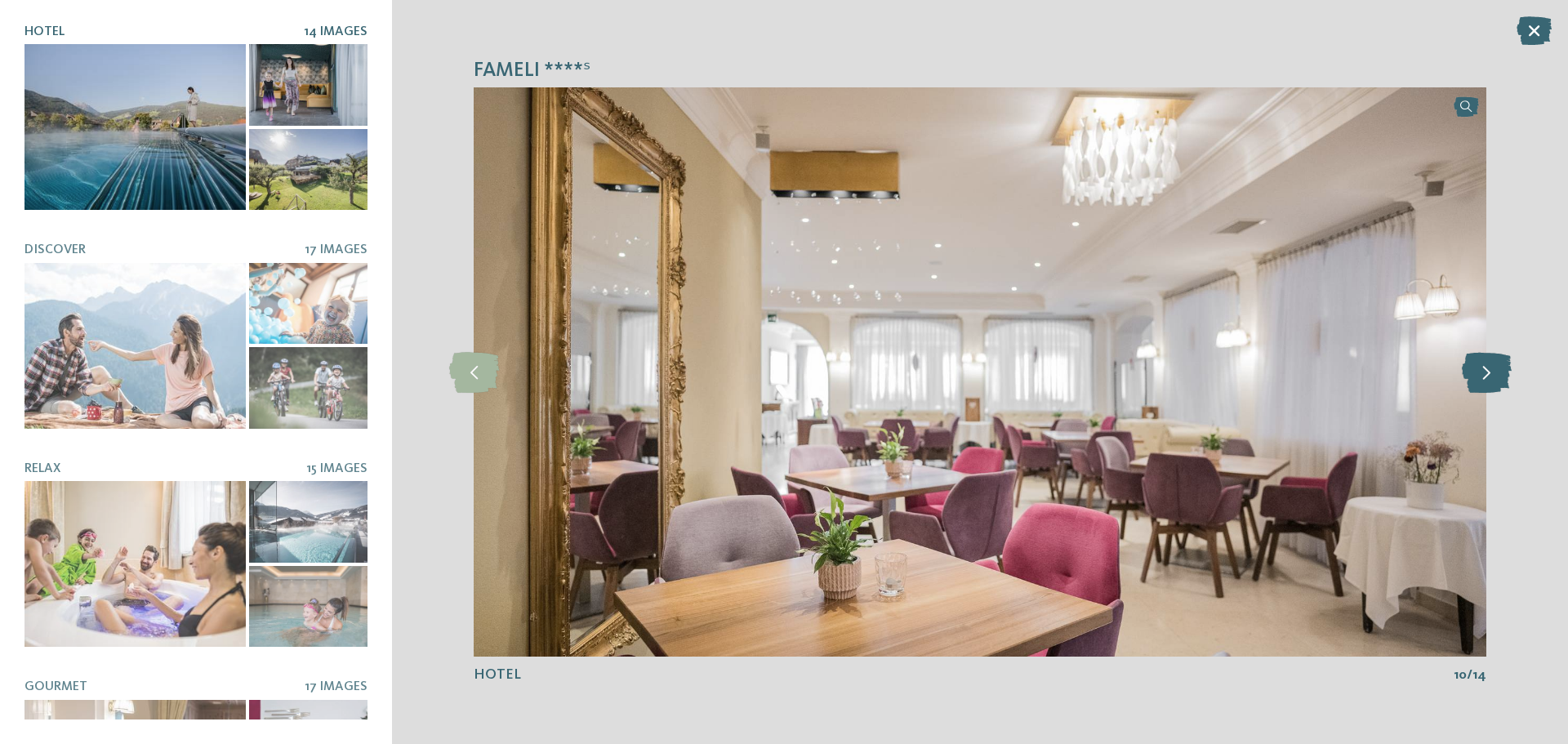
click at [1496, 376] on icon at bounding box center [1486, 372] width 50 height 41
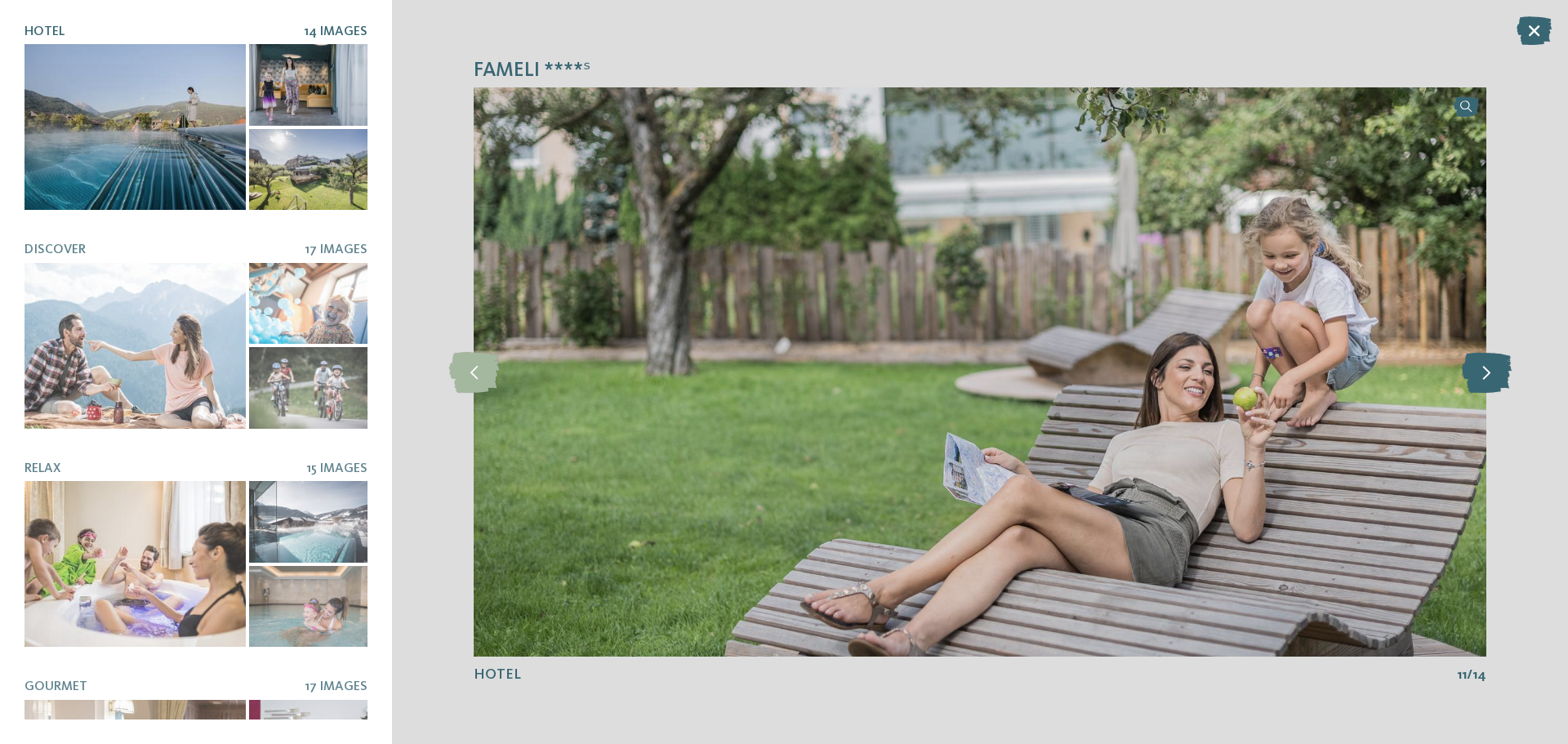
click at [1496, 376] on icon at bounding box center [1486, 372] width 50 height 41
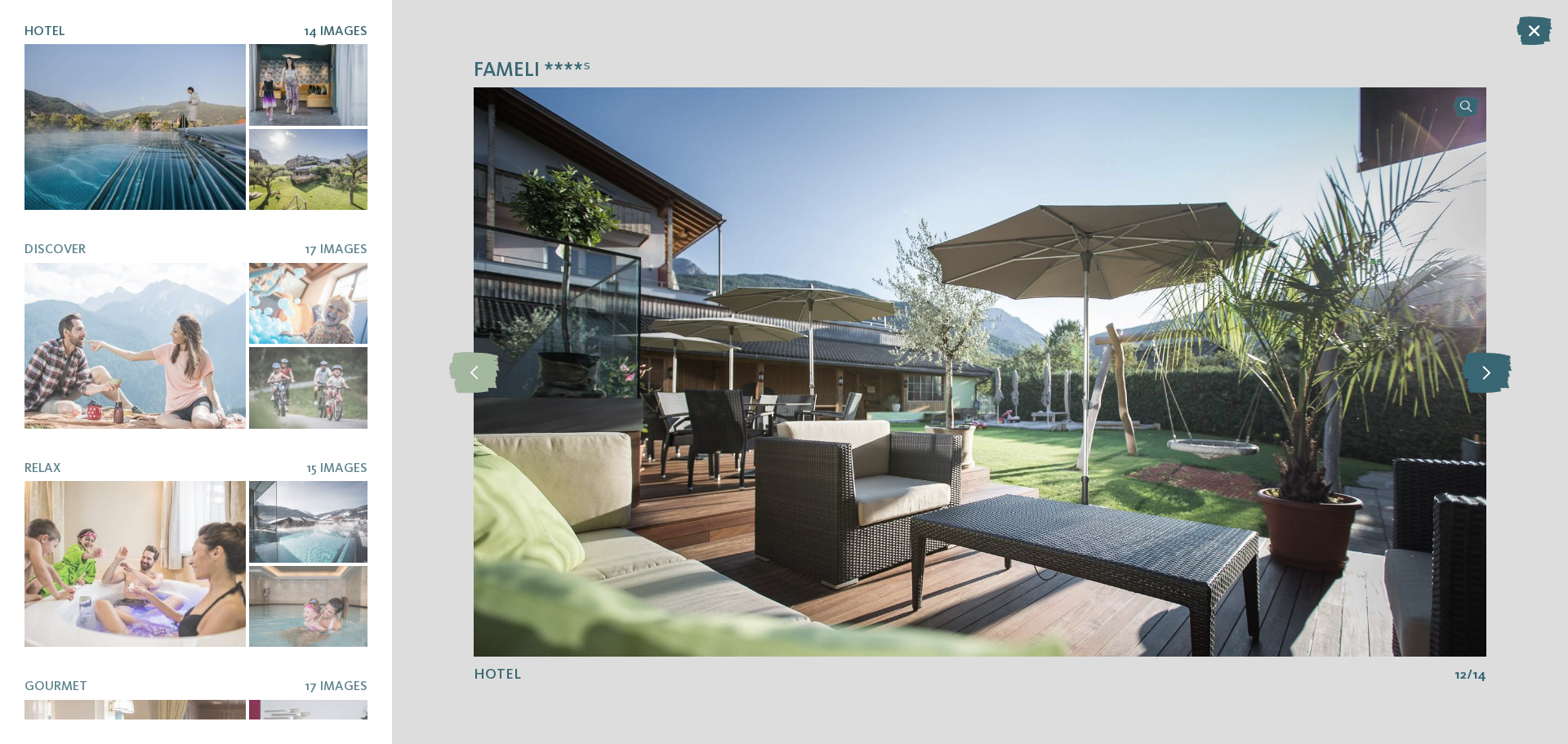
click at [1496, 376] on icon at bounding box center [1486, 372] width 50 height 41
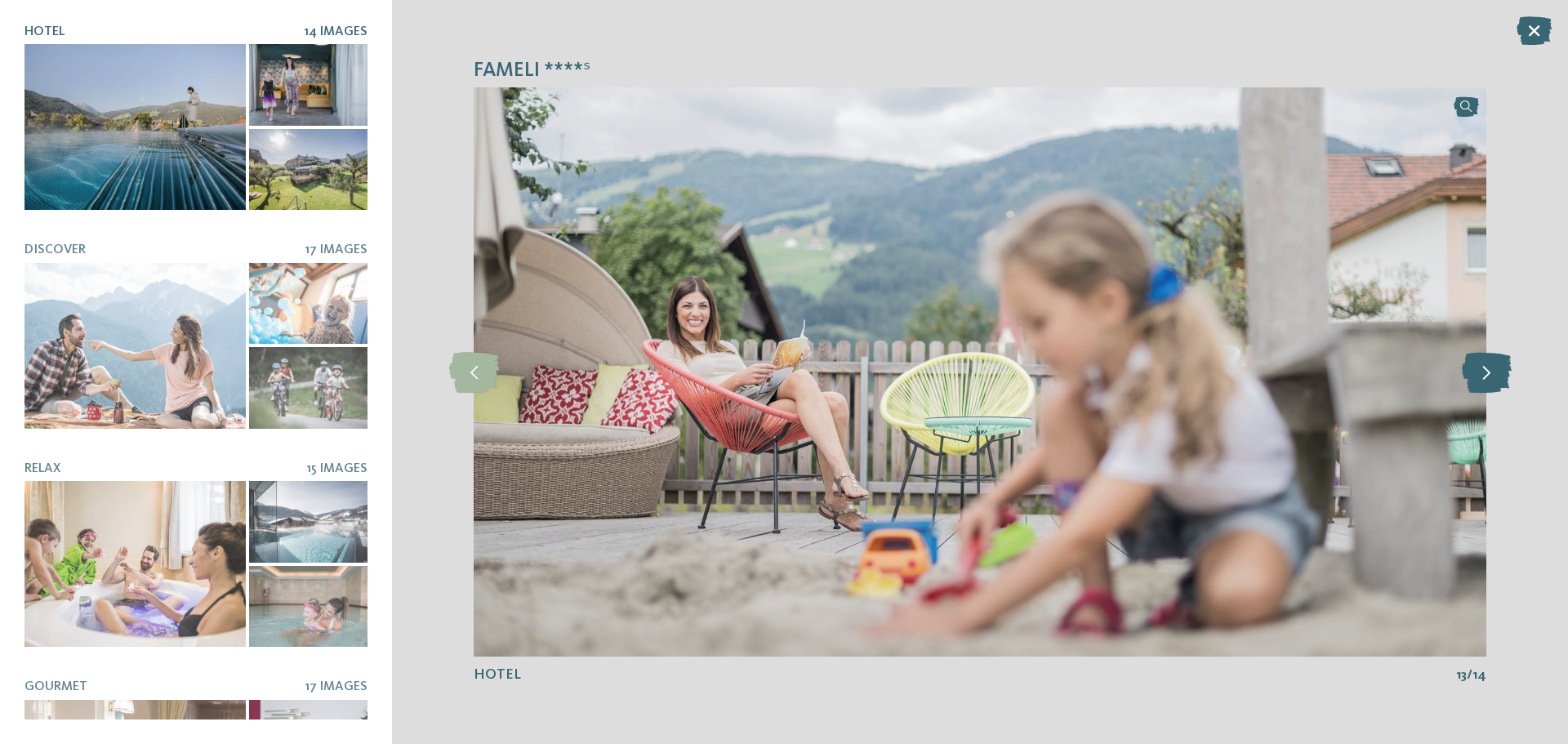
click at [1496, 376] on icon at bounding box center [1486, 372] width 50 height 41
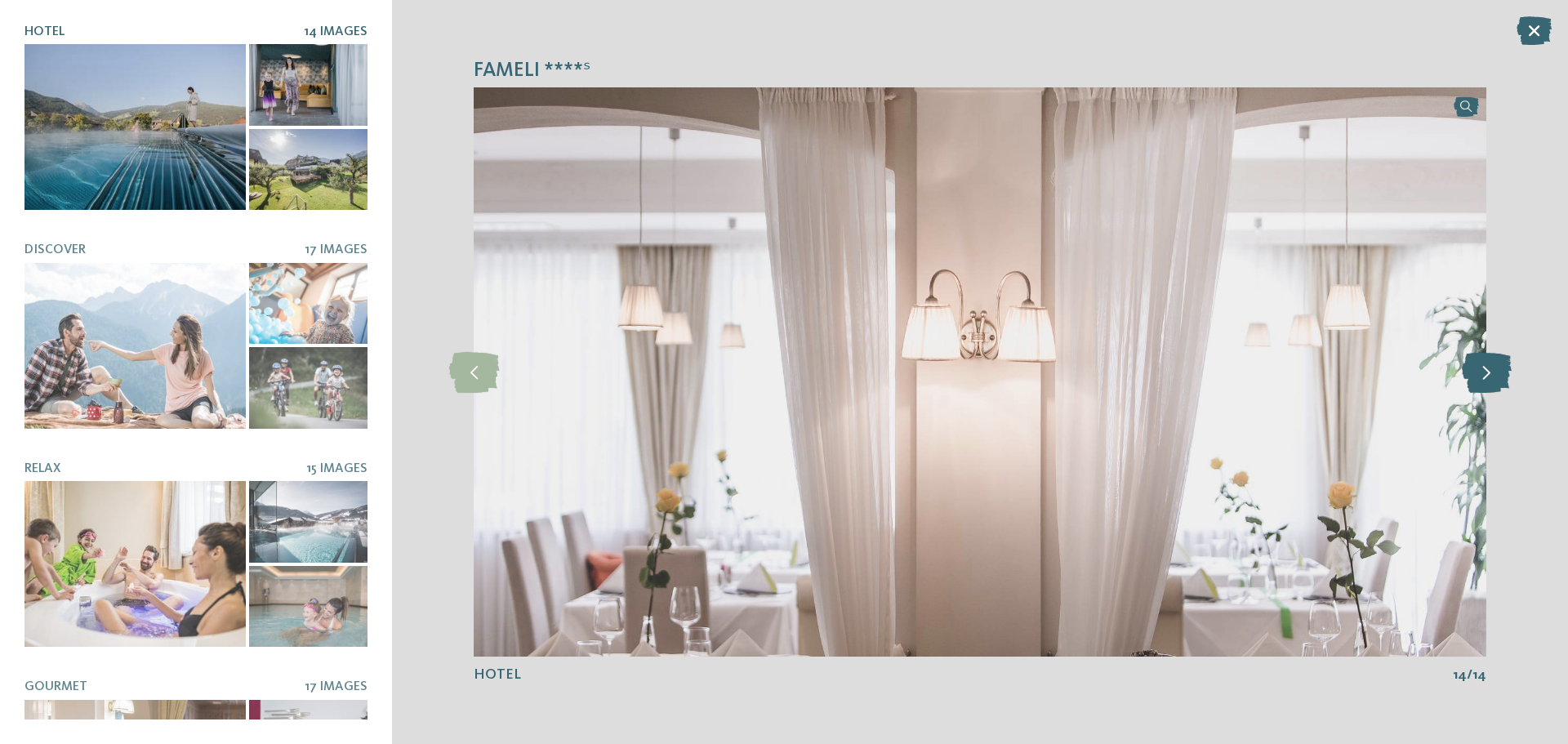
click at [1496, 376] on icon at bounding box center [1486, 372] width 50 height 41
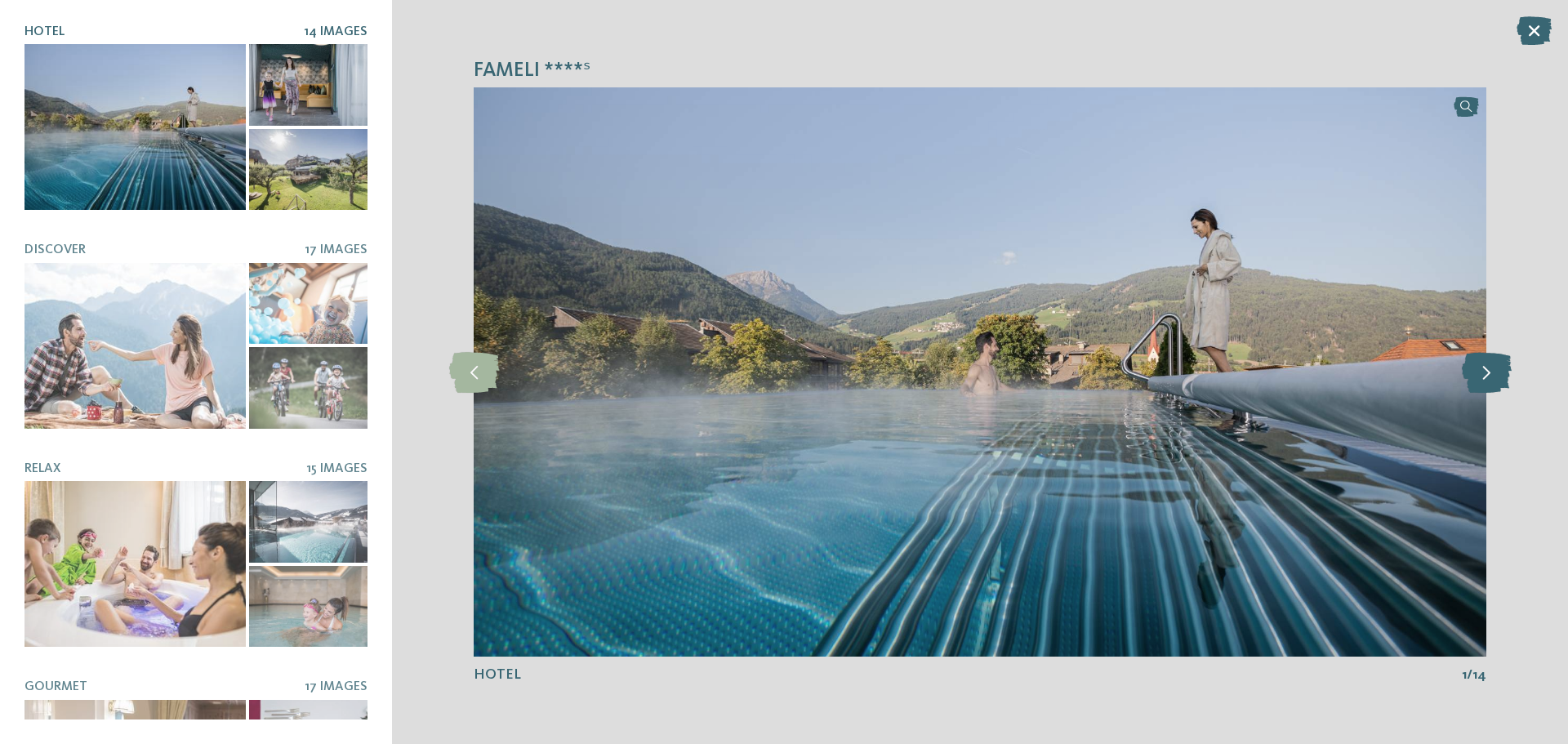
click at [1496, 376] on icon at bounding box center [1486, 372] width 50 height 41
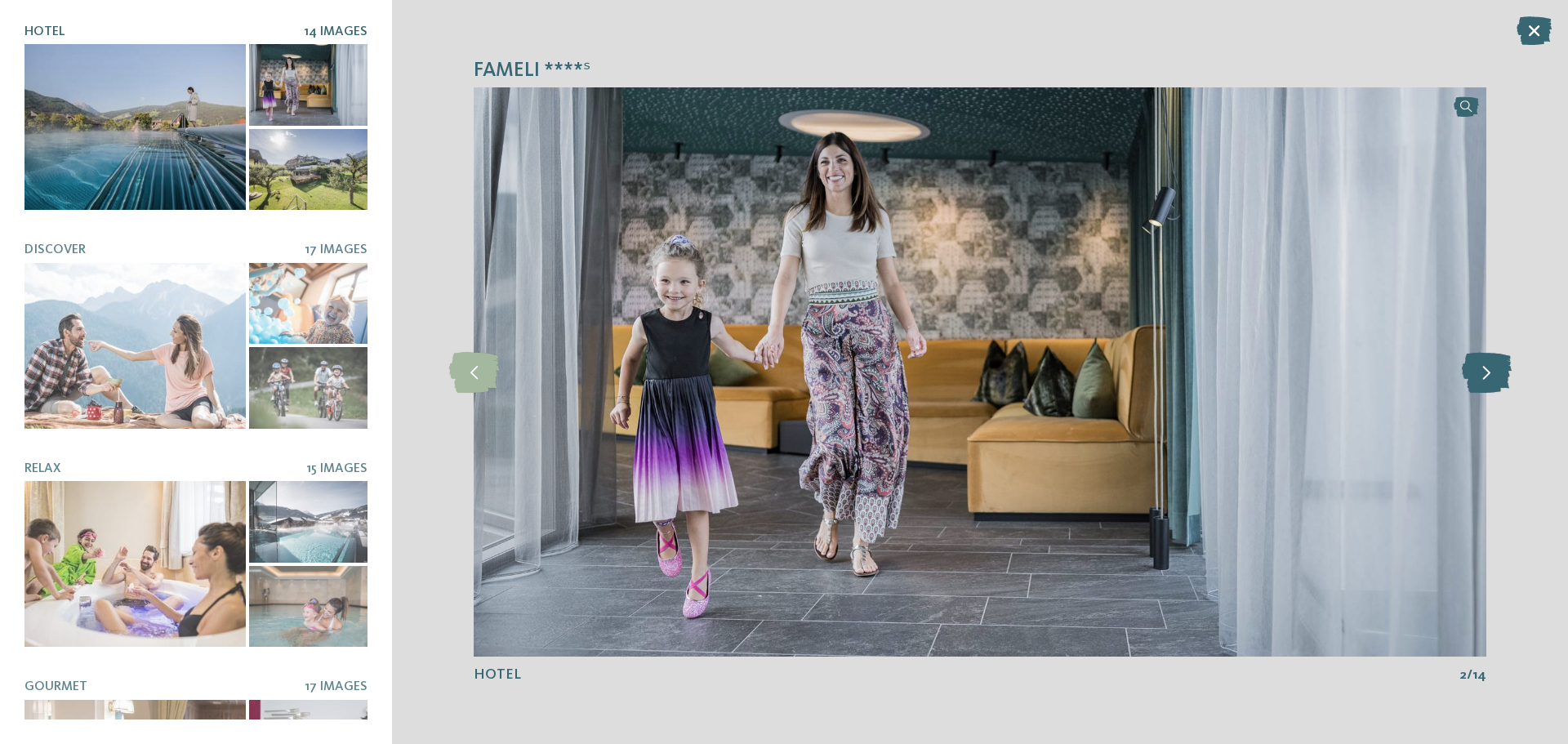
click at [1496, 376] on icon at bounding box center [1486, 372] width 50 height 41
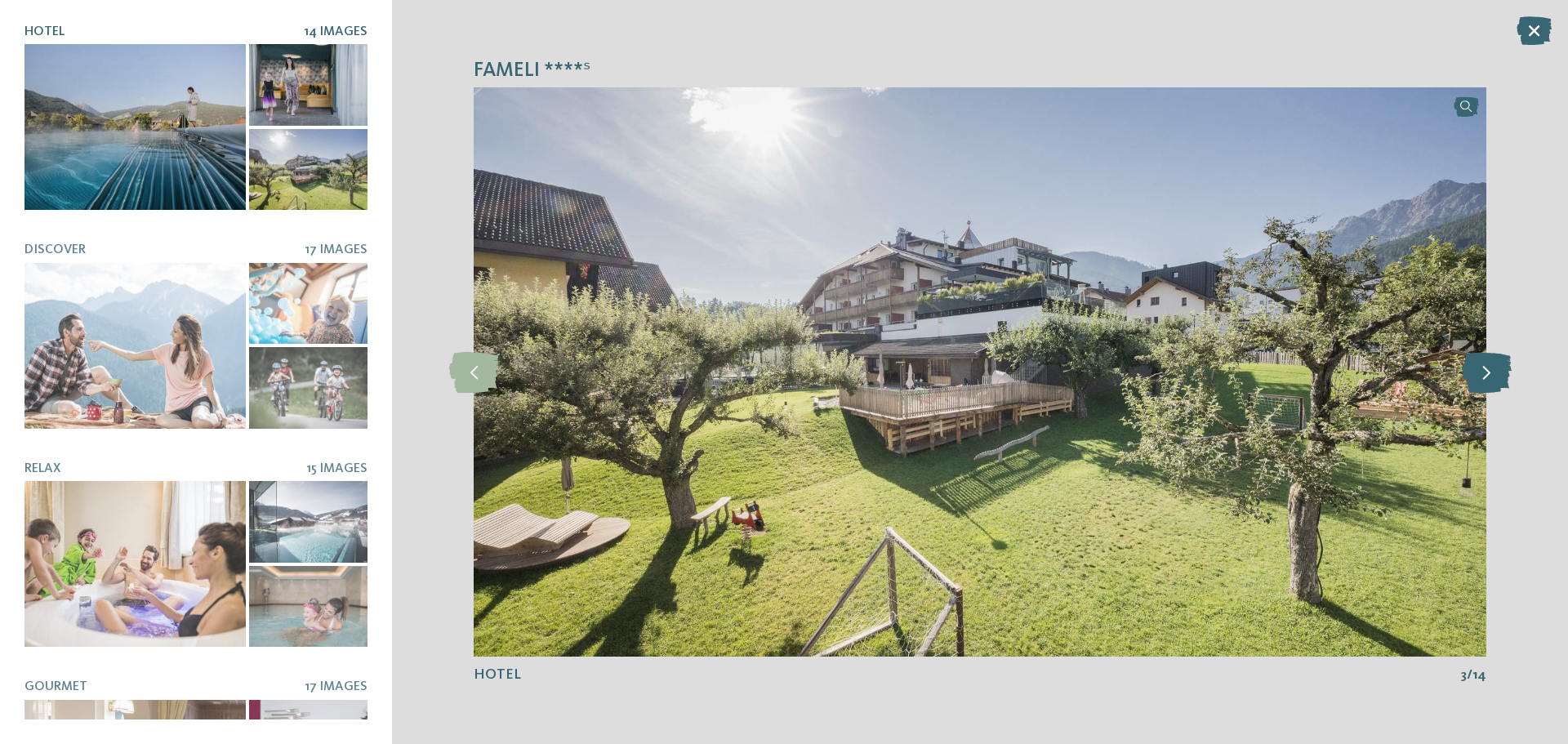
click at [1496, 376] on icon at bounding box center [1486, 372] width 50 height 41
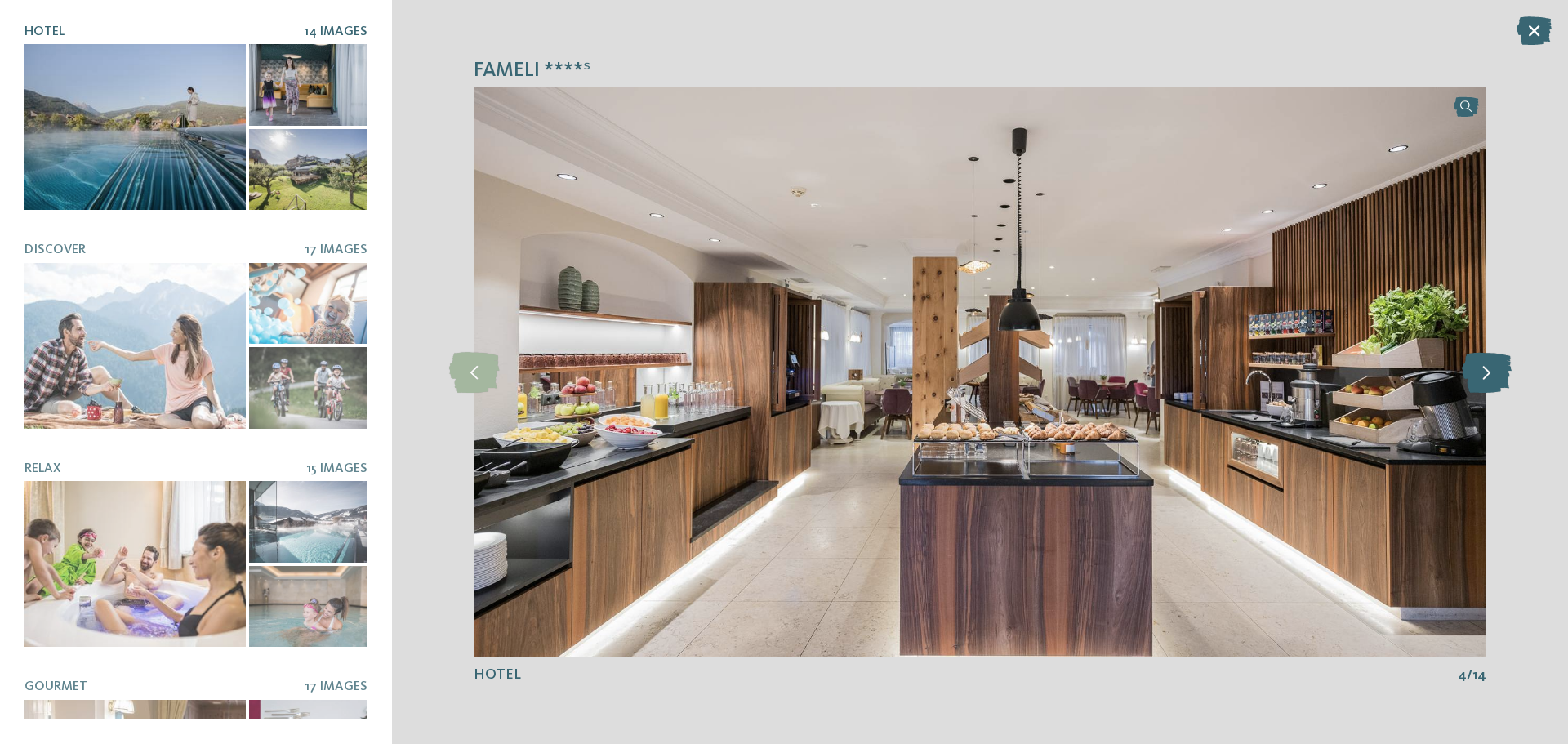
click at [1496, 376] on icon at bounding box center [1486, 372] width 50 height 41
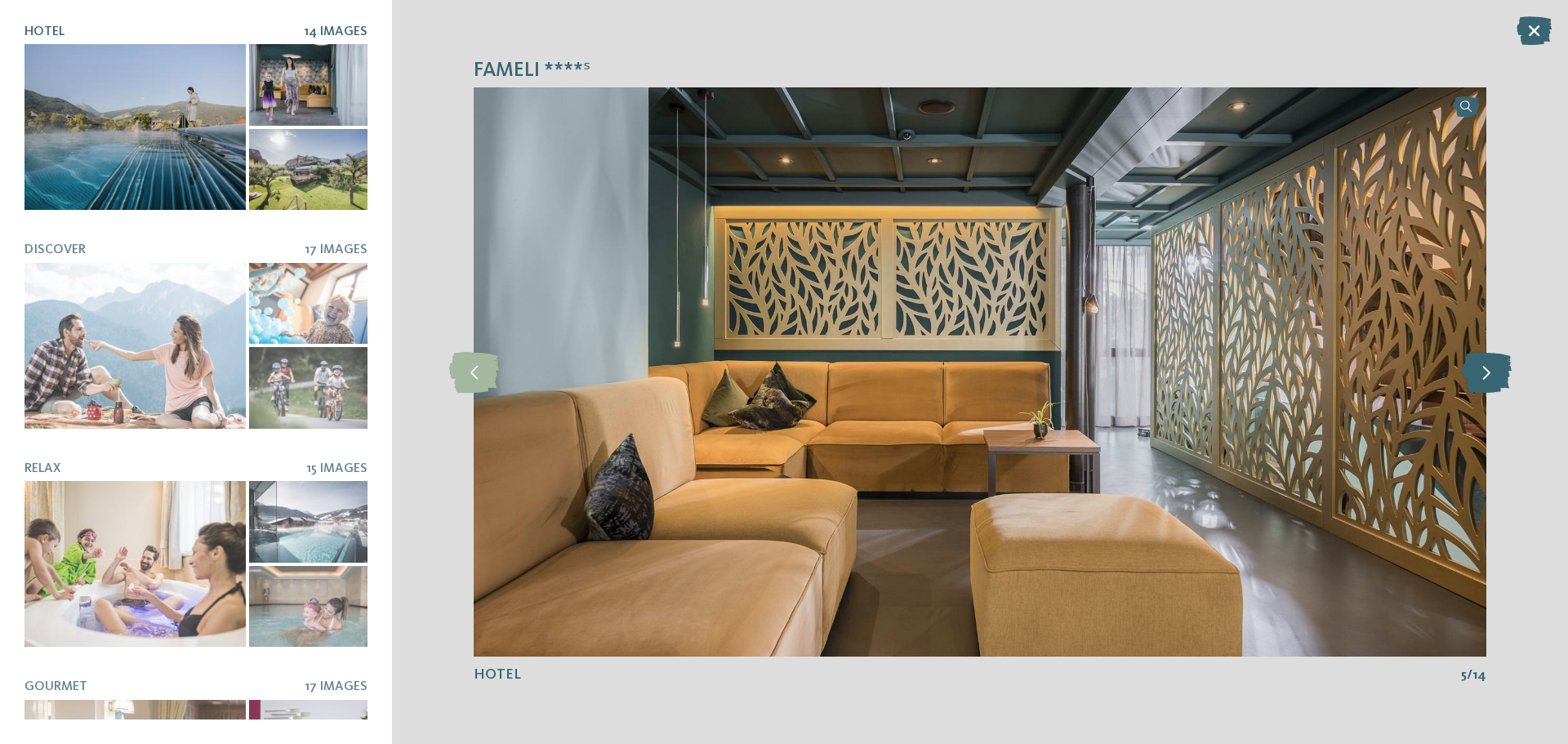
click at [1496, 376] on icon at bounding box center [1486, 372] width 50 height 41
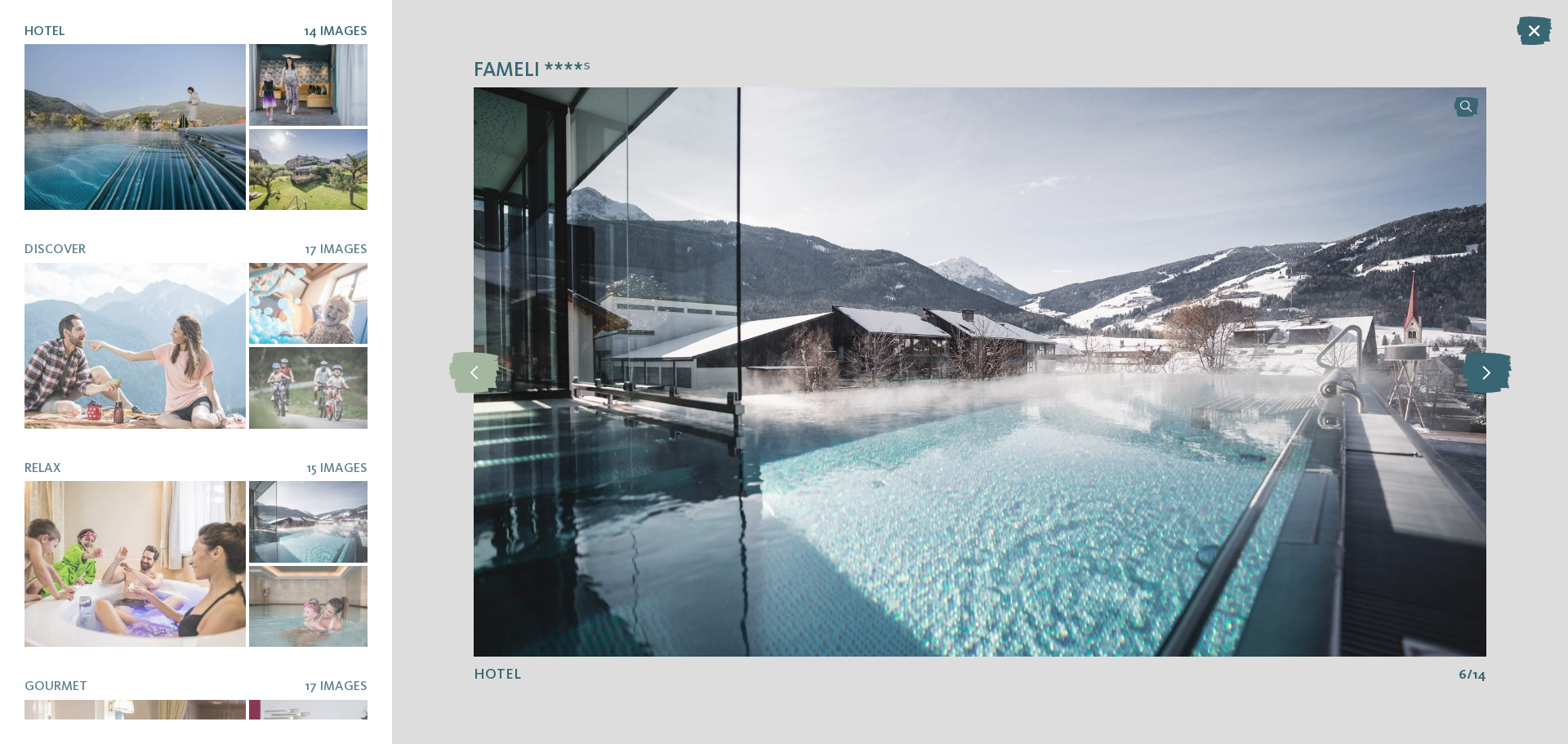
click at [1496, 376] on icon at bounding box center [1486, 372] width 50 height 41
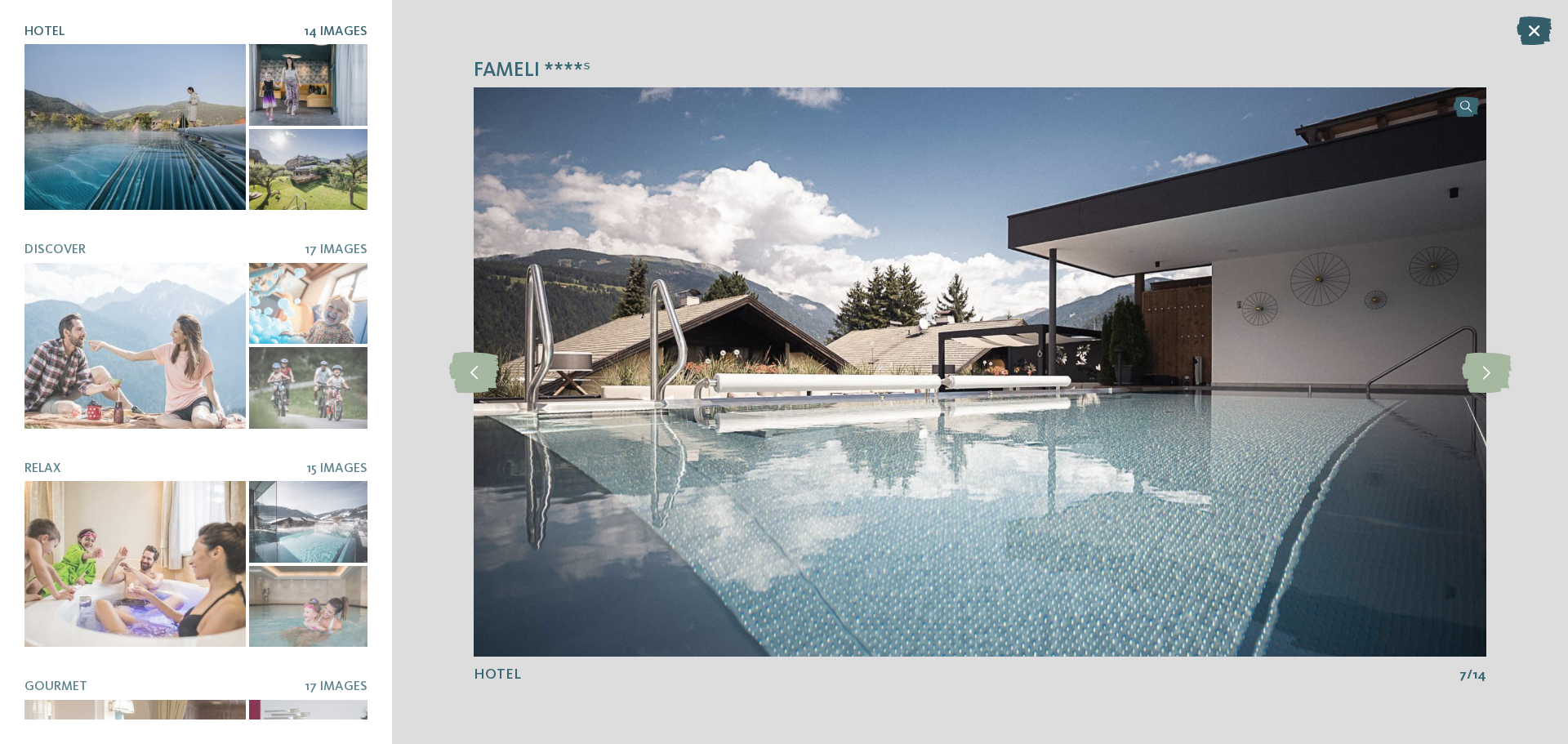
click at [1536, 30] on icon at bounding box center [1533, 30] width 35 height 28
